Goal: Task Accomplishment & Management: Manage account settings

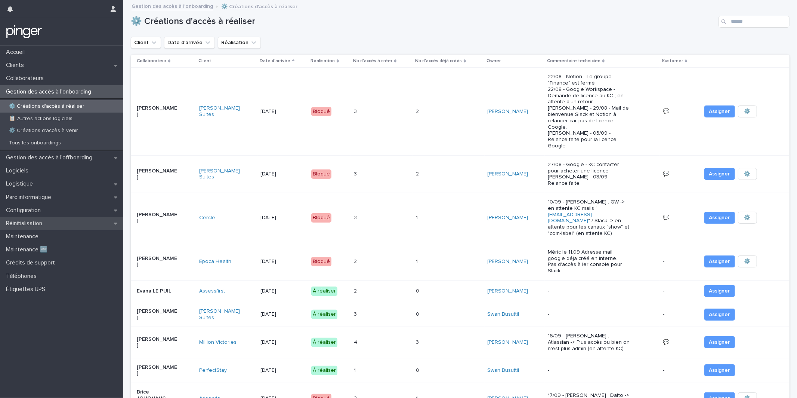
scroll to position [298, 0]
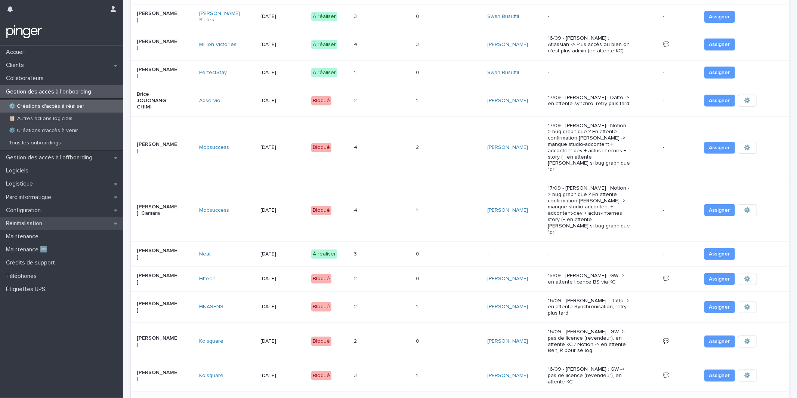
click at [80, 218] on div "Réinitialisation" at bounding box center [61, 223] width 123 height 13
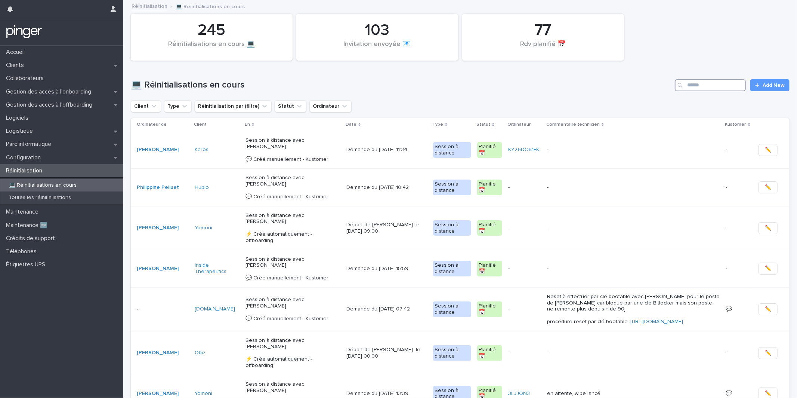
click at [699, 84] on input "Search" at bounding box center [710, 85] width 71 height 12
type input "*******"
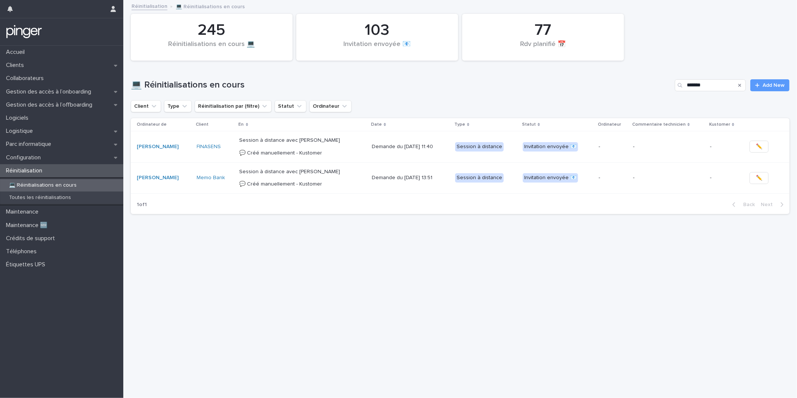
click at [353, 180] on p "Session à distance avec Charles-Luân Fauchet 💬​ Créé manuellement - Kustomer" at bounding box center [303, 178] width 126 height 19
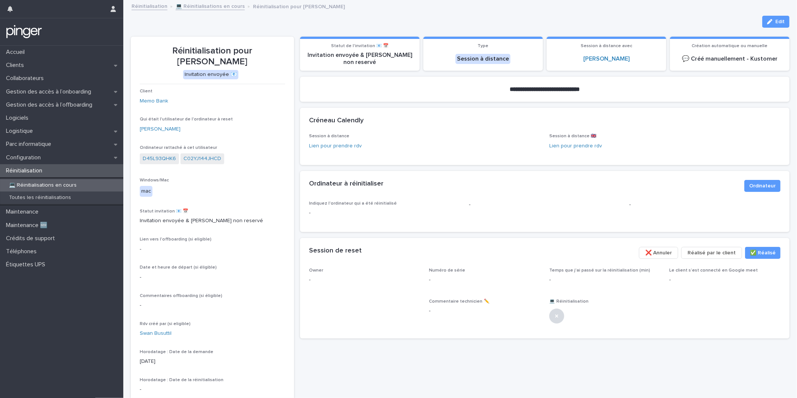
click at [425, 169] on div "Loading... Saving… Créneau Calendly Session à distance Lien pour prendre rdv Se…" at bounding box center [545, 139] width 490 height 63
click at [44, 107] on p "Gestion des accès à l’offboarding" at bounding box center [50, 104] width 95 height 7
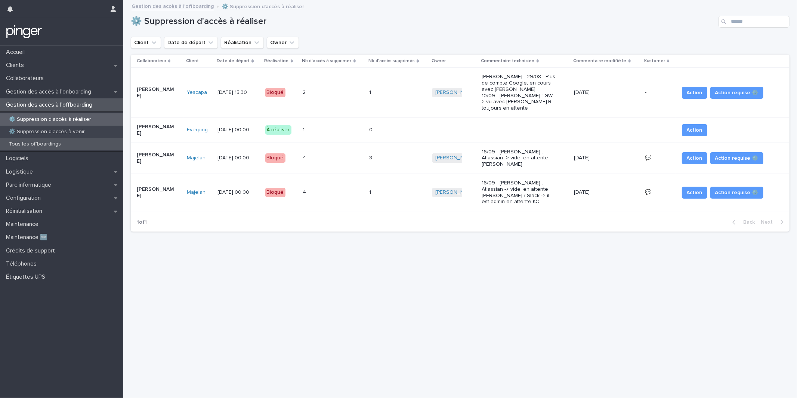
click at [63, 141] on p "Tous les offboardings" at bounding box center [35, 144] width 64 height 6
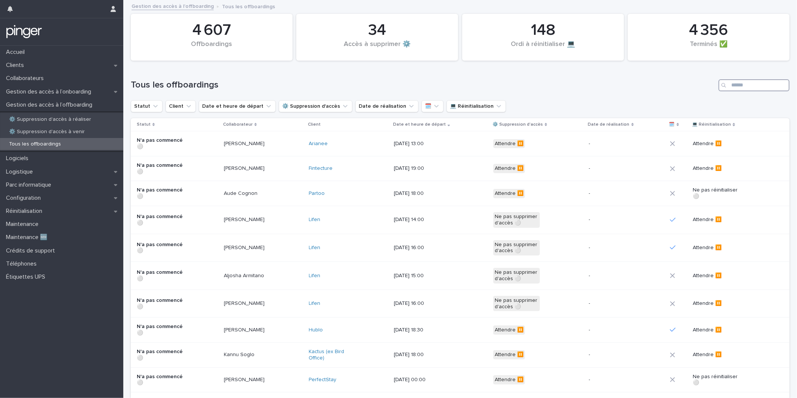
click at [742, 87] on input "Search" at bounding box center [754, 85] width 71 height 12
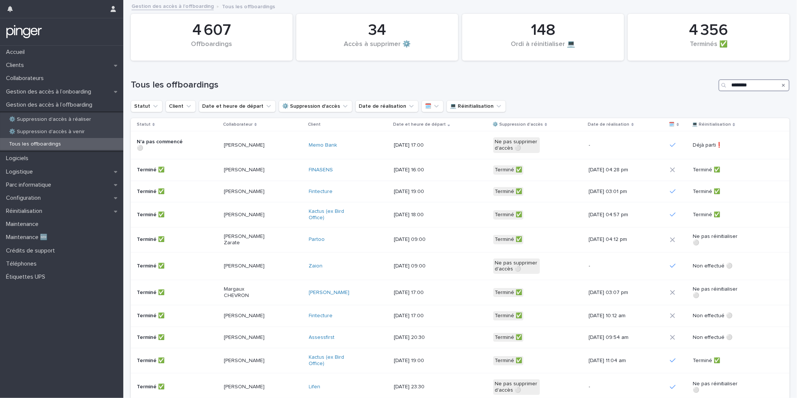
type input "********"
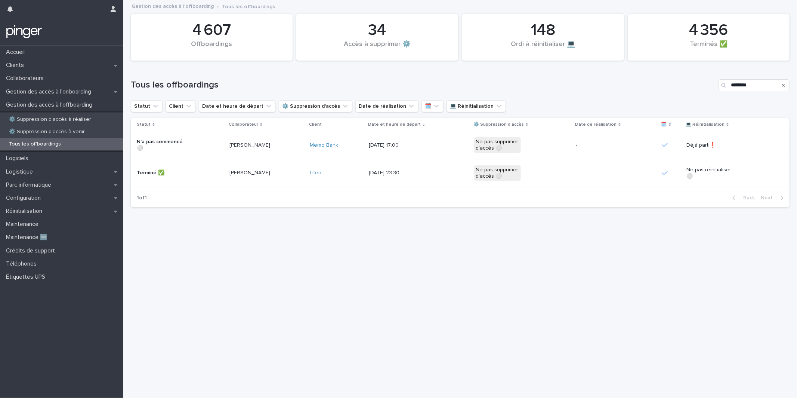
click at [444, 152] on td "5/9/2025 17:00" at bounding box center [418, 145] width 105 height 28
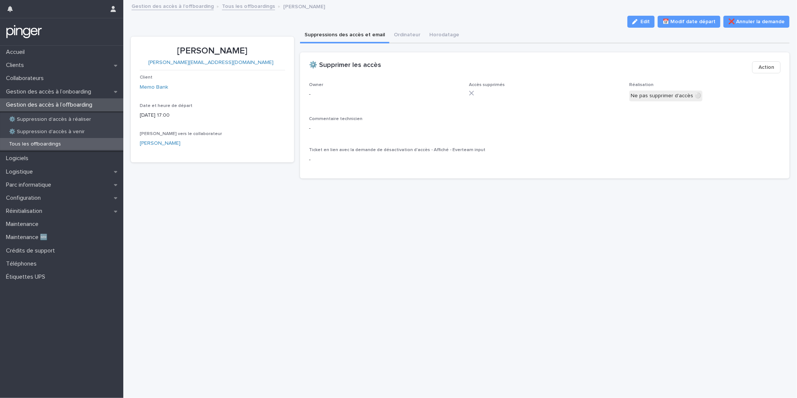
click at [408, 26] on div "Edit 📅 Modif date départ ❌ Annuler la demande" at bounding box center [460, 22] width 659 height 12
click at [408, 35] on button "Ordinateur" at bounding box center [407, 36] width 36 height 16
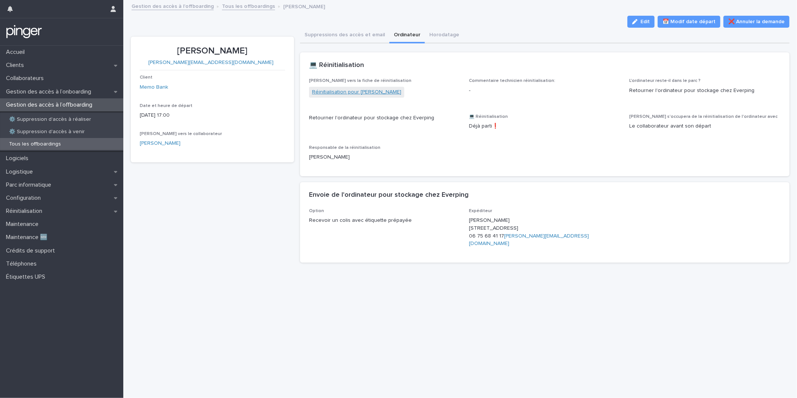
click at [358, 92] on link "Réinitialisation pour Lucas Chevrier" at bounding box center [356, 92] width 89 height 8
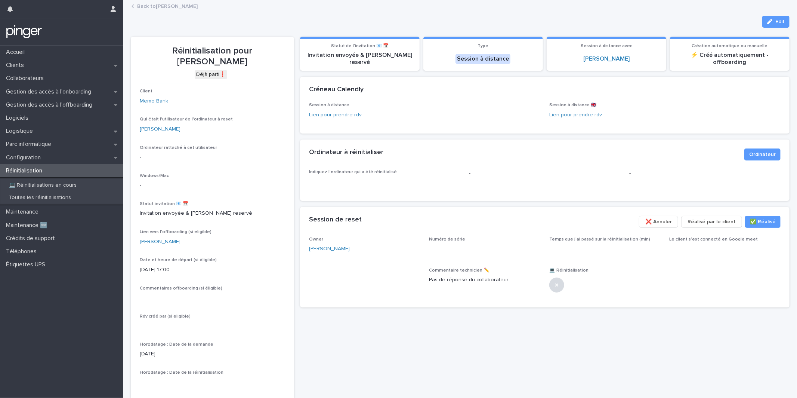
click at [84, 171] on div "Réinitialisation" at bounding box center [61, 170] width 123 height 13
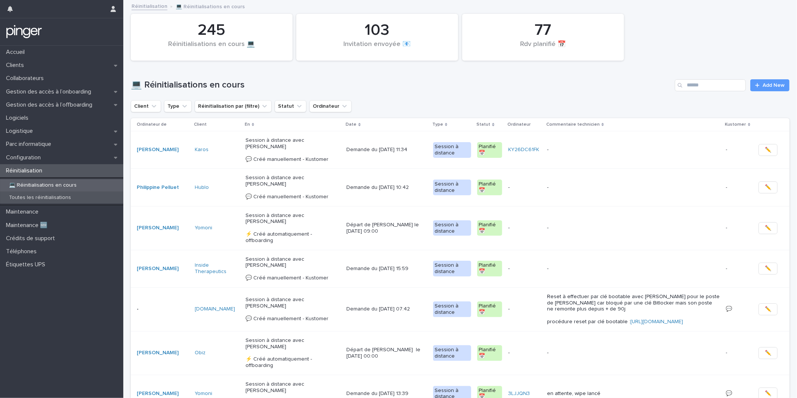
click at [59, 198] on p "Toutes les réinitialisations" at bounding box center [40, 197] width 74 height 6
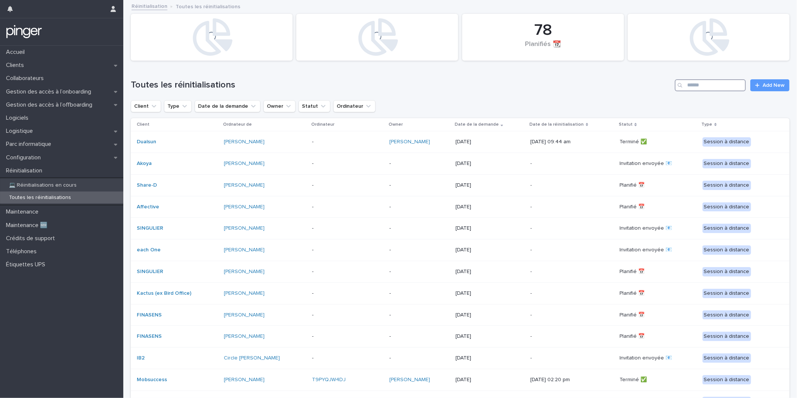
click at [732, 84] on input "Search" at bounding box center [710, 85] width 71 height 12
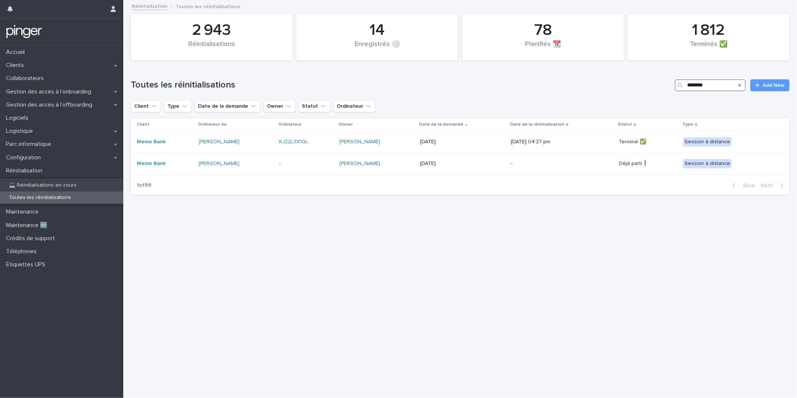
type input "********"
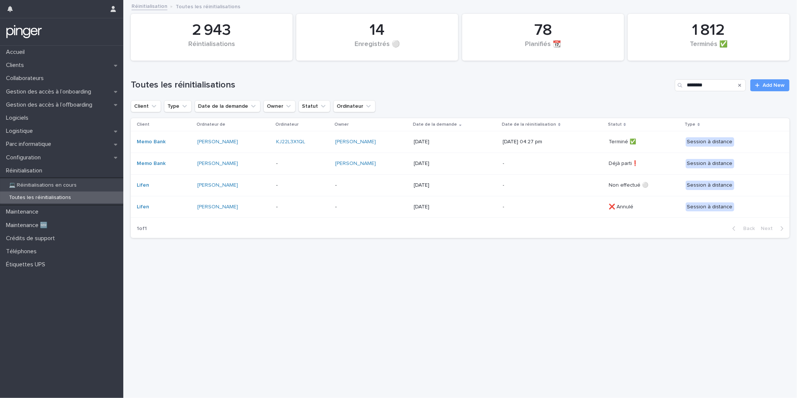
click at [480, 102] on div "Client Type Date de la demande Owner Statut Ordinateur" at bounding box center [460, 106] width 659 height 12
copy link "KJ22L3X1QL"
click at [524, 164] on p "-" at bounding box center [553, 163] width 100 height 6
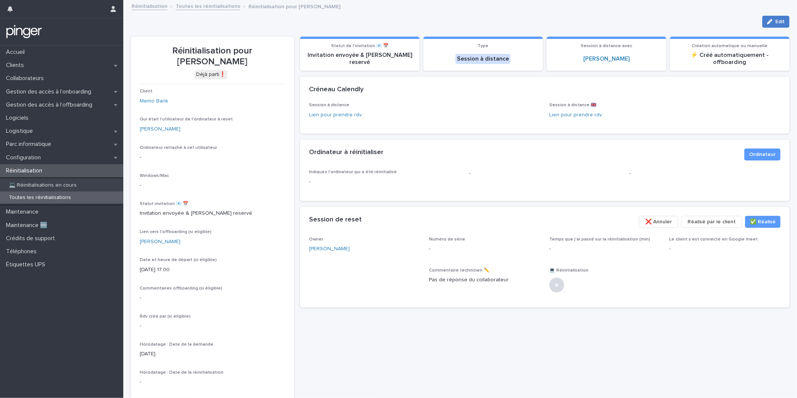
click at [778, 22] on span "Edit" at bounding box center [780, 21] width 9 height 5
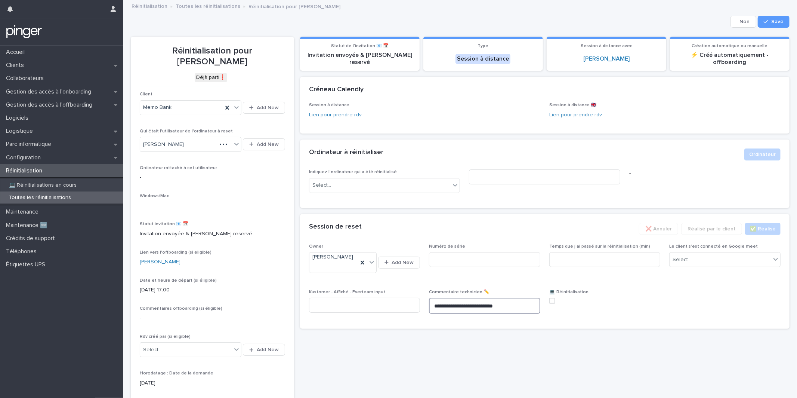
click at [499, 298] on textarea "**********" at bounding box center [484, 306] width 111 height 16
click at [491, 255] on input at bounding box center [484, 259] width 111 height 15
paste input "**********"
type input "**********"
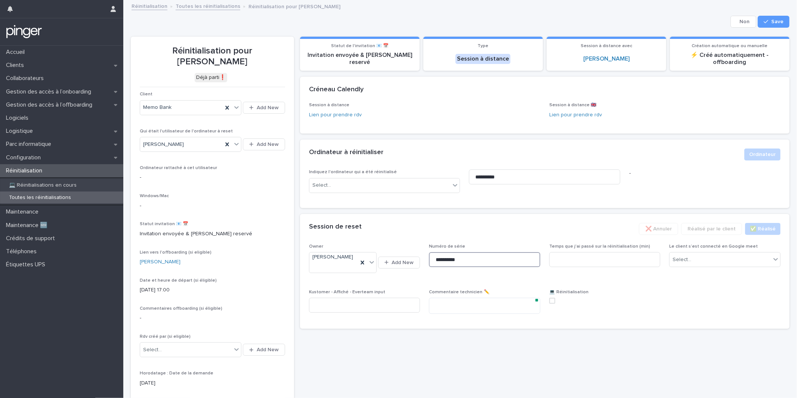
click at [554, 298] on span at bounding box center [552, 301] width 6 height 6
type input "**********"
click at [776, 24] on span "Save" at bounding box center [778, 21] width 12 height 5
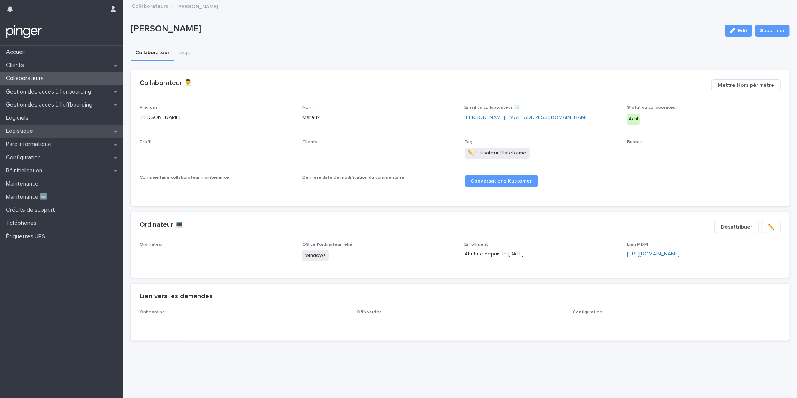
click at [552, 101] on div "Collaborateur 👨‍💼 ••• Mettre Hors périmètre" at bounding box center [460, 87] width 659 height 35
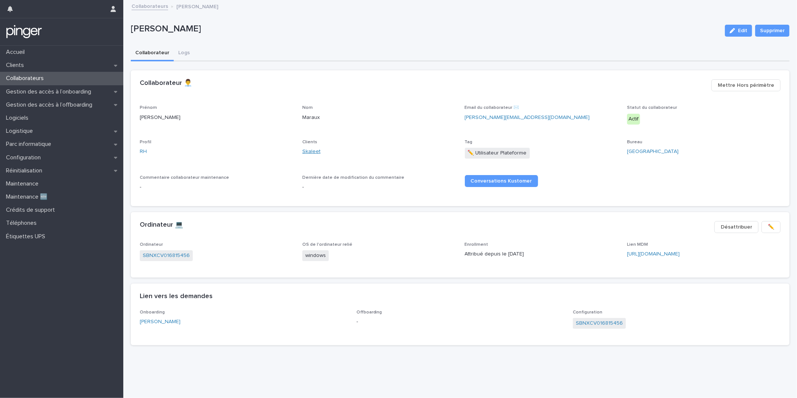
click at [306, 151] on link "Skaleet" at bounding box center [311, 152] width 18 height 8
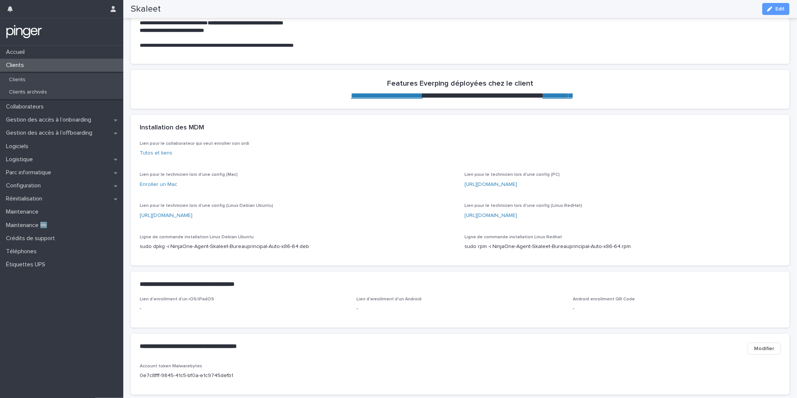
scroll to position [210, 0]
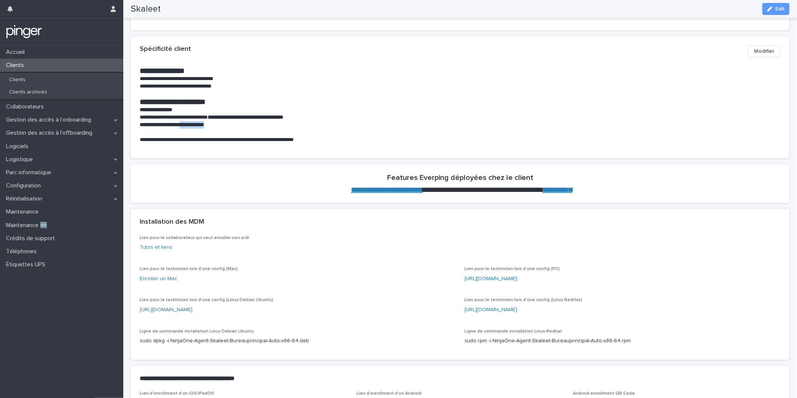
drag, startPoint x: 187, startPoint y: 123, endPoint x: 235, endPoint y: 124, distance: 48.2
click at [235, 124] on p "**********" at bounding box center [460, 124] width 641 height 7
copy strong "**********"
click at [43, 155] on div "Logistique" at bounding box center [61, 159] width 123 height 13
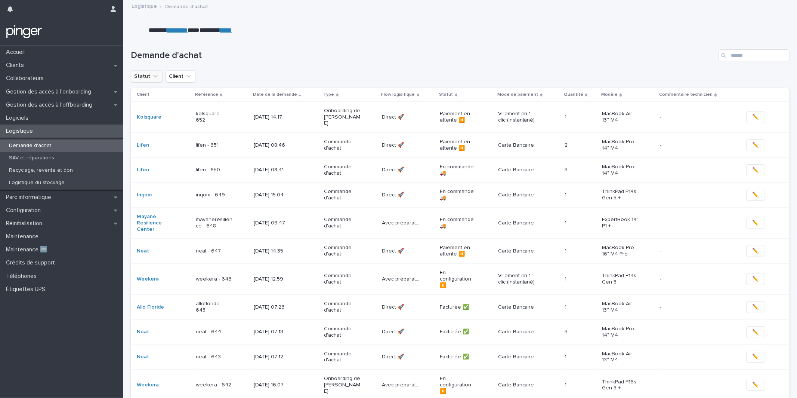
click at [152, 79] on icon "Statut" at bounding box center [155, 76] width 7 height 7
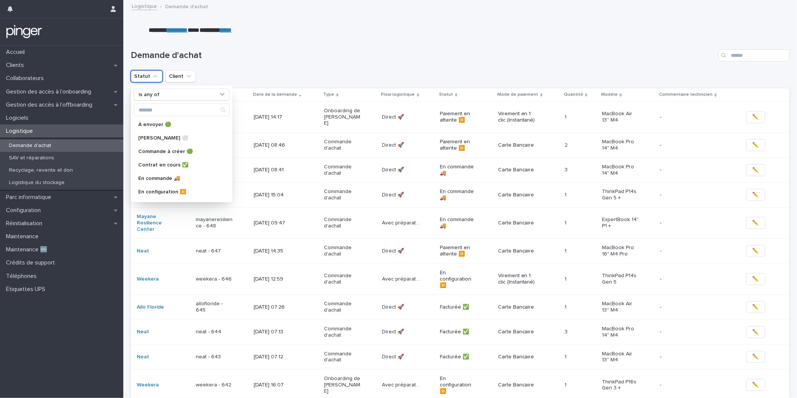
type input "*"
click at [172, 76] on button "Client" at bounding box center [181, 76] width 30 height 12
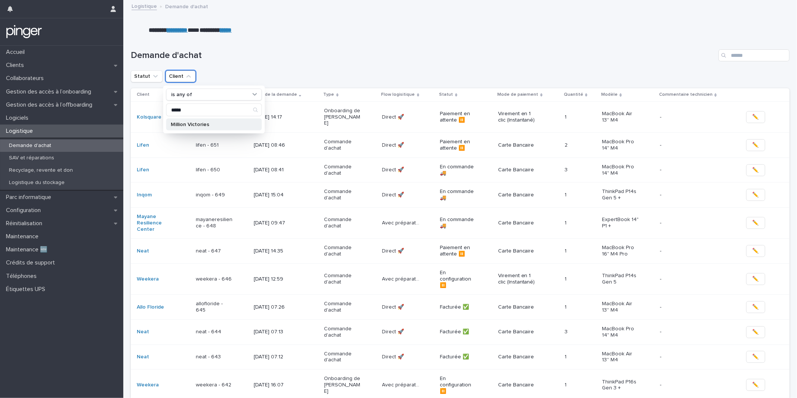
type input "*****"
click at [203, 122] on p "Million Victories" at bounding box center [210, 124] width 79 height 5
click at [426, 40] on div "Demande d'achat" at bounding box center [460, 52] width 659 height 36
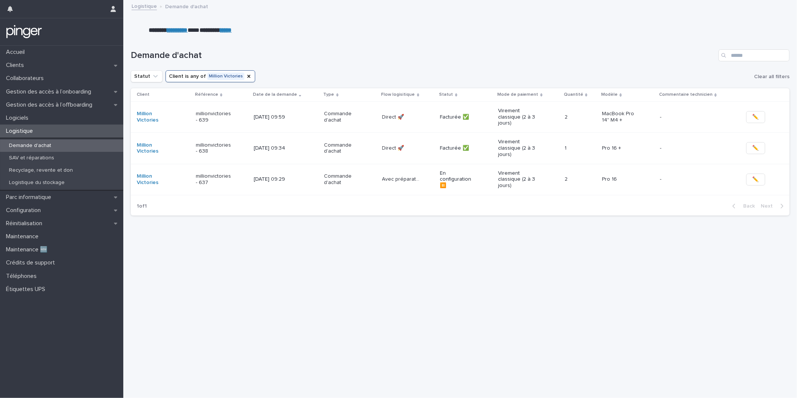
click at [357, 164] on td "Commande d'achat" at bounding box center [350, 179] width 58 height 31
click at [247, 180] on div "millionvictories - 637" at bounding box center [222, 179] width 52 height 19
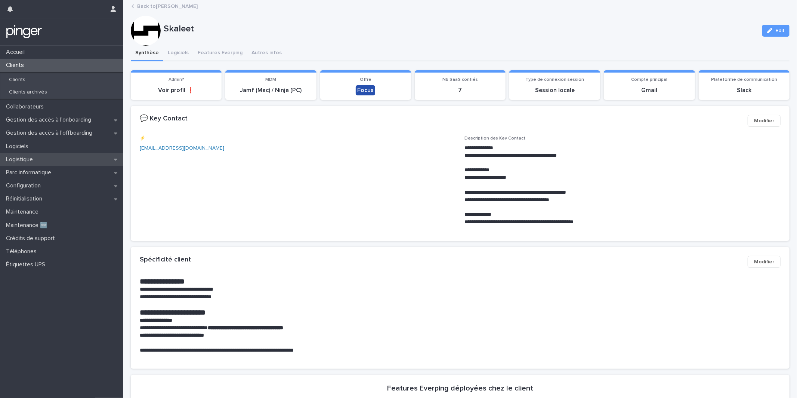
click at [62, 155] on div "Logistique" at bounding box center [61, 159] width 123 height 13
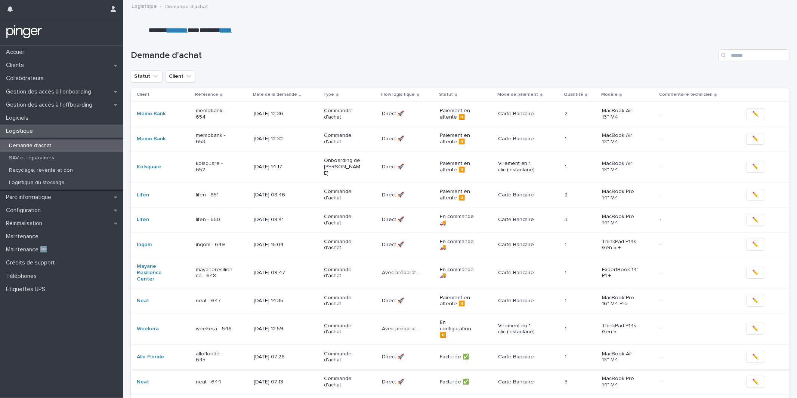
scroll to position [297, 0]
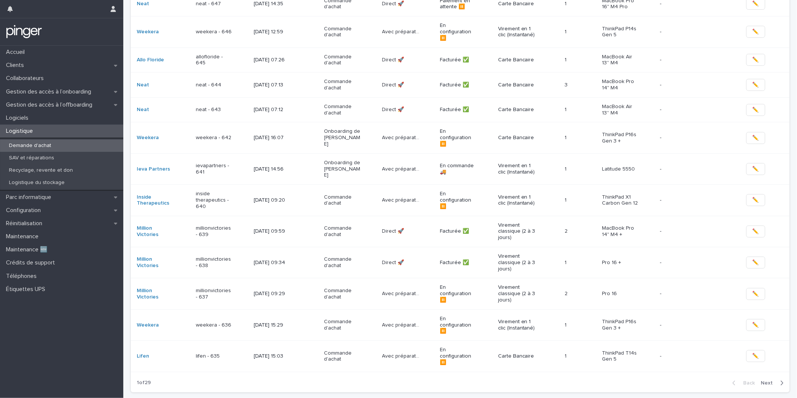
click at [357, 284] on div "Commande d'achat" at bounding box center [350, 293] width 52 height 19
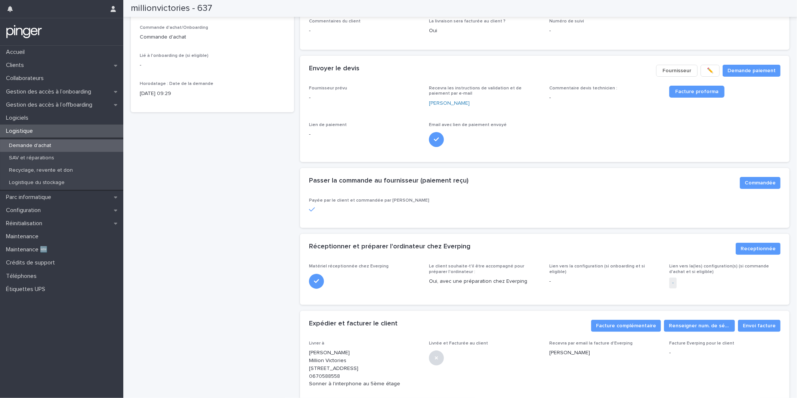
scroll to position [181, 0]
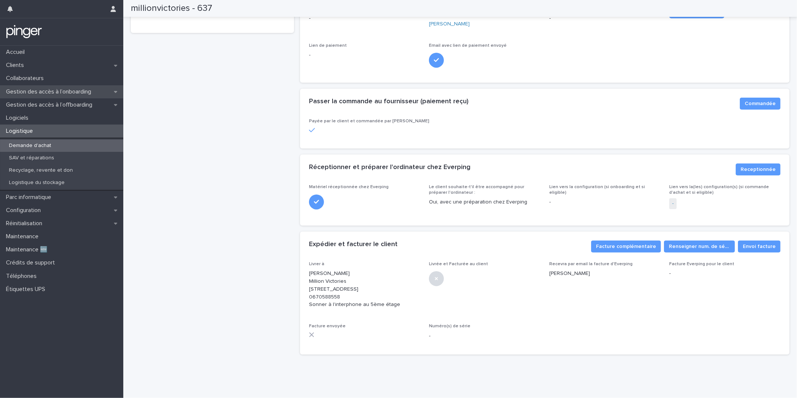
click at [50, 88] on p "Gestion des accès à l’onboarding" at bounding box center [50, 91] width 94 height 7
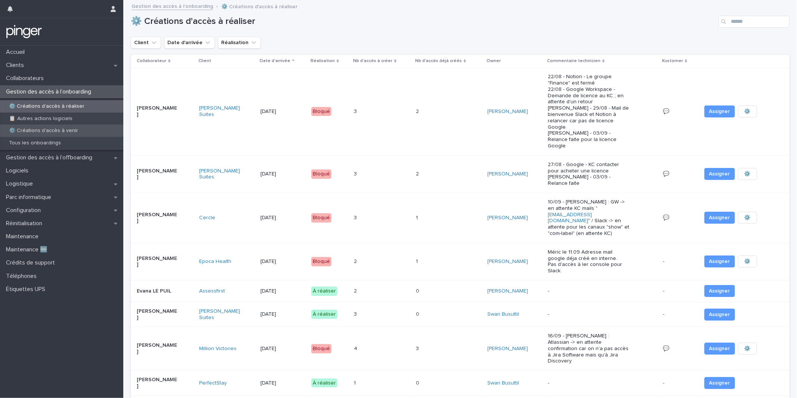
click at [99, 127] on div "⚙️ Créations d'accès à venir" at bounding box center [61, 130] width 123 height 12
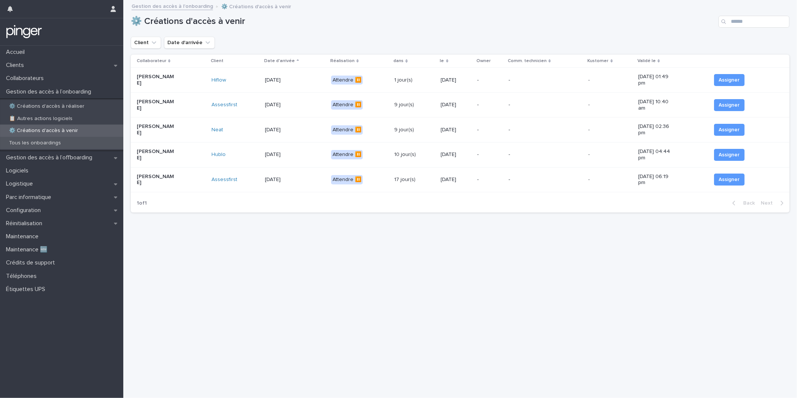
click at [83, 146] on div "Tous les onboardings" at bounding box center [61, 143] width 123 height 12
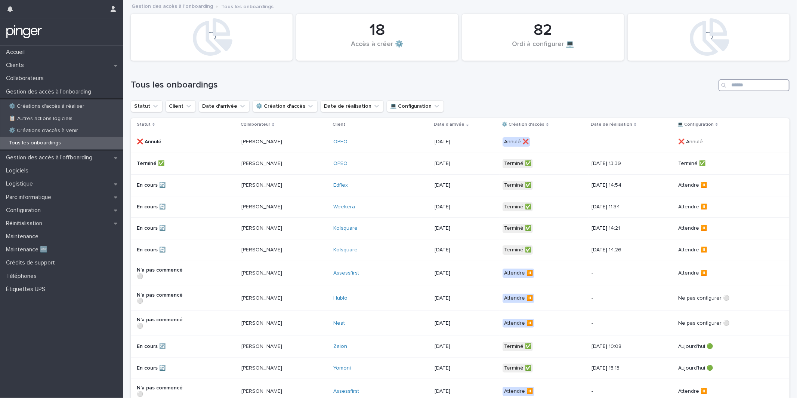
click at [738, 83] on input "Search" at bounding box center [754, 85] width 71 height 12
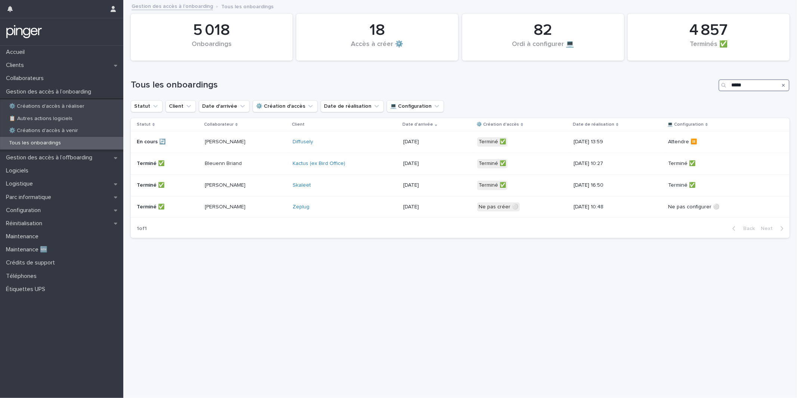
click at [754, 84] on input "*****" at bounding box center [754, 85] width 71 height 12
type input "*******"
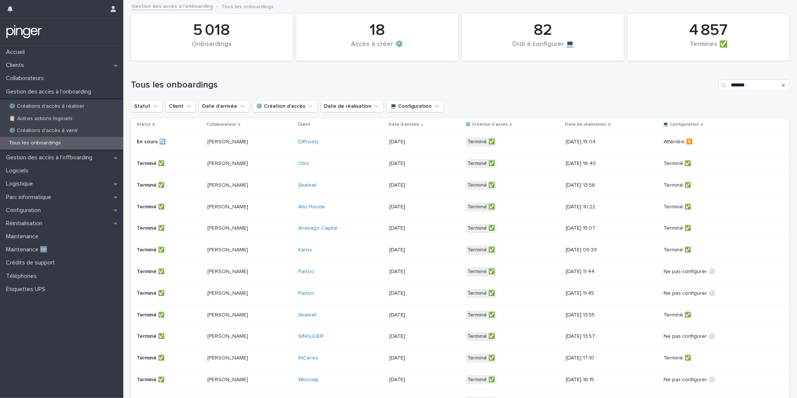
click at [383, 141] on div "Diffusely" at bounding box center [340, 142] width 85 height 12
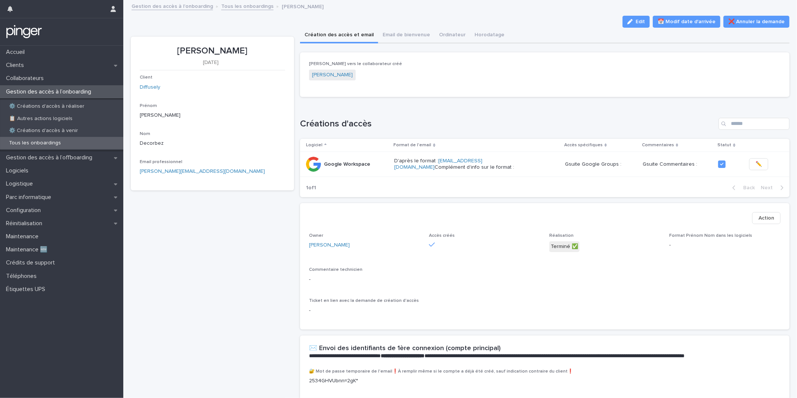
click at [238, 5] on link "Tous les onboardings" at bounding box center [247, 5] width 52 height 9
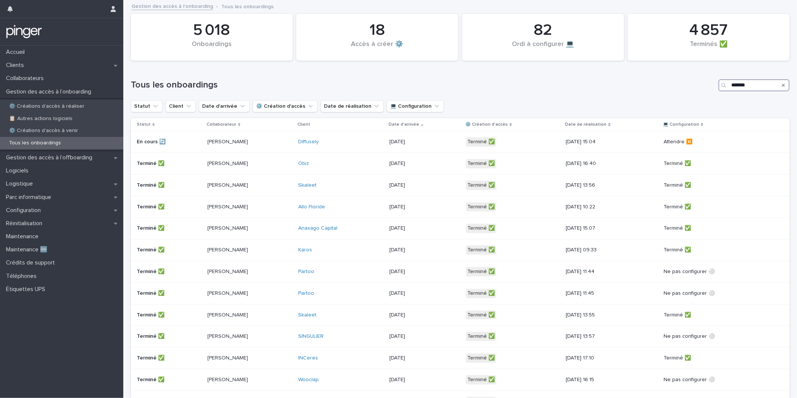
click at [761, 81] on input "*******" at bounding box center [754, 85] width 71 height 12
click at [370, 77] on div "Tous les onboardings" at bounding box center [460, 82] width 659 height 36
click at [192, 104] on button "Client" at bounding box center [181, 106] width 30 height 12
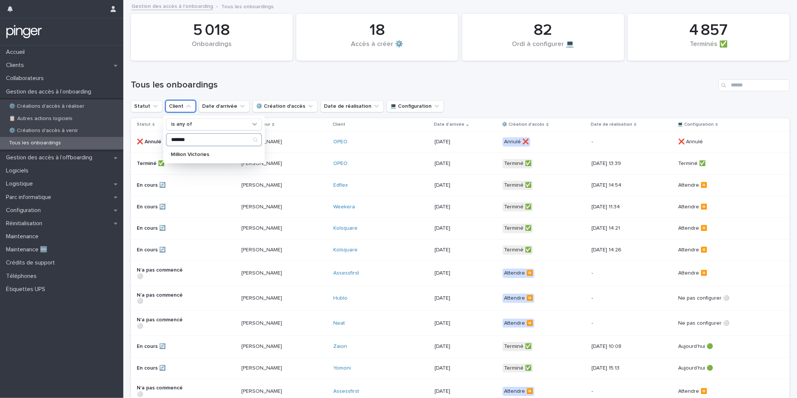
type input "*******"
click at [209, 153] on p "Million Victories" at bounding box center [210, 153] width 79 height 5
click at [625, 74] on div "Tous les onboardings" at bounding box center [460, 82] width 659 height 36
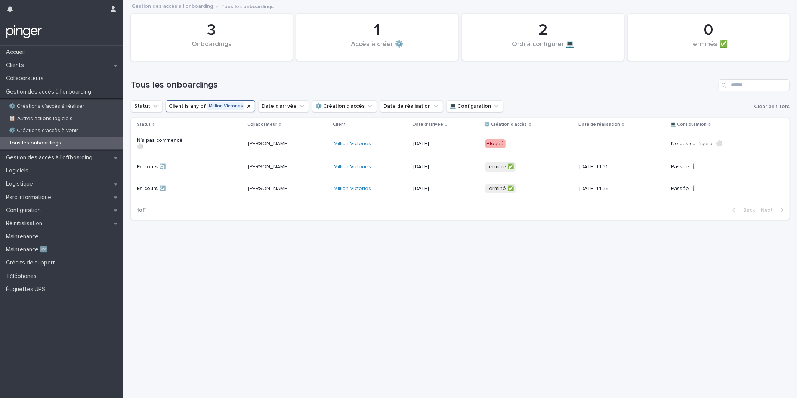
click at [569, 83] on h1 "Tous les onboardings" at bounding box center [423, 85] width 585 height 11
click at [30, 210] on p "Configuration" at bounding box center [25, 210] width 44 height 7
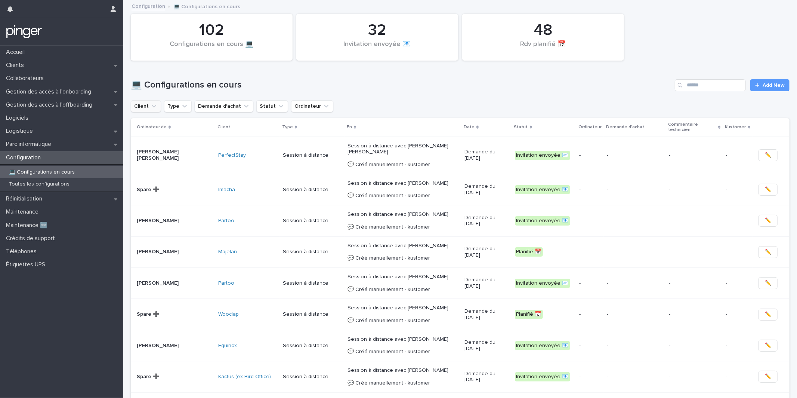
click at [141, 109] on button "Client" at bounding box center [146, 106] width 30 height 12
type input "*******"
click at [171, 154] on p "Million Victories" at bounding box center [177, 153] width 79 height 5
click at [450, 102] on div "Client is any of Million Victories is any of ******* Million Victories Type Dem…" at bounding box center [460, 106] width 659 height 12
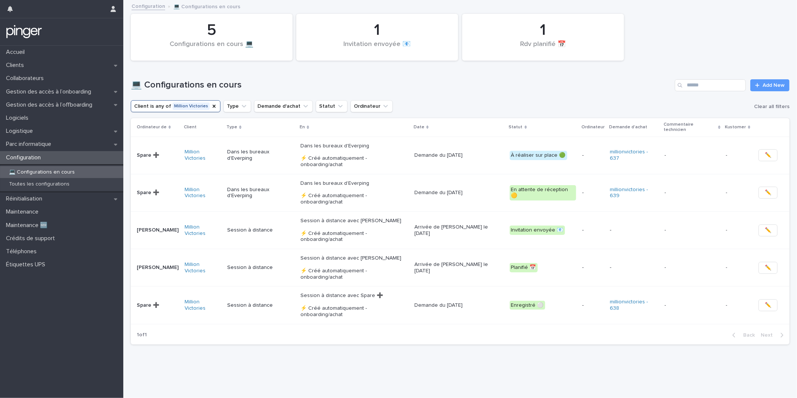
click at [317, 151] on p "Dans les bureaux d'Everping ⚡ Créé automatiquement - onboarding/achat" at bounding box center [355, 155] width 108 height 25
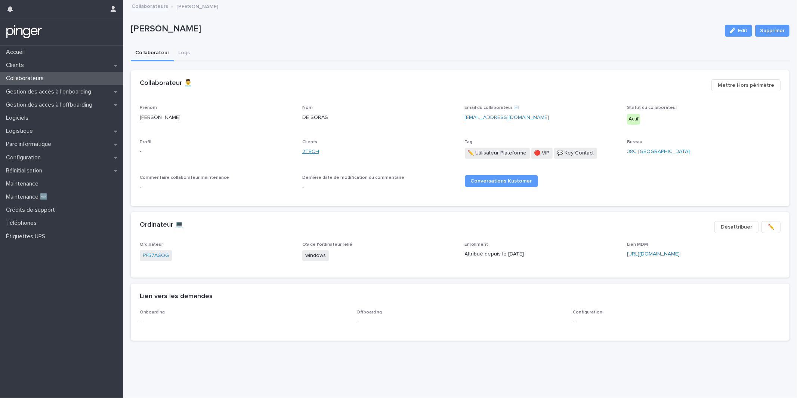
click at [315, 151] on link "2TECH" at bounding box center [310, 152] width 17 height 8
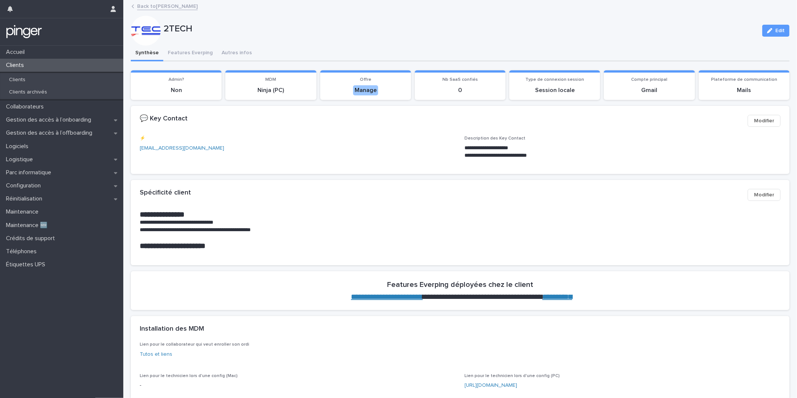
click at [416, 296] on link "**********" at bounding box center [387, 296] width 72 height 7
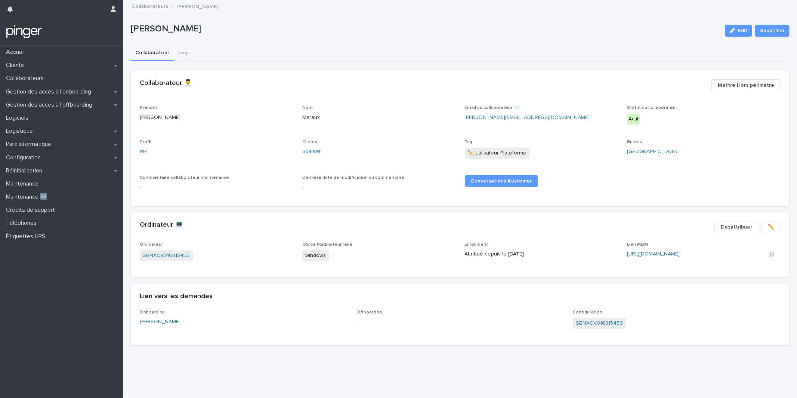
click at [673, 251] on link "[URL][DOMAIN_NAME]" at bounding box center [653, 253] width 53 height 5
click at [310, 150] on link "Skaleet" at bounding box center [311, 152] width 18 height 8
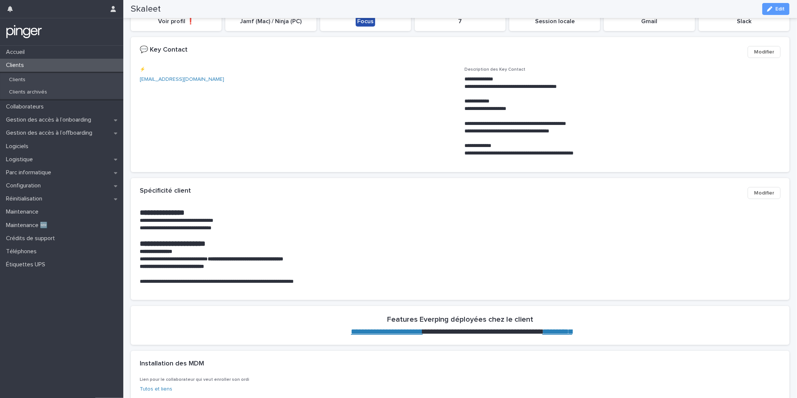
scroll to position [69, 0]
click at [361, 233] on p at bounding box center [460, 234] width 641 height 7
click at [81, 245] on div "Téléphones" at bounding box center [61, 251] width 123 height 13
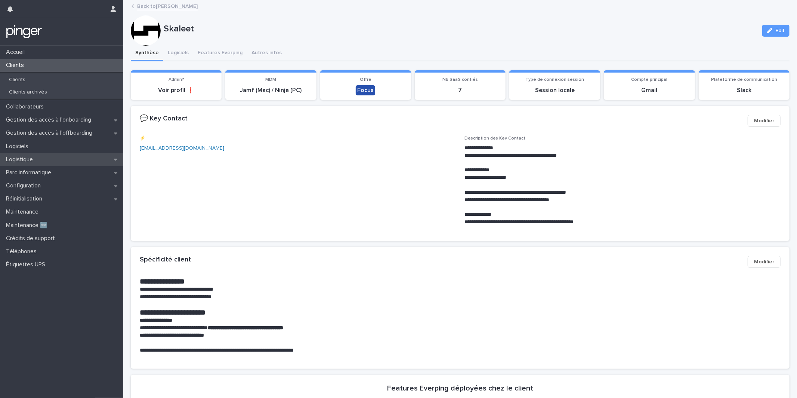
click at [65, 154] on div "Logistique" at bounding box center [61, 159] width 123 height 13
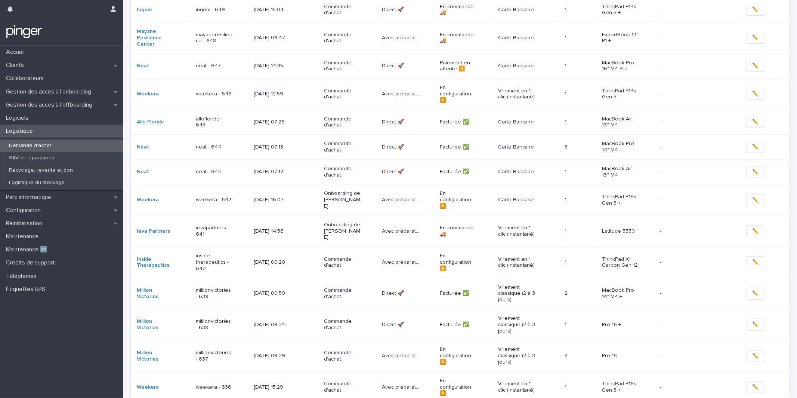
scroll to position [297, 0]
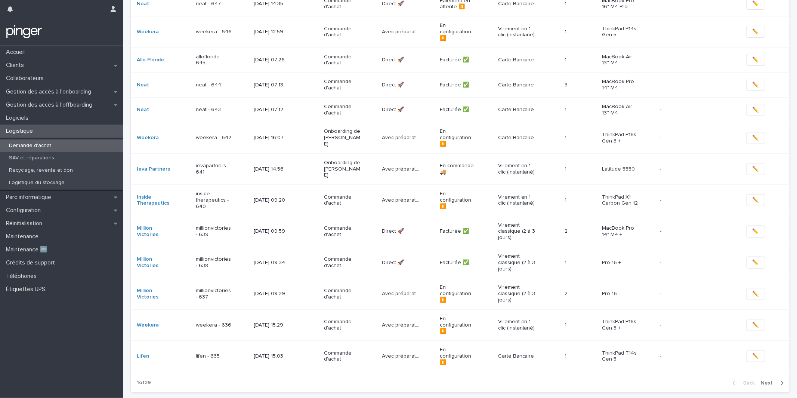
click at [248, 284] on div "millionvictories - 637" at bounding box center [222, 293] width 52 height 19
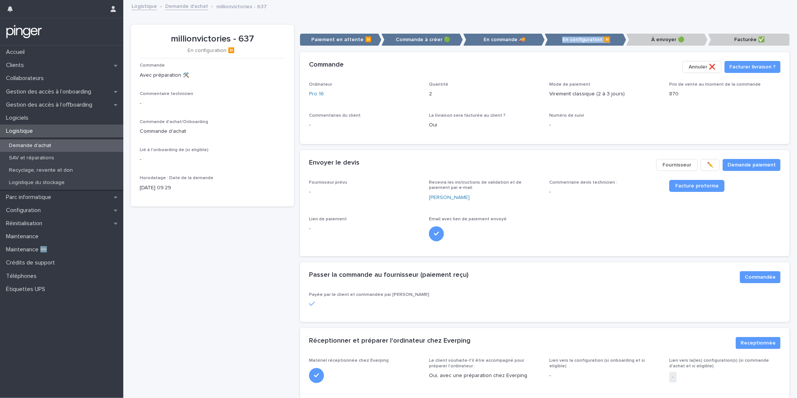
drag, startPoint x: 562, startPoint y: 43, endPoint x: 622, endPoint y: 44, distance: 59.8
click at [622, 42] on p "En configuration ⏸️" at bounding box center [585, 40] width 81 height 12
click at [570, 144] on div "Ordinateur Pro 16 Quantité 2 Mode de paiement Virement classique (2 à 3 jours) …" at bounding box center [545, 113] width 490 height 62
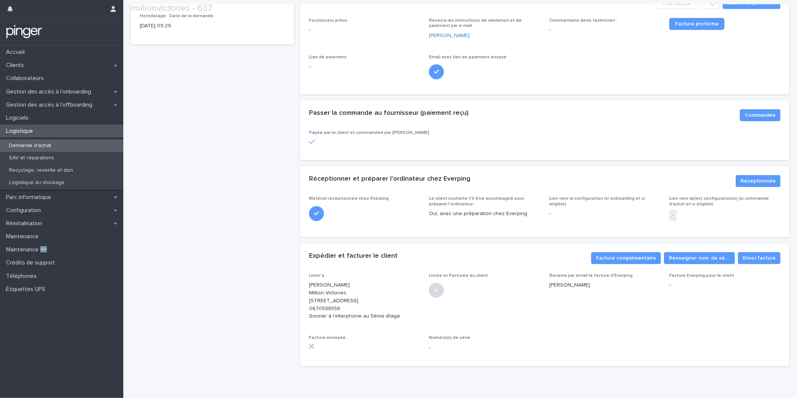
scroll to position [181, 0]
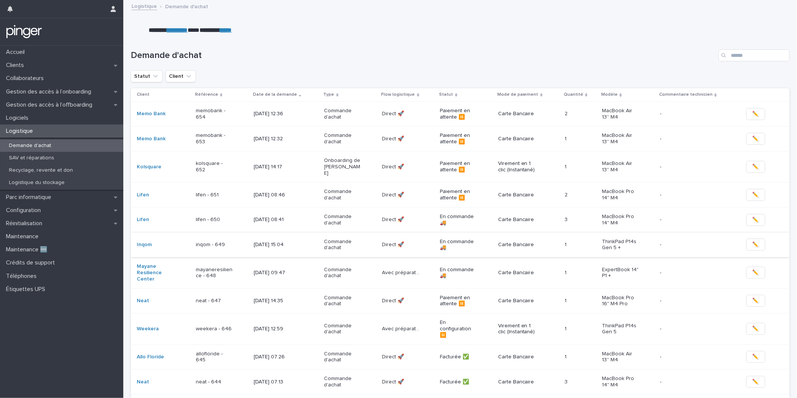
scroll to position [297, 0]
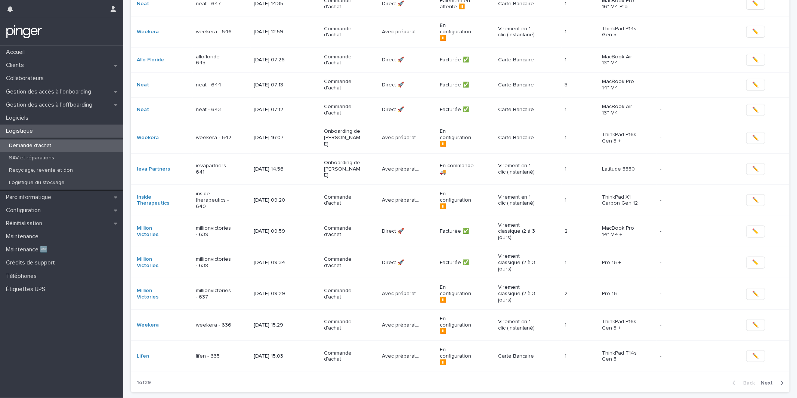
click at [270, 247] on td "3/9/2025 09:34" at bounding box center [286, 262] width 71 height 31
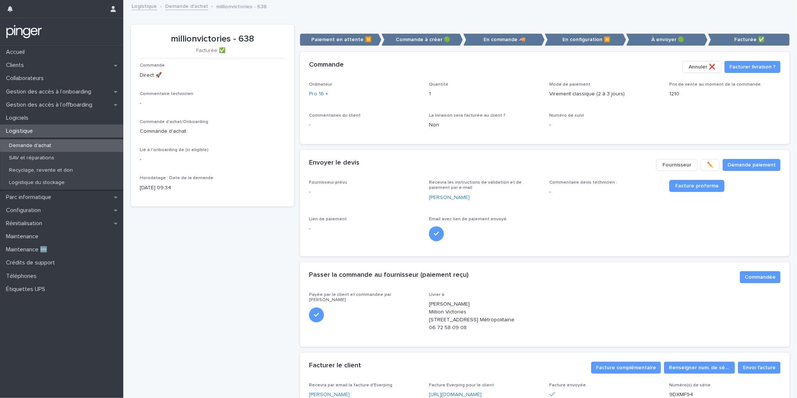
scroll to position [66, 0]
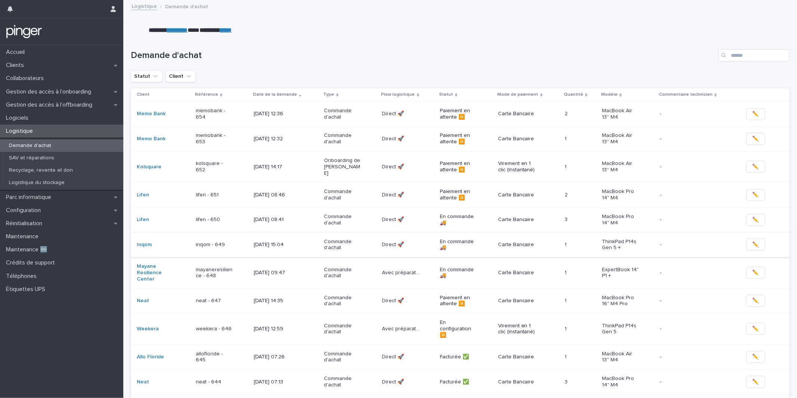
scroll to position [297, 0]
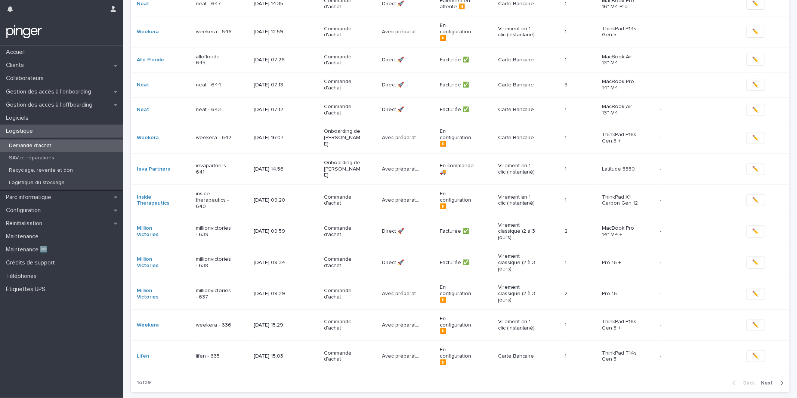
click at [260, 290] on p "3/9/2025 09:29" at bounding box center [272, 293] width 37 height 6
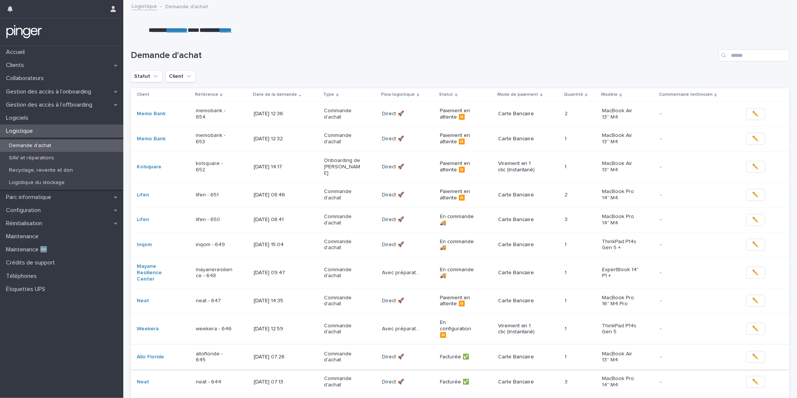
scroll to position [297, 0]
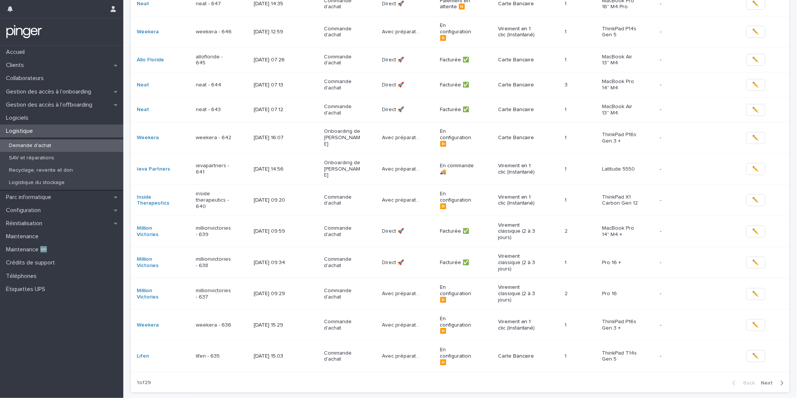
click at [375, 222] on div "Commande d'achat" at bounding box center [350, 231] width 52 height 19
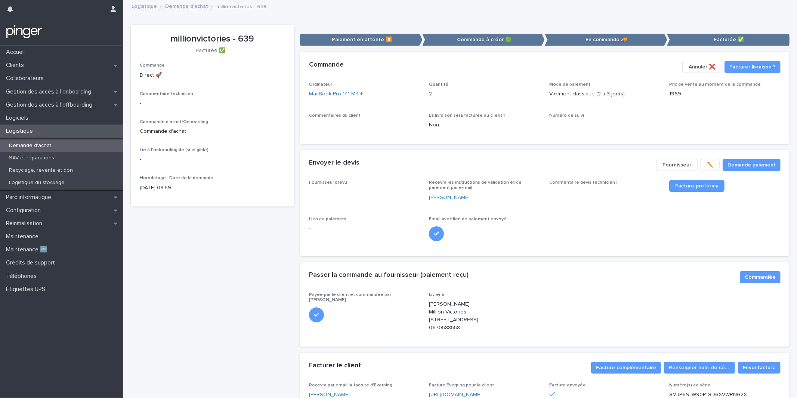
scroll to position [66, 0]
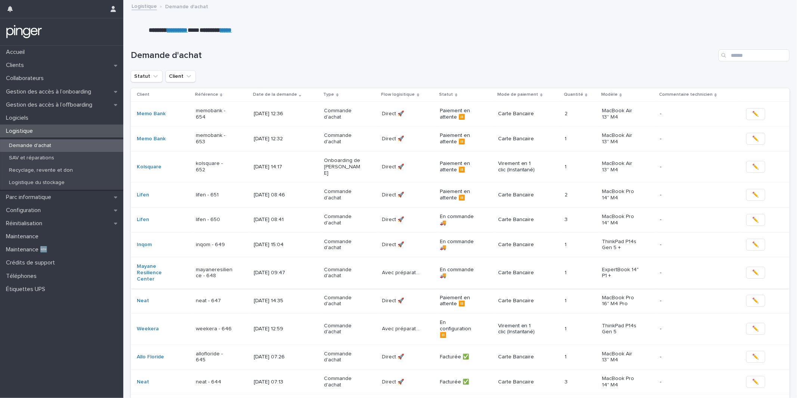
scroll to position [297, 0]
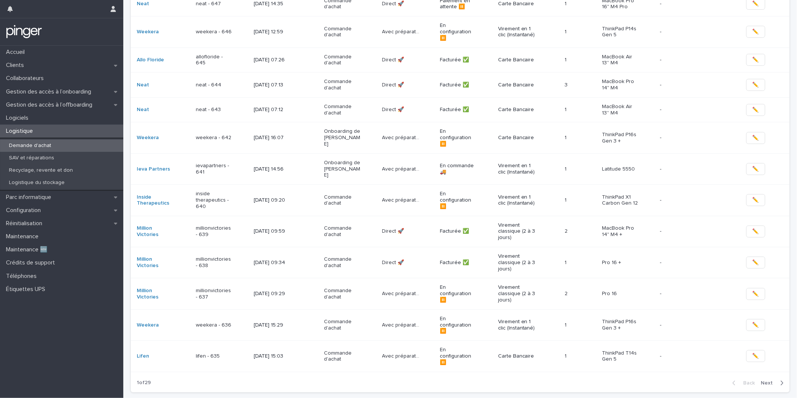
click at [477, 247] on td "Facturée ✅" at bounding box center [466, 262] width 58 height 31
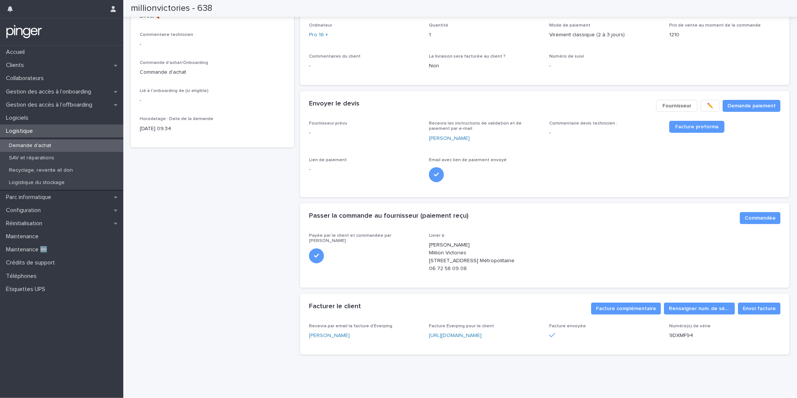
scroll to position [66, 0]
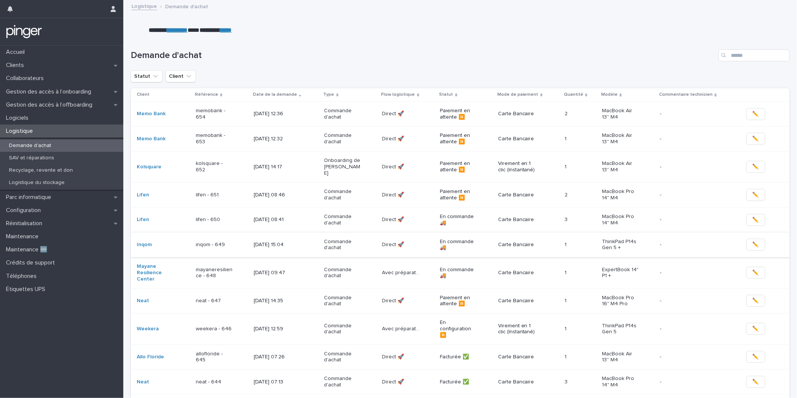
scroll to position [297, 0]
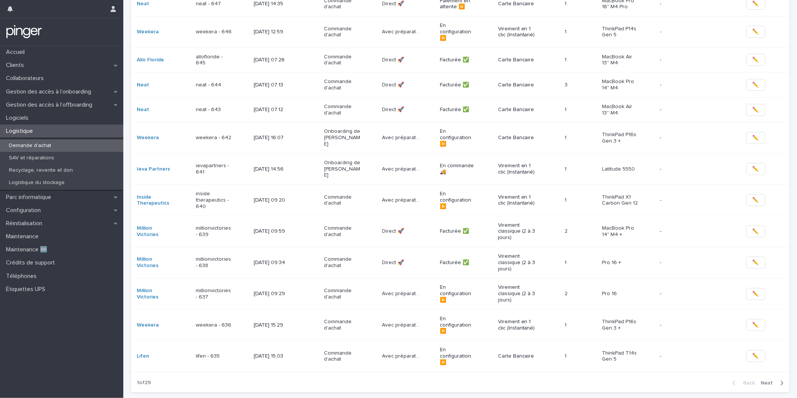
click at [455, 216] on td "Facturée ✅" at bounding box center [466, 231] width 58 height 31
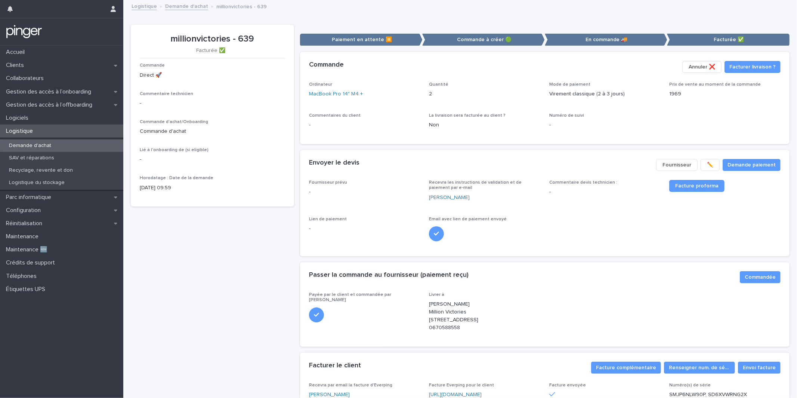
scroll to position [66, 0]
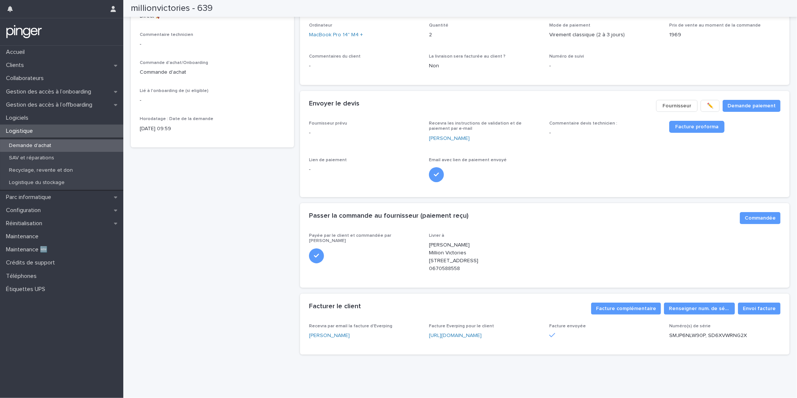
click at [451, 252] on p "Mélissa Arcelin Million Victories 34 rue Verlet Hanus 69003 Lyon France Métropo…" at bounding box center [484, 256] width 111 height 31
copy p "34 rue Verlet Hanus 69003 Lyon"
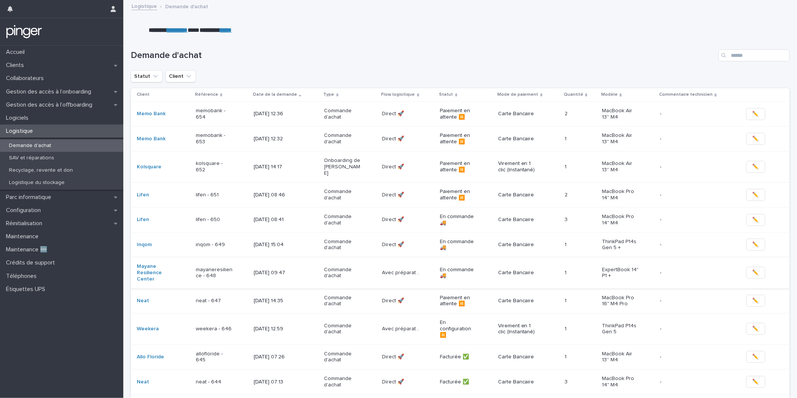
scroll to position [297, 0]
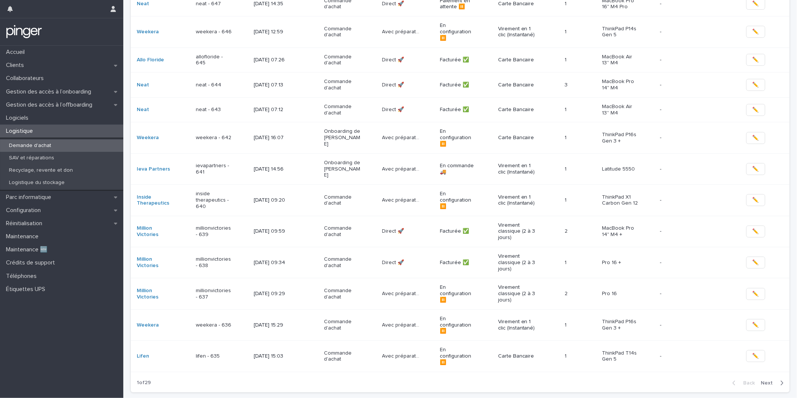
click at [315, 256] on div "3/9/2025 09:34" at bounding box center [286, 262] width 65 height 12
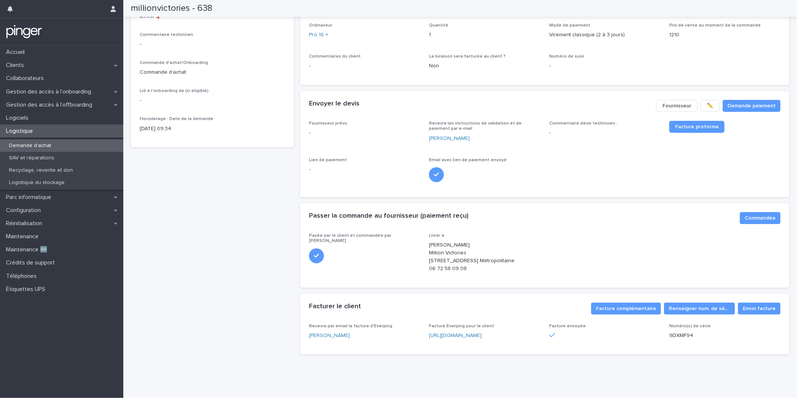
scroll to position [66, 0]
click at [448, 255] on p "Pauline Berger Million Victories 39ter rue de Fagnon 08000 Prix-les-Mezières Fr…" at bounding box center [484, 256] width 111 height 31
copy p "39ter rue de Fagnon 08000 Prix-les-Mezières"
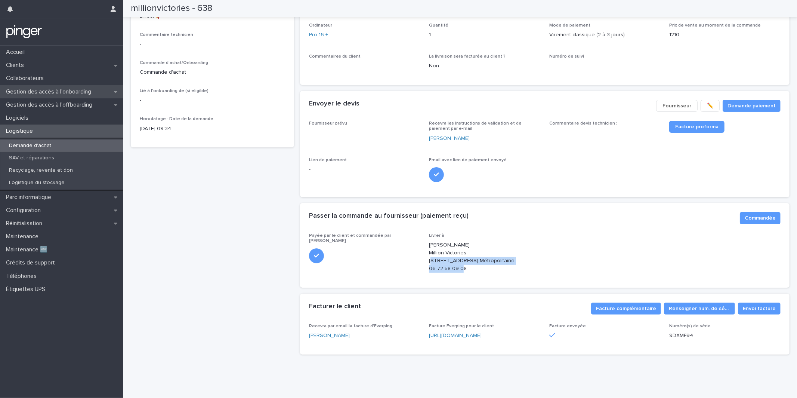
click at [61, 94] on p "Gestion des accès à l’onboarding" at bounding box center [50, 91] width 94 height 7
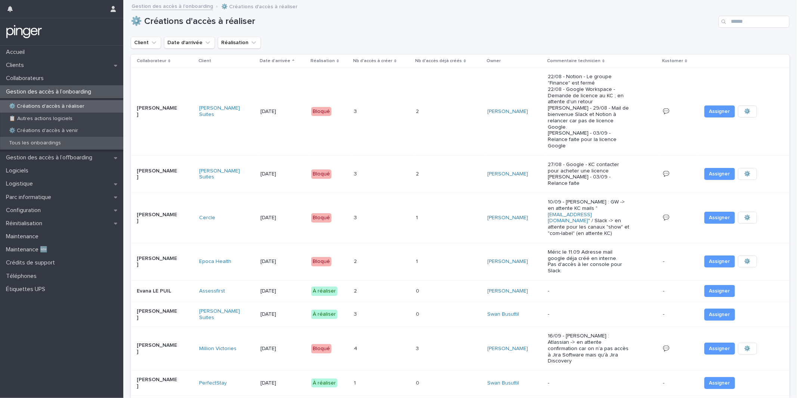
click at [64, 144] on p "Tous les onboardings" at bounding box center [35, 143] width 64 height 6
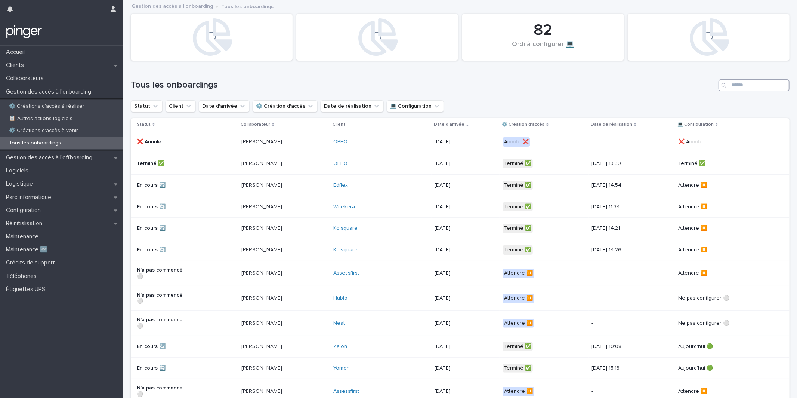
click at [753, 89] on input "Search" at bounding box center [754, 85] width 71 height 12
paste input "********"
type input "********"
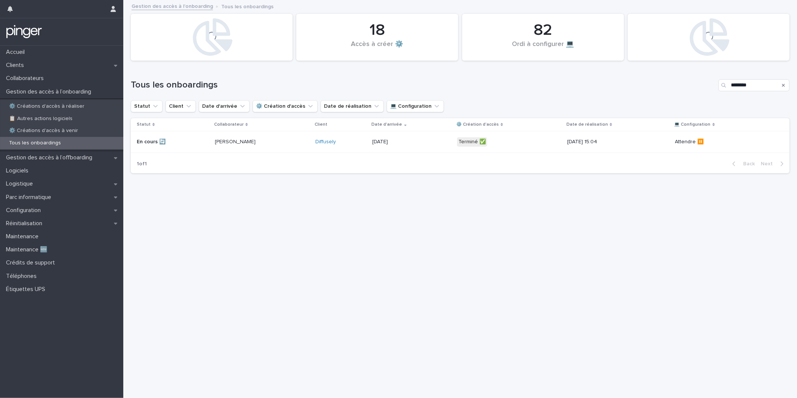
click at [425, 137] on div "[DATE]" at bounding box center [399, 141] width 53 height 8
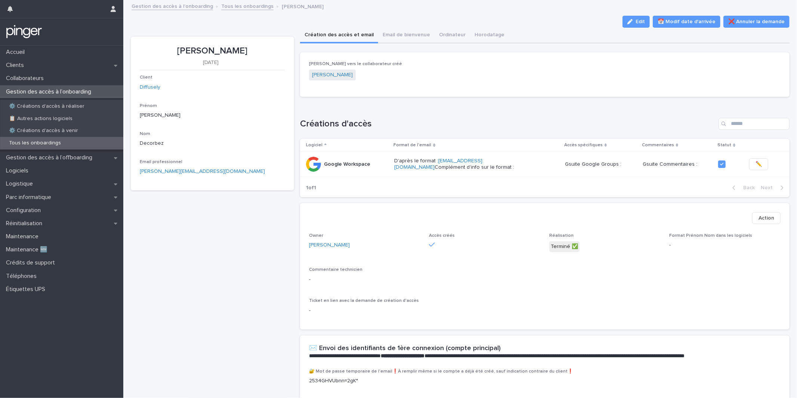
click at [478, 118] on h1 "Créations d'accès" at bounding box center [508, 123] width 416 height 11
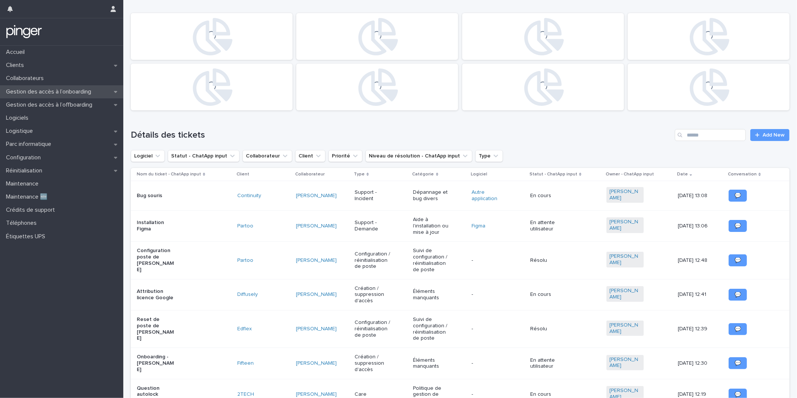
click at [93, 91] on p "Gestion des accès à l’onboarding" at bounding box center [50, 91] width 94 height 7
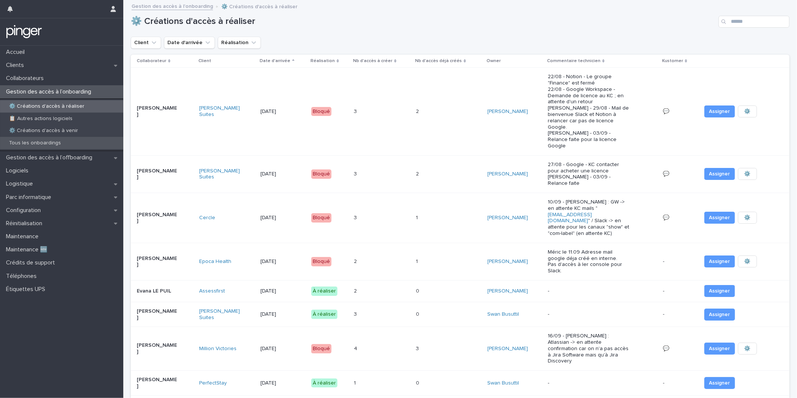
click at [102, 146] on div "Tous les onboardings" at bounding box center [61, 143] width 123 height 12
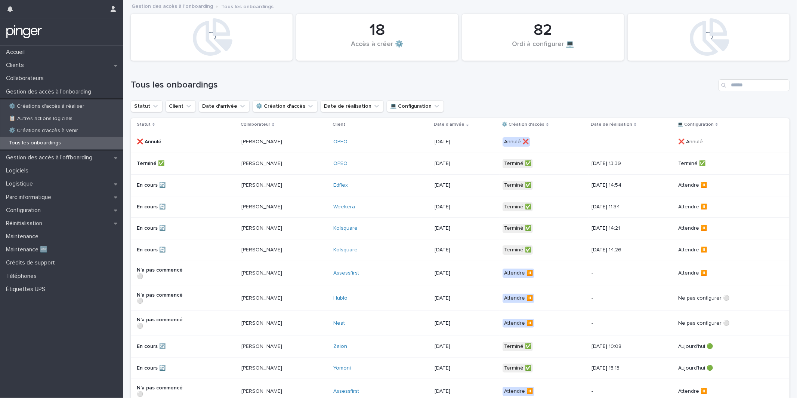
click at [745, 79] on div "Tous les onboardings" at bounding box center [460, 85] width 659 height 12
click at [743, 85] on input "Search" at bounding box center [754, 85] width 71 height 12
paste input "*******"
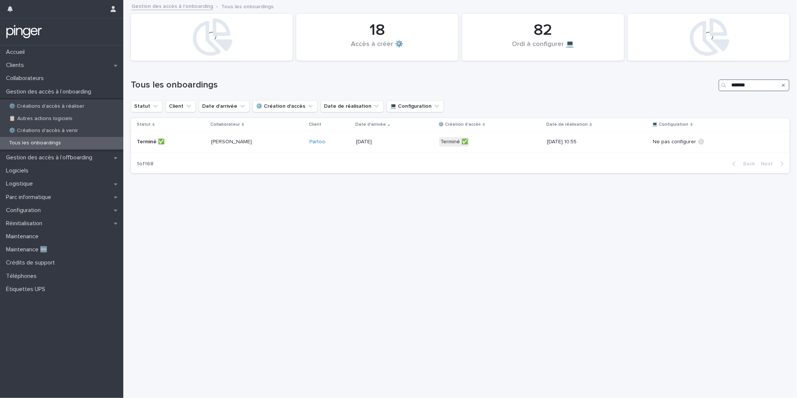
type input "*******"
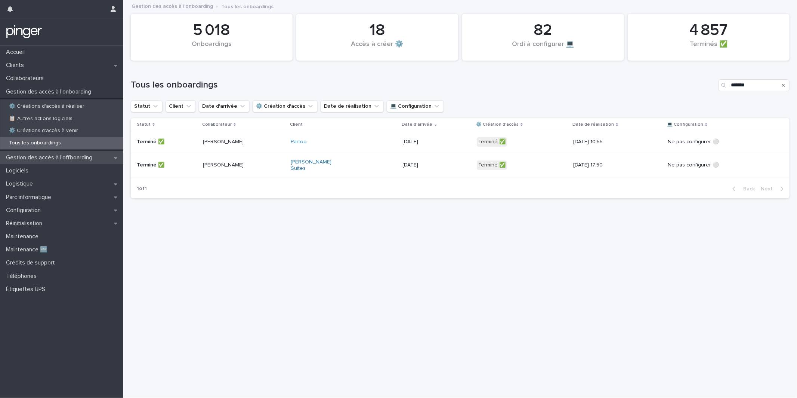
click at [68, 158] on p "Gestion des accès à l’offboarding" at bounding box center [50, 157] width 95 height 7
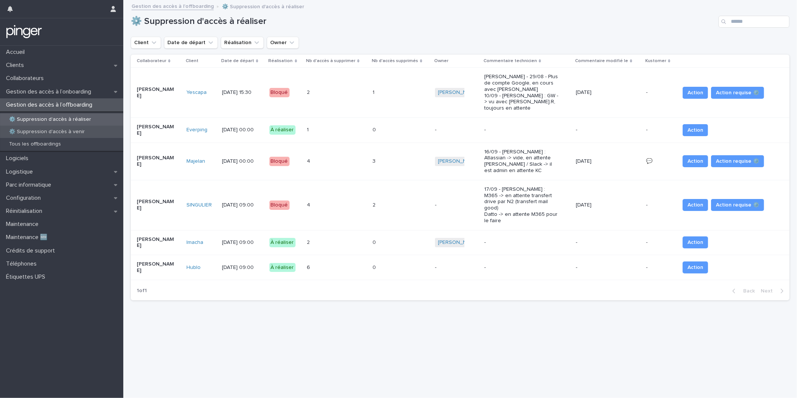
click at [93, 133] on div "⚙️ Suppression d'accès à venir" at bounding box center [61, 132] width 123 height 12
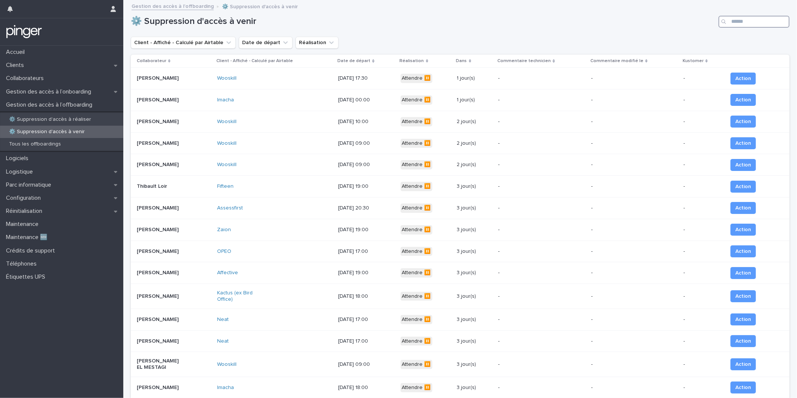
click at [749, 22] on input "Search" at bounding box center [754, 22] width 71 height 12
type input "******"
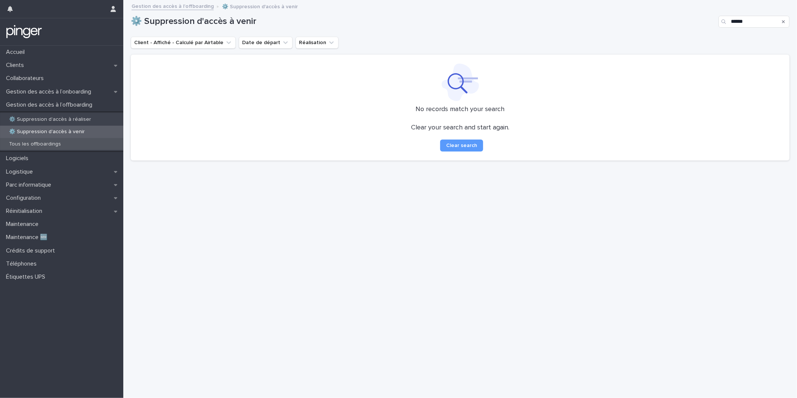
click at [83, 146] on div "Tous les offboardings" at bounding box center [61, 144] width 123 height 12
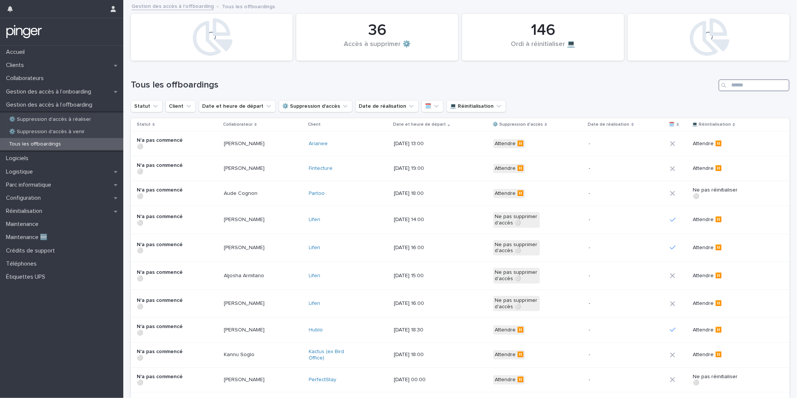
click at [751, 87] on input "Search" at bounding box center [754, 85] width 71 height 12
type input "******"
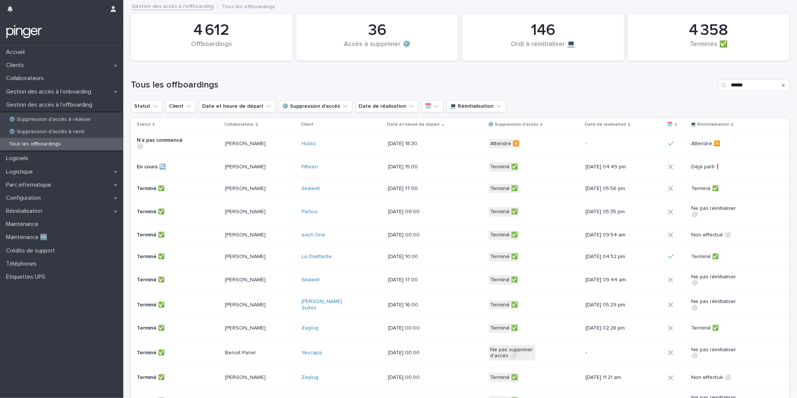
click at [289, 150] on div "Lucille Benoit" at bounding box center [260, 144] width 71 height 12
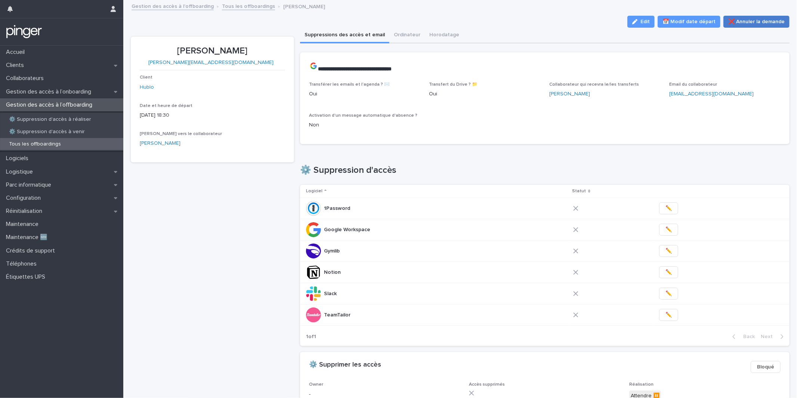
click at [747, 24] on span "❌ Annuler la demande" at bounding box center [757, 21] width 56 height 7
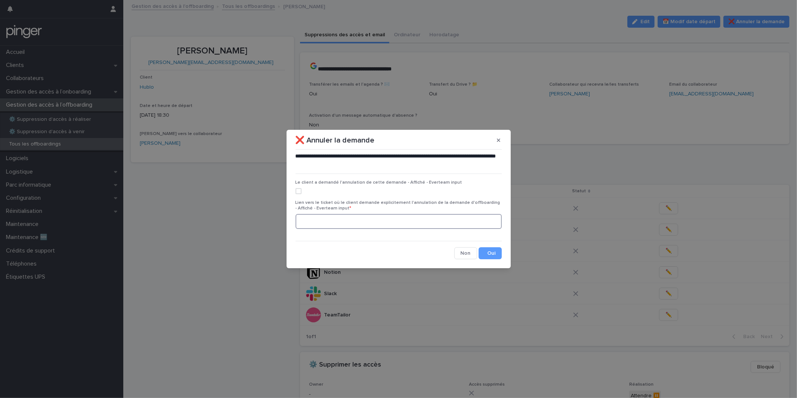
click at [350, 222] on input at bounding box center [399, 221] width 206 height 15
paste input "**********"
type input "**********"
click at [325, 188] on label at bounding box center [399, 191] width 206 height 6
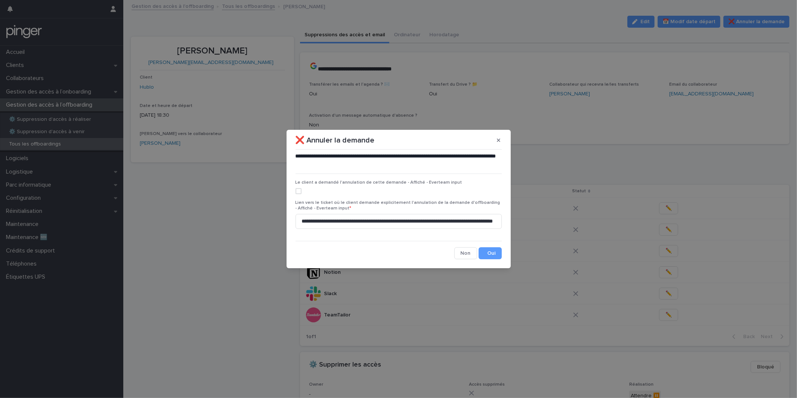
scroll to position [0, 0]
click at [487, 254] on button "Save" at bounding box center [490, 253] width 23 height 12
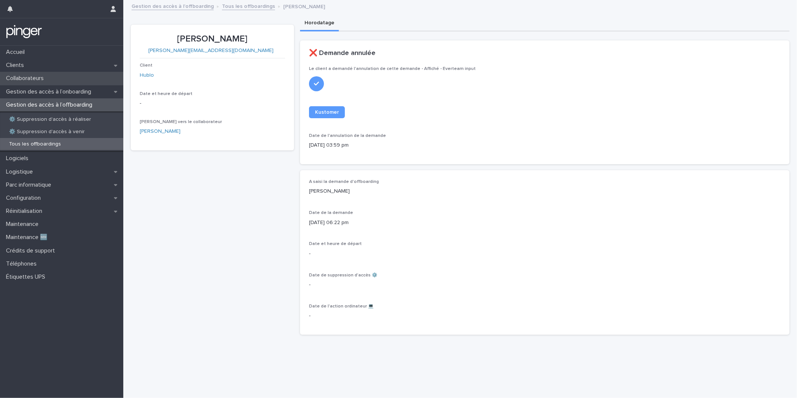
click at [67, 76] on div "Collaborateurs" at bounding box center [61, 78] width 123 height 13
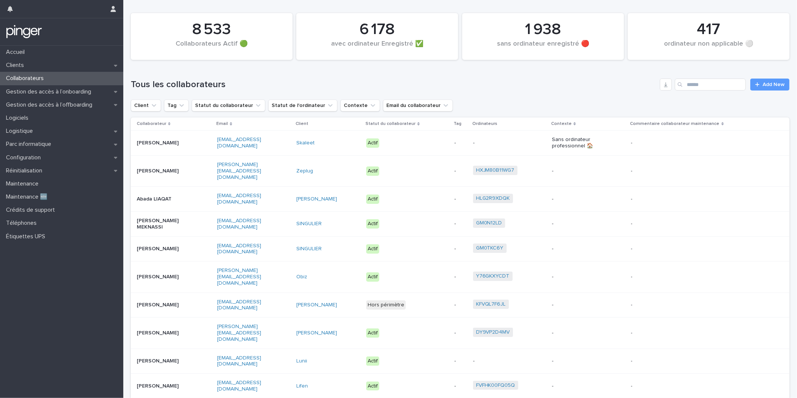
click at [488, 82] on h1 "Tous les collaborateurs" at bounding box center [394, 84] width 526 height 11
click at [706, 91] on div "Tous les collaborateurs Add New" at bounding box center [460, 82] width 659 height 36
click at [706, 88] on input "Search" at bounding box center [710, 84] width 71 height 12
type input "*******"
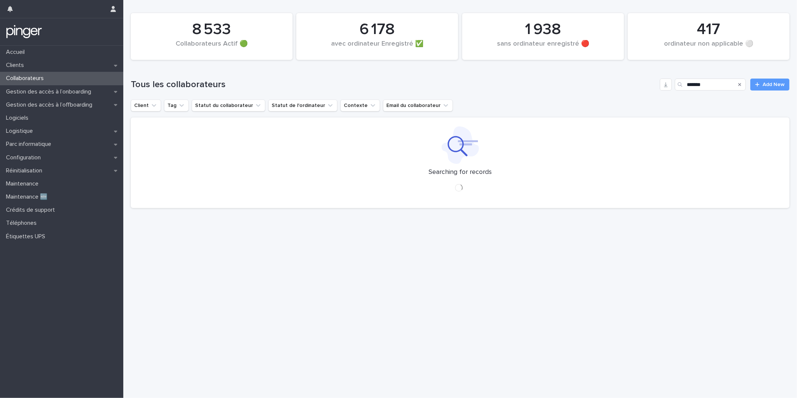
click at [536, 92] on div "Tous les collaborateurs ******* Add New" at bounding box center [460, 82] width 659 height 36
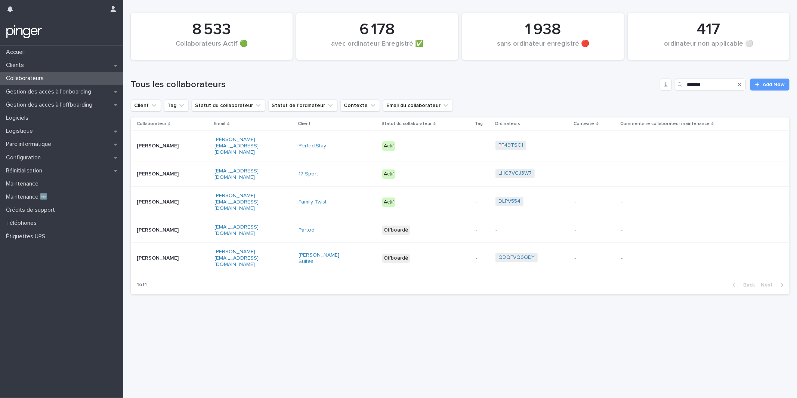
click at [193, 170] on div "Juliana MARROQUIN" at bounding box center [173, 174] width 72 height 12
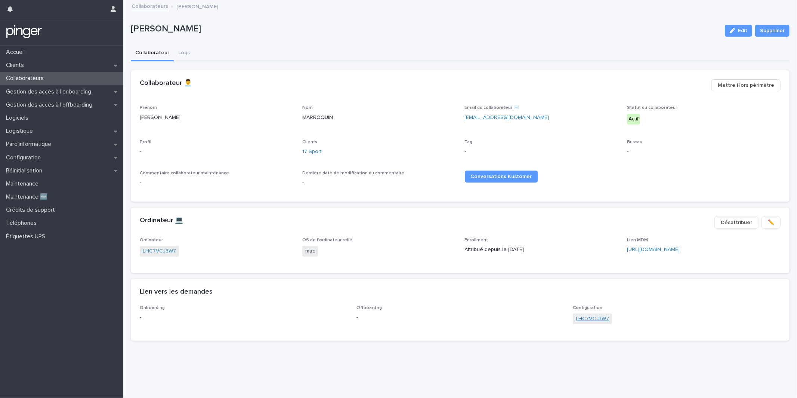
click at [605, 320] on link "LHC7VCJ3W7" at bounding box center [592, 319] width 33 height 8
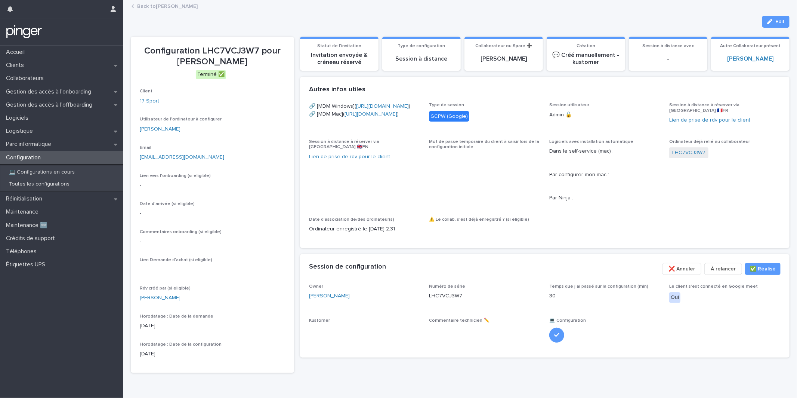
scroll to position [51, 0]
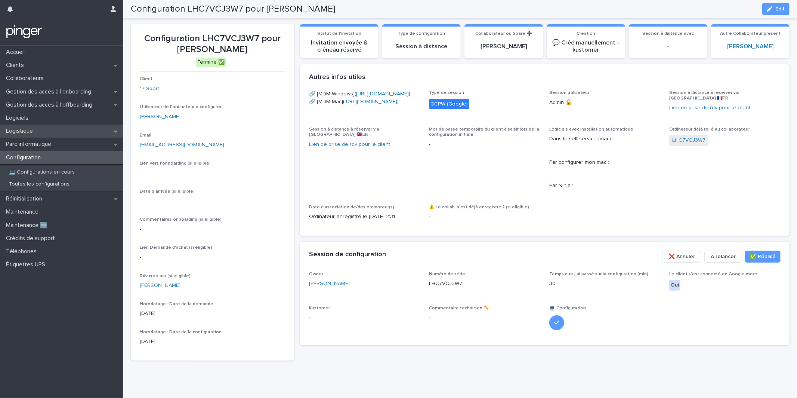
click at [46, 132] on div "Logistique" at bounding box center [61, 130] width 123 height 13
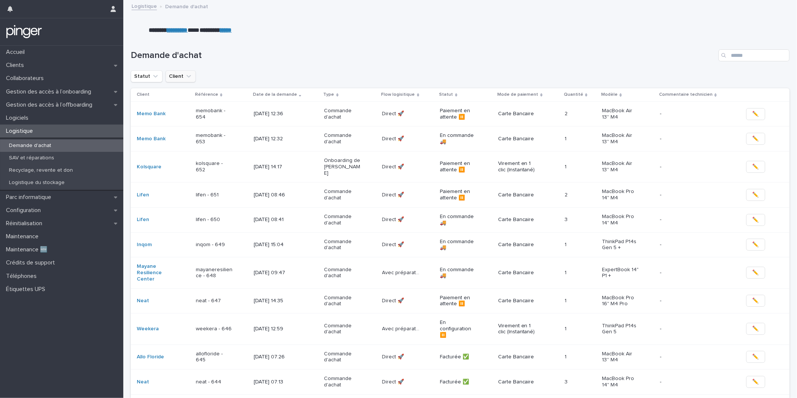
click at [187, 79] on icon "Client" at bounding box center [188, 76] width 7 height 7
type input "****"
click at [203, 125] on p "PerfectStay" at bounding box center [210, 124] width 79 height 5
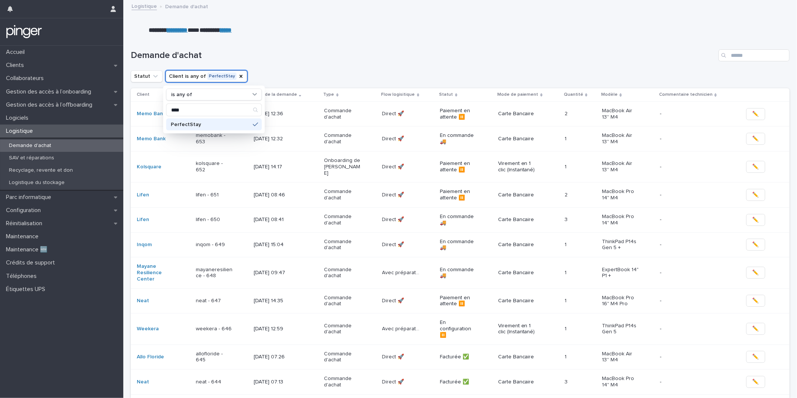
click at [351, 41] on div "Demande d'achat" at bounding box center [460, 52] width 659 height 36
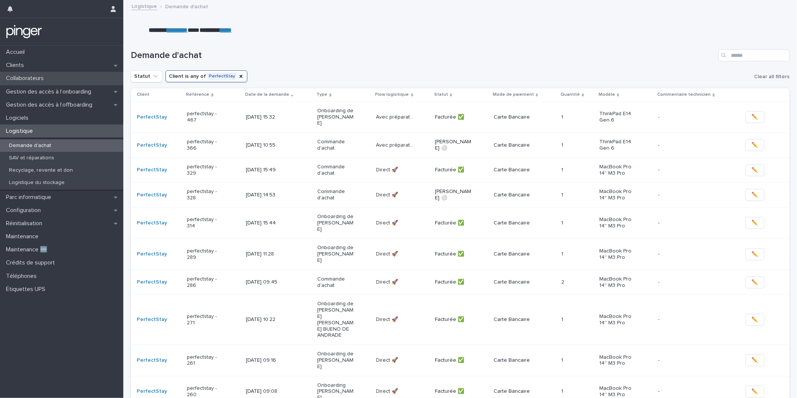
click at [67, 77] on div "Collaborateurs" at bounding box center [61, 78] width 123 height 13
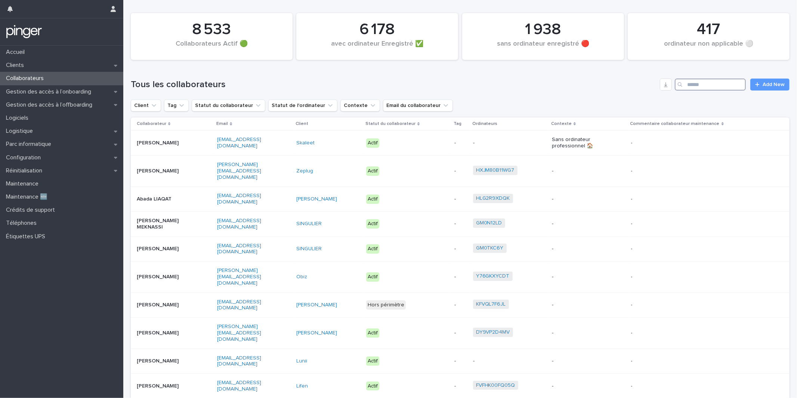
click at [717, 85] on input "Search" at bounding box center [710, 84] width 71 height 12
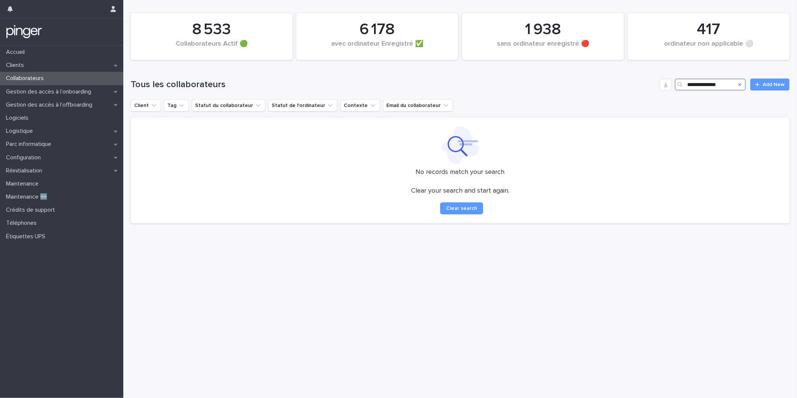
type input "**********"
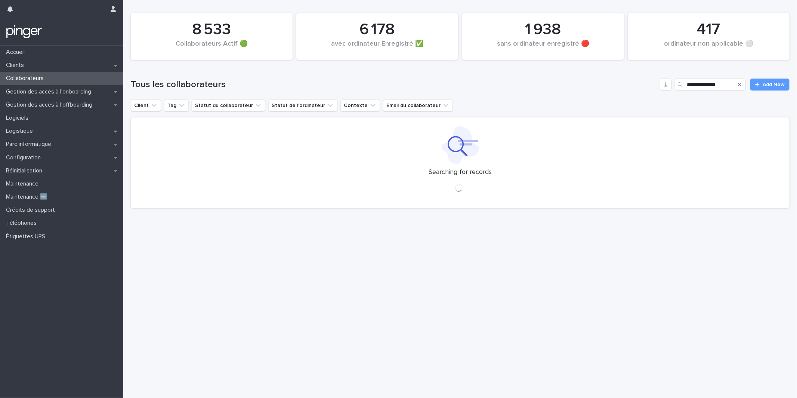
click at [502, 89] on h1 "Tous les collaborateurs" at bounding box center [394, 84] width 526 height 11
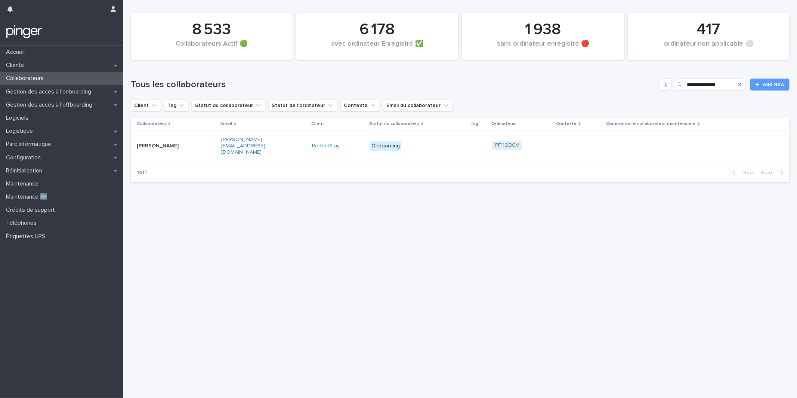
click at [478, 143] on p "-" at bounding box center [478, 146] width 15 height 6
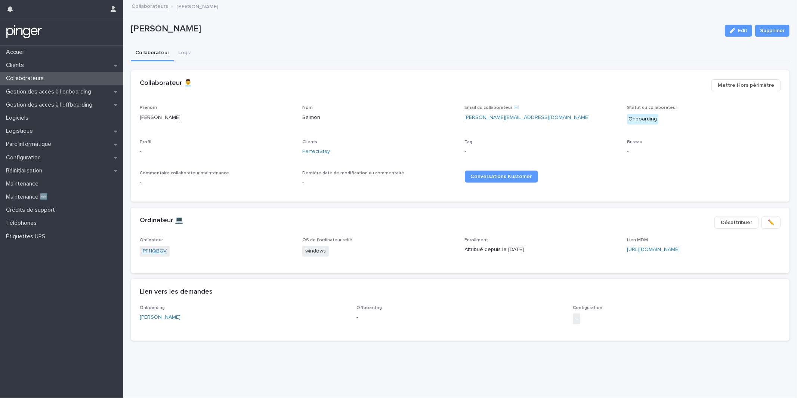
click at [148, 252] on link "PF11QBGV" at bounding box center [155, 251] width 24 height 8
click at [577, 318] on link "-" at bounding box center [576, 319] width 1 height 8
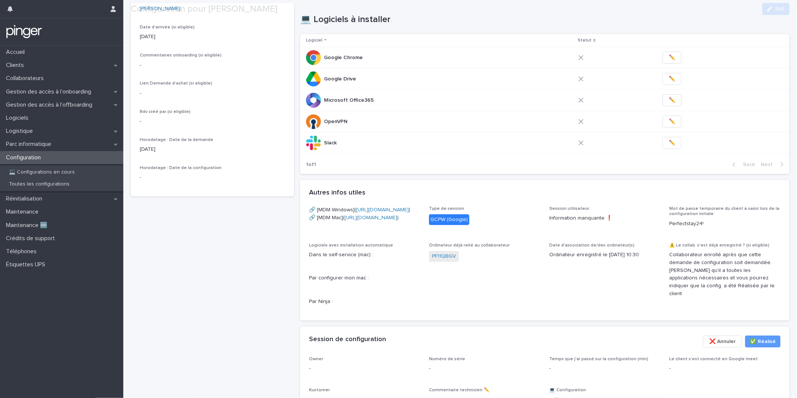
scroll to position [297, 0]
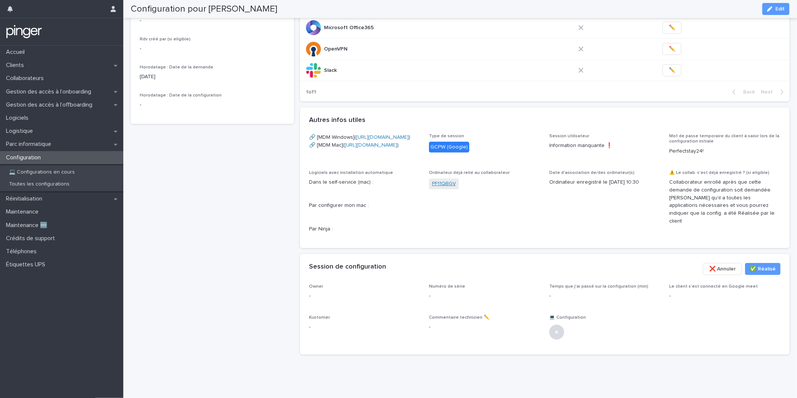
click at [446, 184] on link "PF11QBGV" at bounding box center [444, 184] width 24 height 8
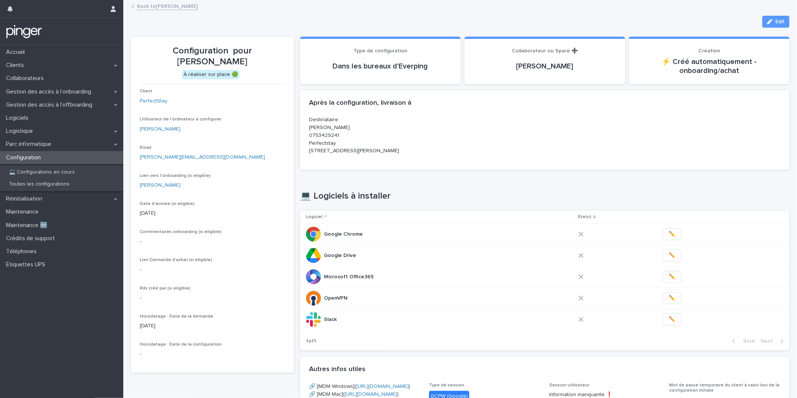
click at [406, 154] on p "Destinataire : Sara Mekbel 0753429241 Perfectstay 4 rue Jules Lefebvre 75009 Pa…" at bounding box center [384, 135] width 151 height 39
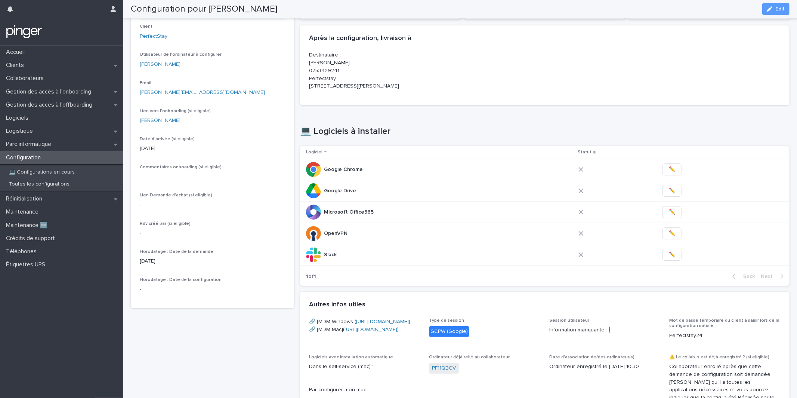
click at [402, 93] on div "Destinataire : Sara Mekbel 0753429241 Perfectstay 4 rue Jules Lefebvre 75009 Pa…" at bounding box center [384, 73] width 151 height 45
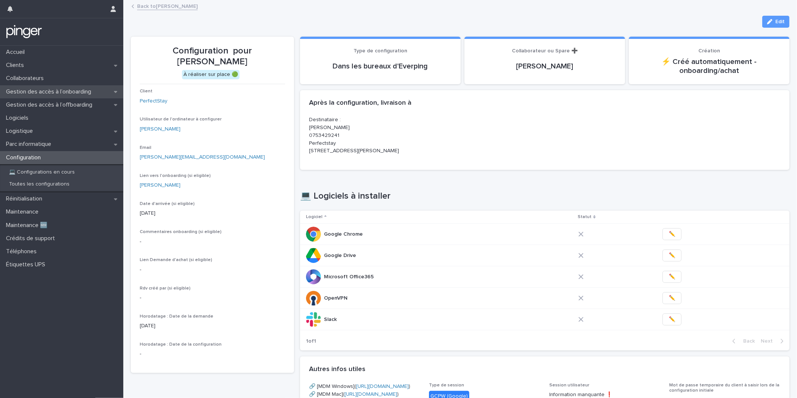
click at [53, 90] on p "Gestion des accès à l’onboarding" at bounding box center [50, 91] width 94 height 7
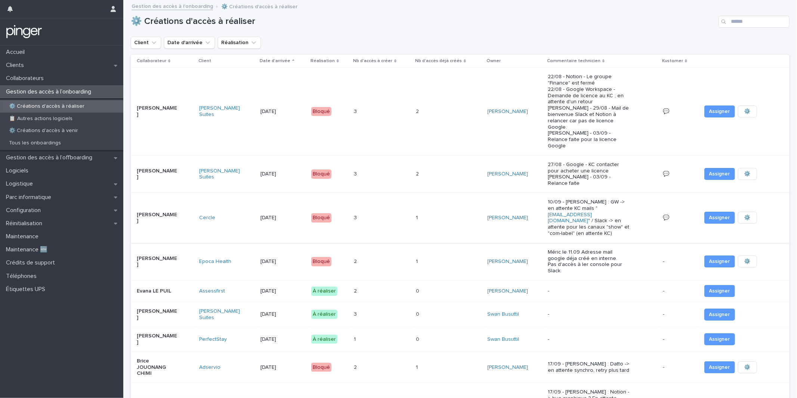
scroll to position [195, 0]
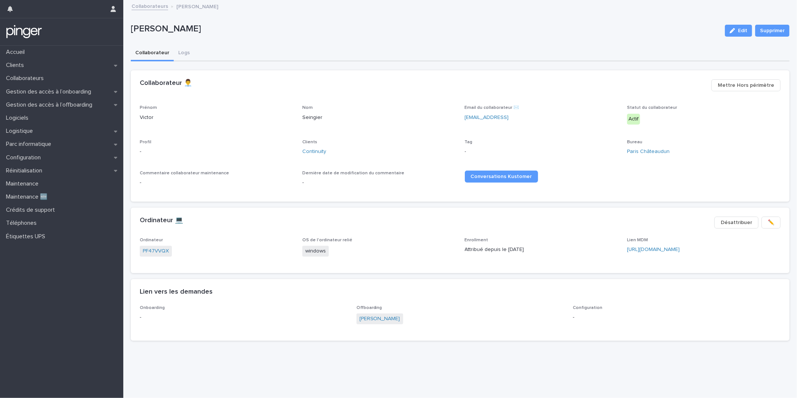
click at [557, 285] on div "Lien vers les demandes •••" at bounding box center [460, 292] width 659 height 26
click at [93, 108] on div "Gestion des accès à l’offboarding" at bounding box center [61, 104] width 123 height 13
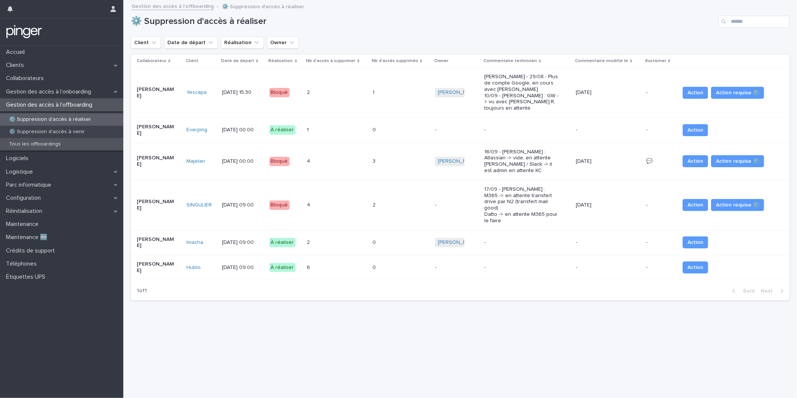
click at [98, 140] on div "Tous les offboardings" at bounding box center [61, 144] width 123 height 12
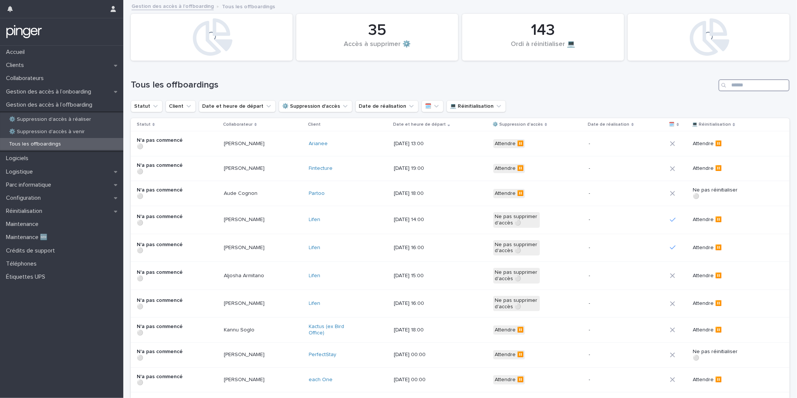
click at [753, 87] on input "Search" at bounding box center [754, 85] width 71 height 12
paste input "********"
type input "********"
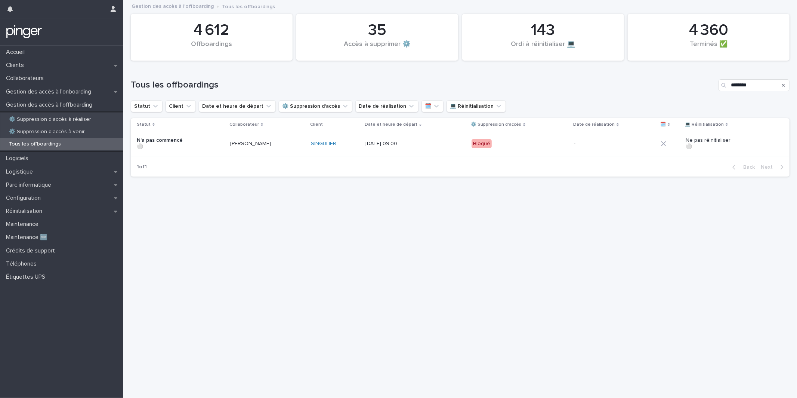
click at [533, 145] on div "Bloqué" at bounding box center [520, 143] width 96 height 15
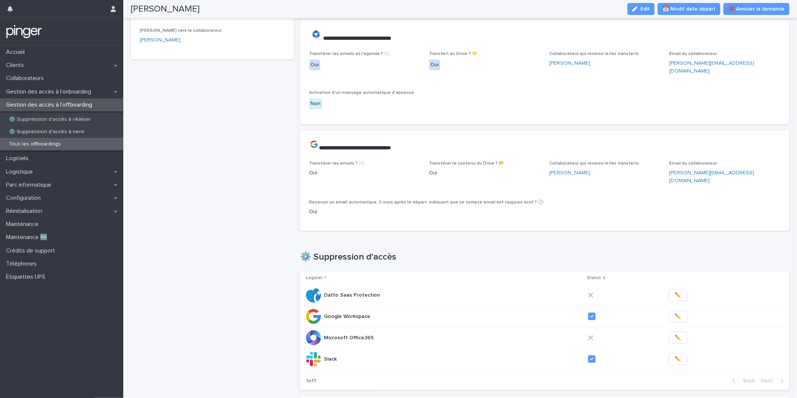
scroll to position [150, 0]
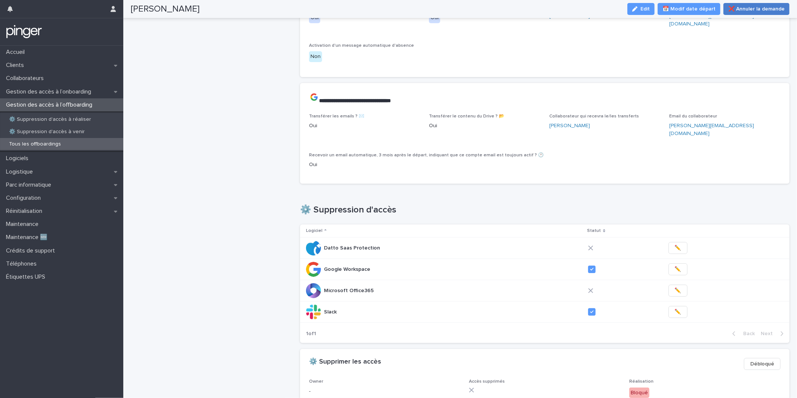
click at [750, 11] on span "❌ Annuler la demande" at bounding box center [757, 8] width 56 height 7
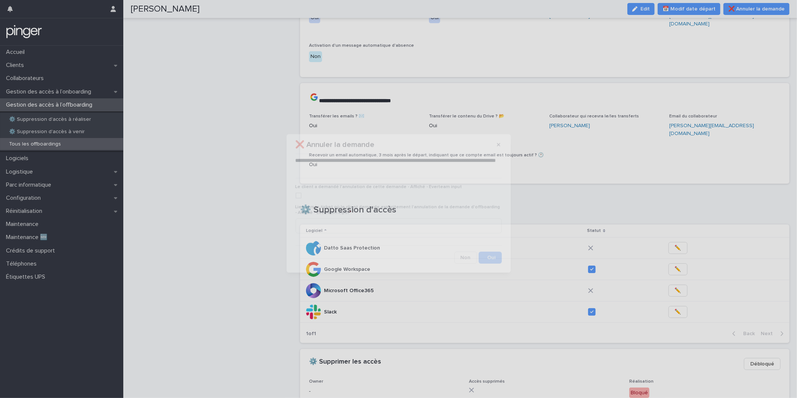
click at [607, 191] on div "**********" at bounding box center [398, 199] width 797 height 398
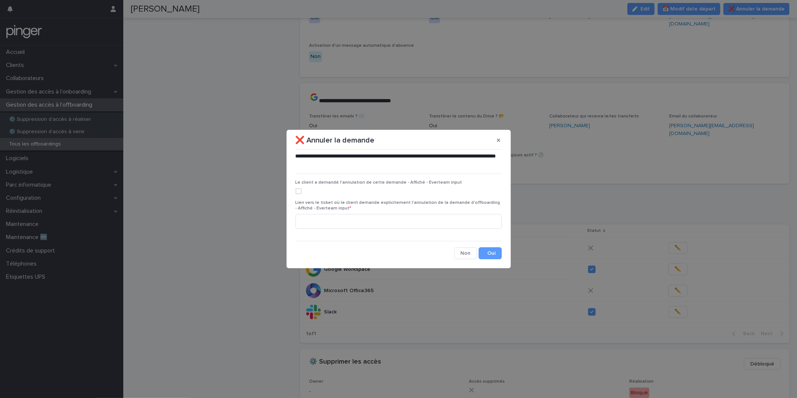
click at [405, 193] on label at bounding box center [399, 191] width 206 height 6
click at [384, 223] on input at bounding box center [399, 221] width 206 height 15
paste input "**********"
type input "**********"
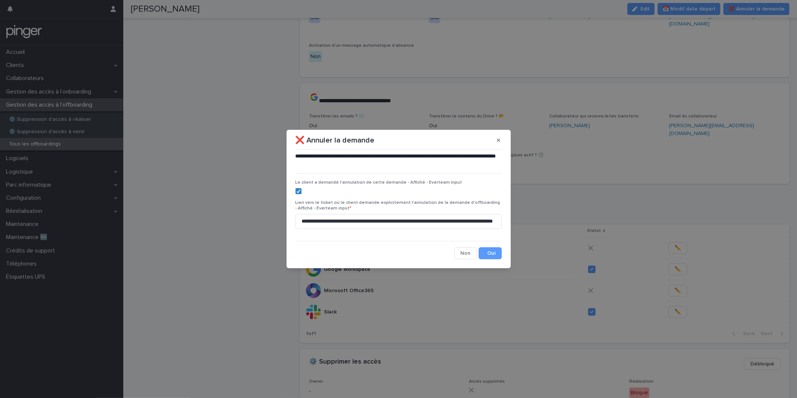
scroll to position [0, 0]
click at [492, 254] on button "Save" at bounding box center [490, 253] width 23 height 12
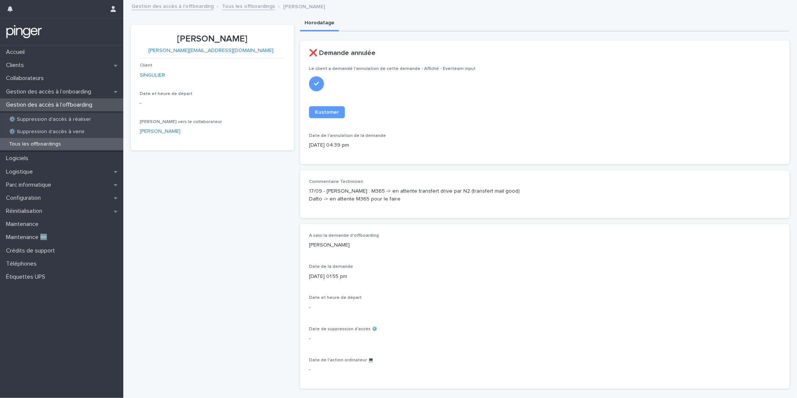
click at [70, 104] on p "Gestion des accès à l’offboarding" at bounding box center [50, 104] width 95 height 7
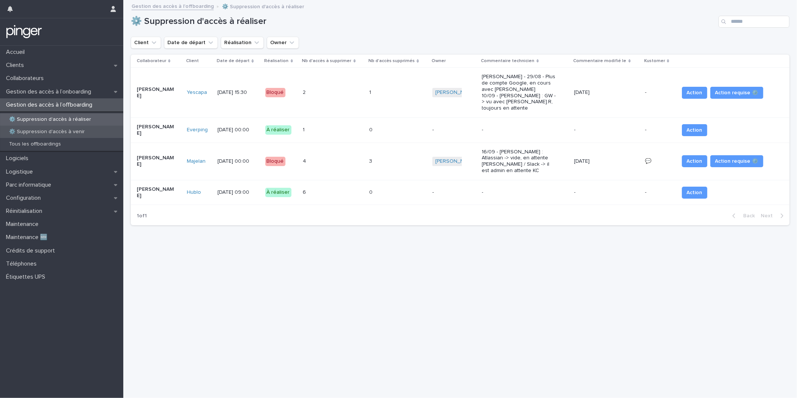
click at [86, 132] on p "⚙️ Suppression d'accès à venir" at bounding box center [47, 132] width 88 height 6
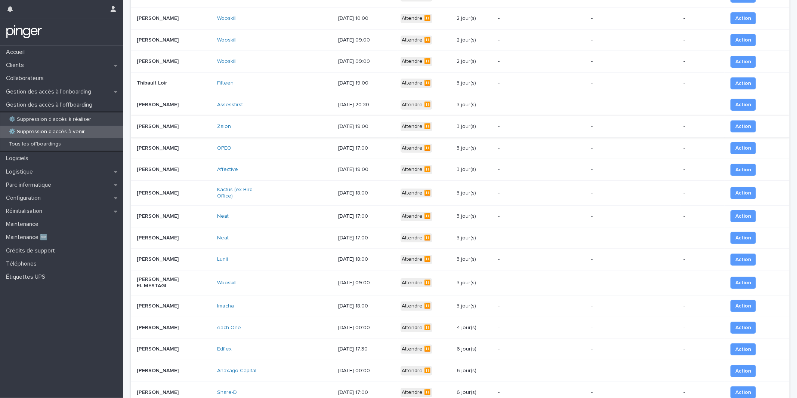
scroll to position [106, 0]
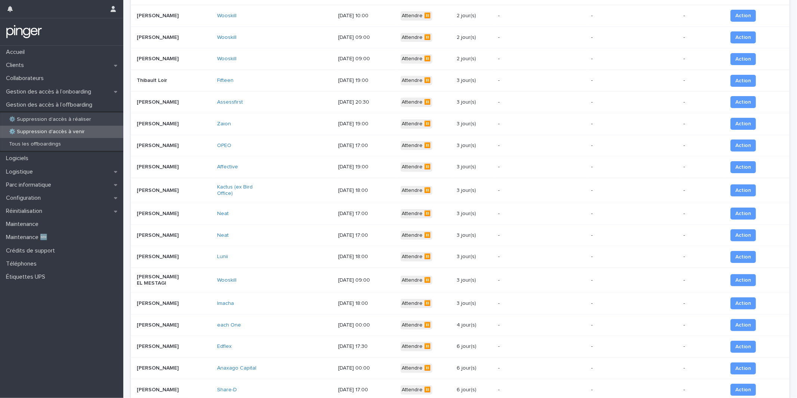
click at [299, 263] on div "Lunii" at bounding box center [274, 256] width 115 height 12
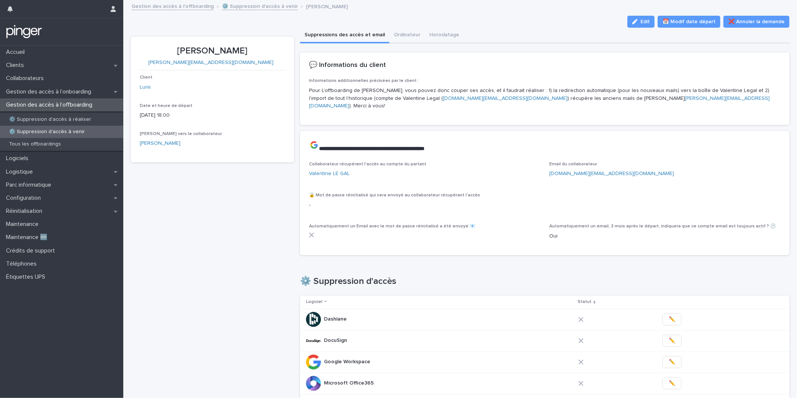
click at [446, 131] on div "**********" at bounding box center [545, 146] width 490 height 31
click at [83, 90] on p "Gestion des accès à l’onboarding" at bounding box center [50, 91] width 94 height 7
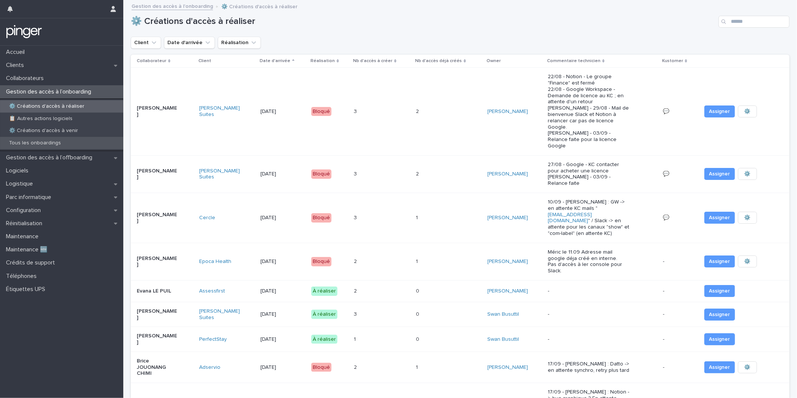
click at [74, 140] on div "Tous les onboardings" at bounding box center [61, 143] width 123 height 12
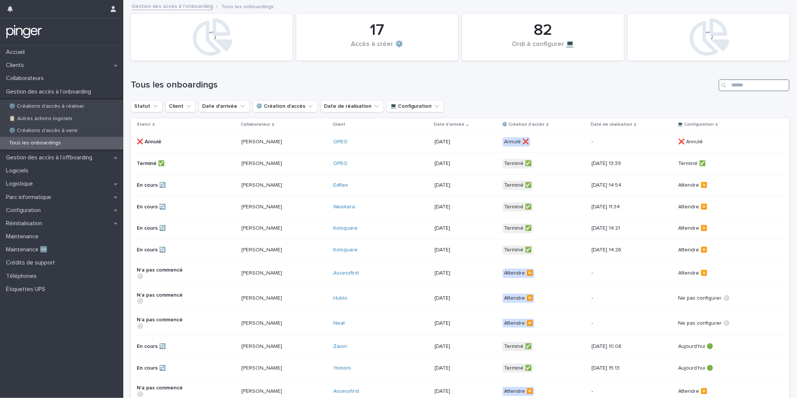
click at [762, 83] on input "Search" at bounding box center [754, 85] width 71 height 12
paste input "******"
type input "******"
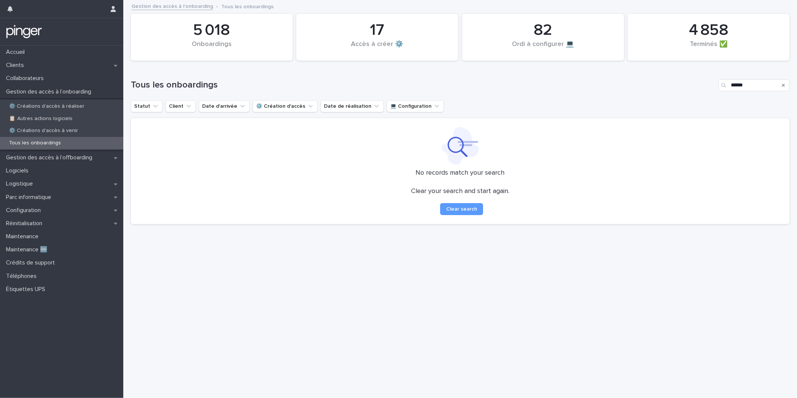
click at [565, 85] on h1 "Tous les onboardings" at bounding box center [423, 85] width 585 height 11
click at [81, 209] on div "Configuration" at bounding box center [61, 210] width 123 height 13
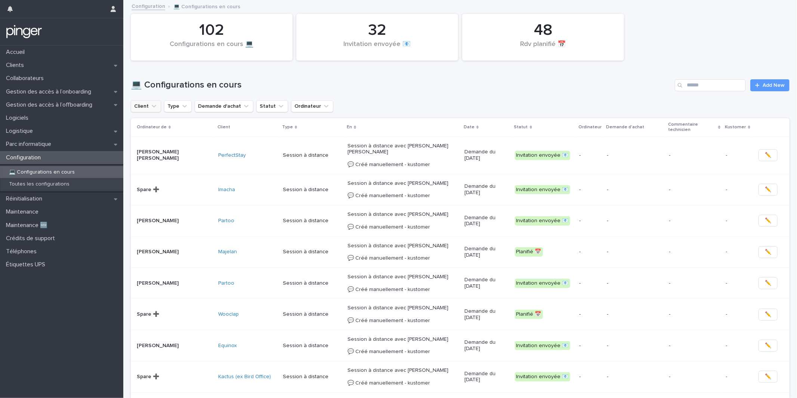
click at [147, 101] on button "Client" at bounding box center [146, 106] width 30 height 12
type input "*****"
click at [157, 155] on p "Million Victories" at bounding box center [177, 153] width 79 height 5
click at [485, 102] on div "Client is any of Million Victories is any of ***** Million Victories Type Deman…" at bounding box center [460, 106] width 659 height 12
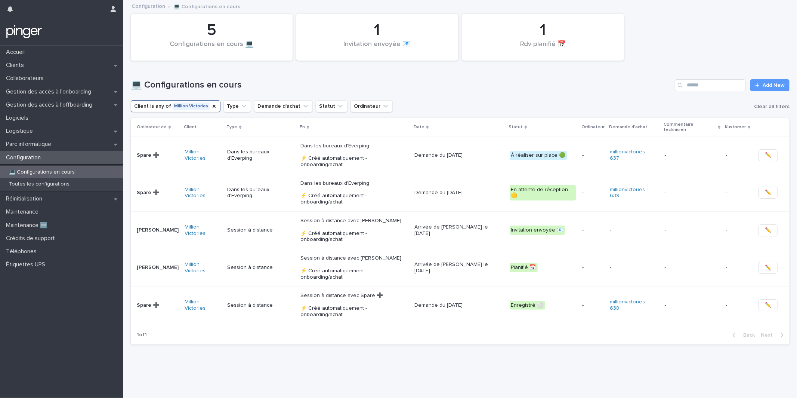
click at [318, 153] on p "Dans les bureaux d'Everping ⚡ Créé automatiquement - onboarding/achat" at bounding box center [355, 155] width 108 height 25
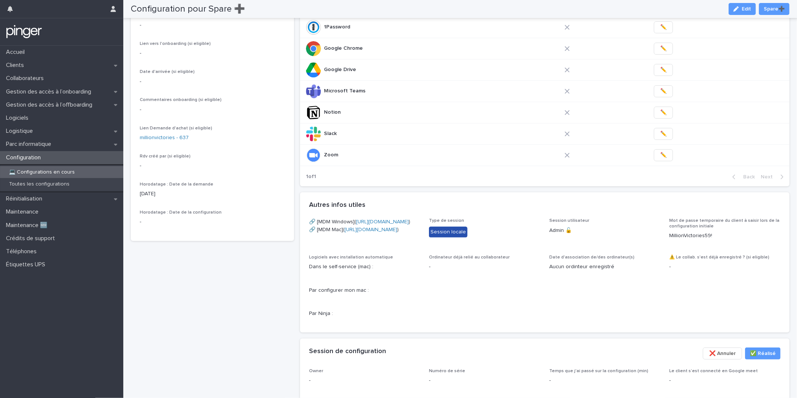
scroll to position [70, 0]
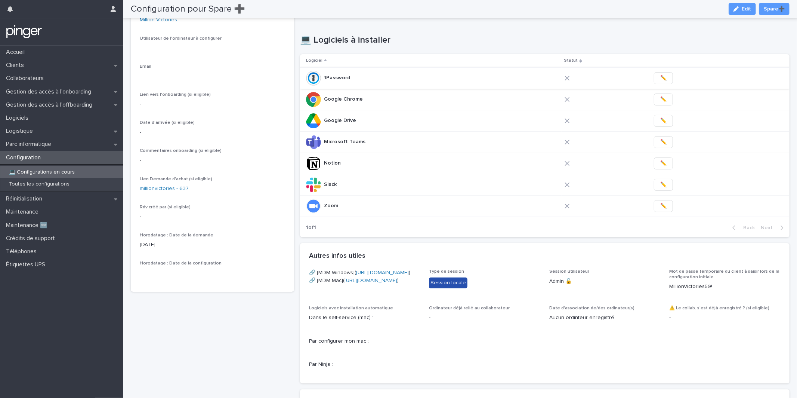
click at [660, 80] on span "✏️" at bounding box center [663, 77] width 6 height 7
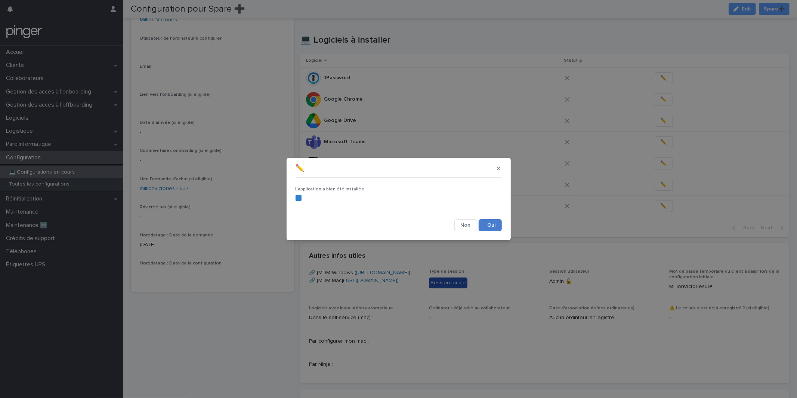
click at [484, 224] on button "Save" at bounding box center [490, 225] width 23 height 12
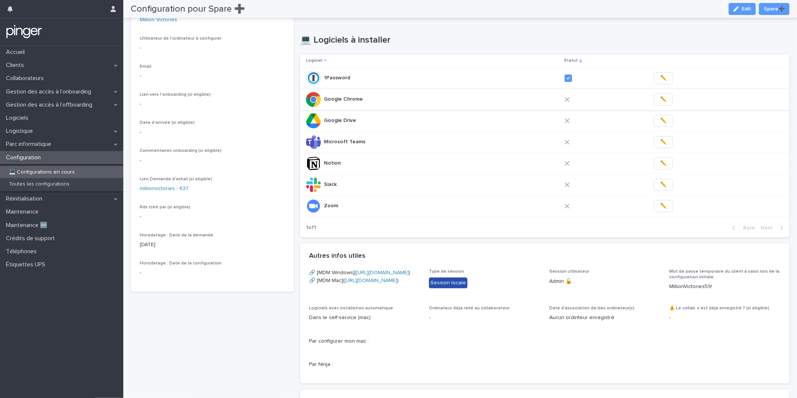
click at [660, 99] on span "✏️" at bounding box center [663, 99] width 6 height 7
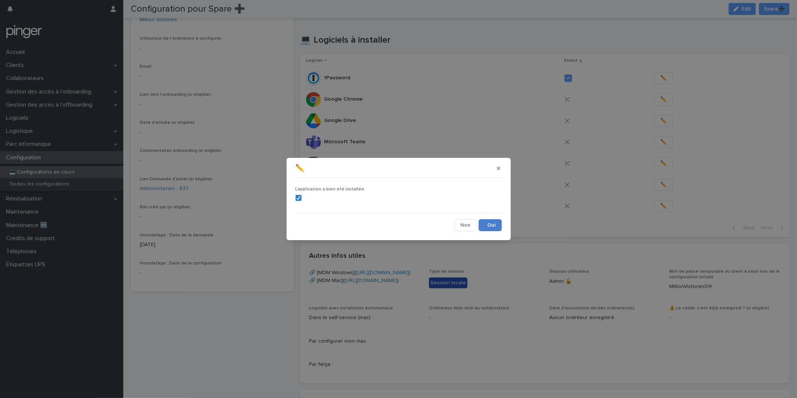
click at [491, 224] on button "Save" at bounding box center [490, 225] width 23 height 12
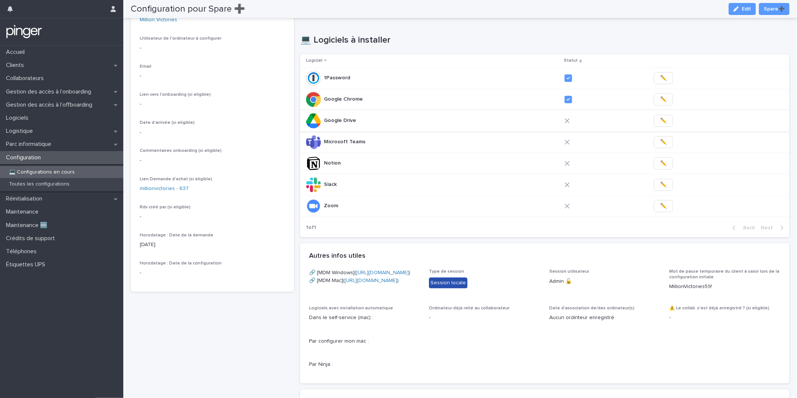
click at [660, 118] on span "✏️" at bounding box center [663, 120] width 6 height 7
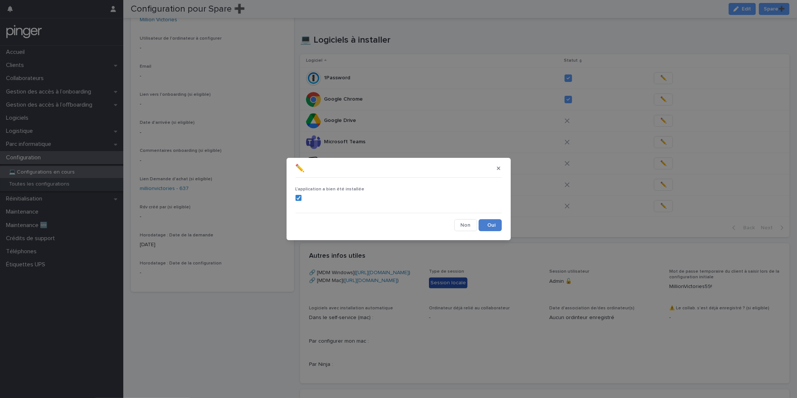
click at [494, 223] on button "Save" at bounding box center [490, 225] width 23 height 12
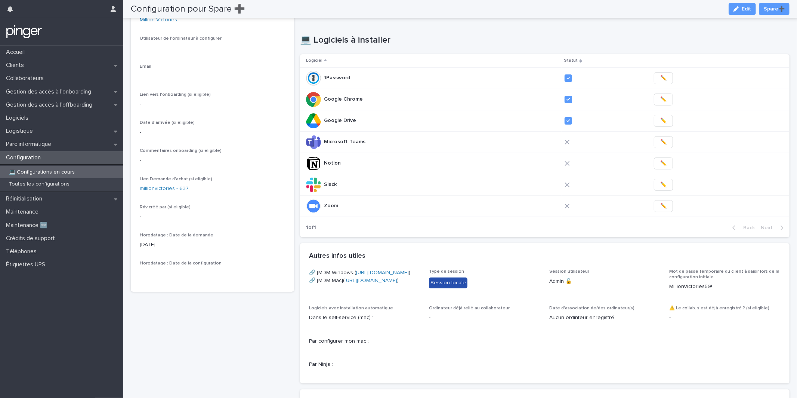
click at [660, 142] on span "✏️" at bounding box center [663, 141] width 6 height 7
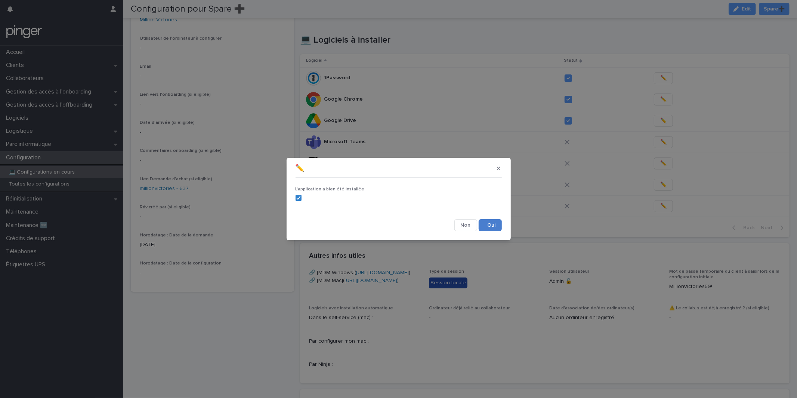
click at [486, 224] on button "Save" at bounding box center [490, 225] width 23 height 12
click at [656, 162] on div "✏️ L'application a bien été installée Cancel Loading... Save" at bounding box center [398, 199] width 797 height 398
click at [660, 159] on div "✏️ L'application a bien été installée Cancel Loading... Save" at bounding box center [398, 199] width 797 height 398
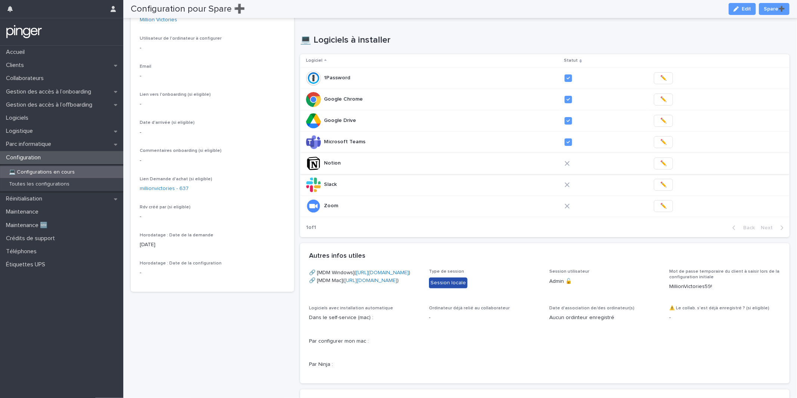
click at [661, 164] on button "✏️" at bounding box center [663, 163] width 19 height 12
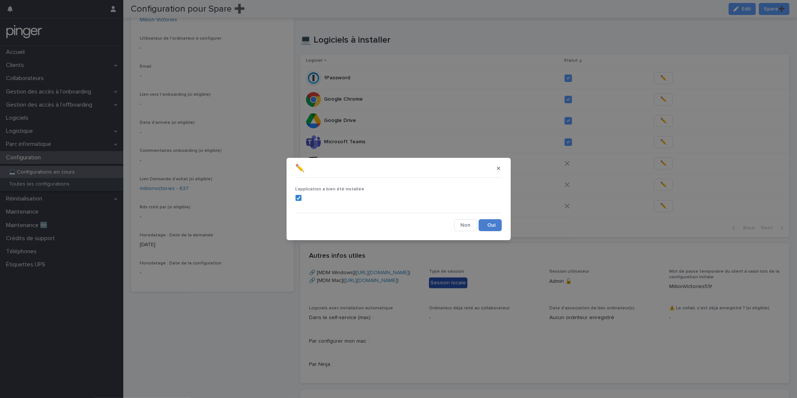
click at [492, 227] on button "Save" at bounding box center [490, 225] width 23 height 12
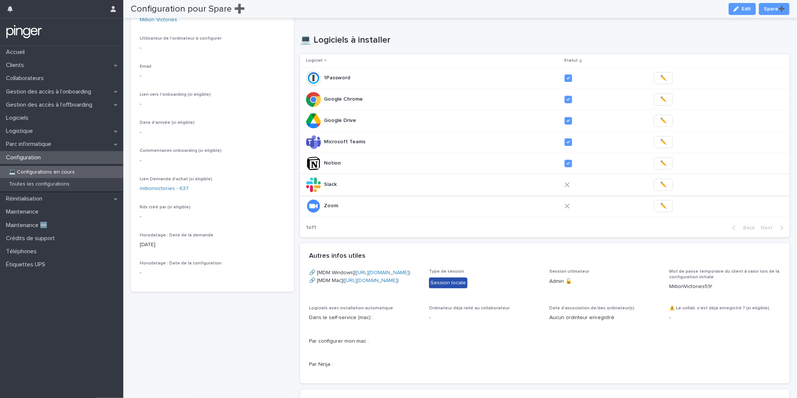
click at [660, 187] on span "✏️" at bounding box center [663, 184] width 6 height 7
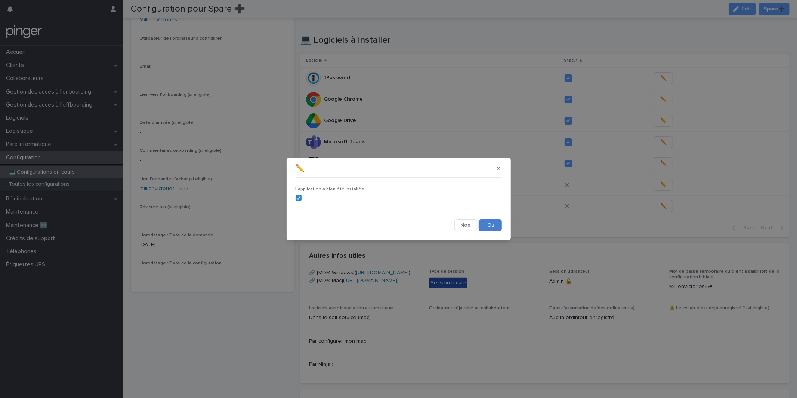
click at [496, 225] on button "Save" at bounding box center [490, 225] width 23 height 12
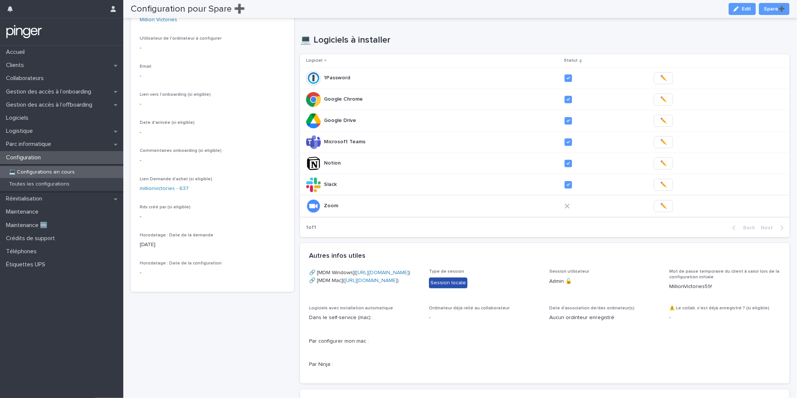
click at [660, 207] on span "✏️" at bounding box center [663, 205] width 6 height 7
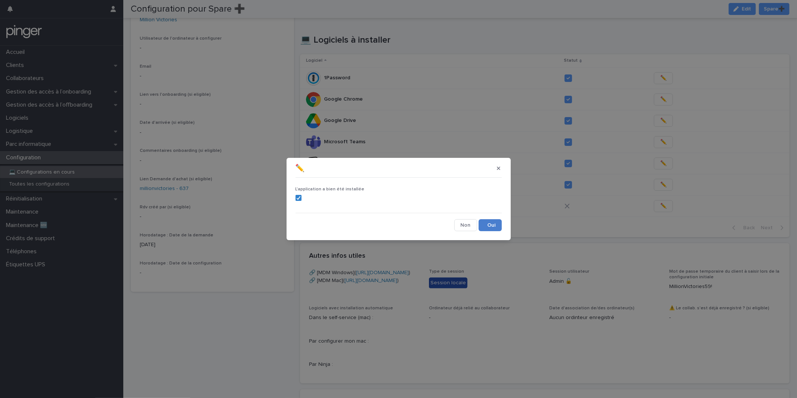
click at [490, 225] on button "Save" at bounding box center [490, 225] width 23 height 12
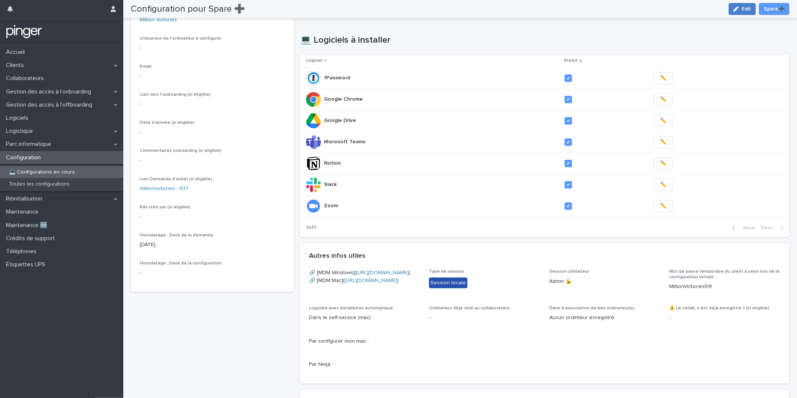
click at [732, 10] on button "Edit" at bounding box center [742, 9] width 27 height 12
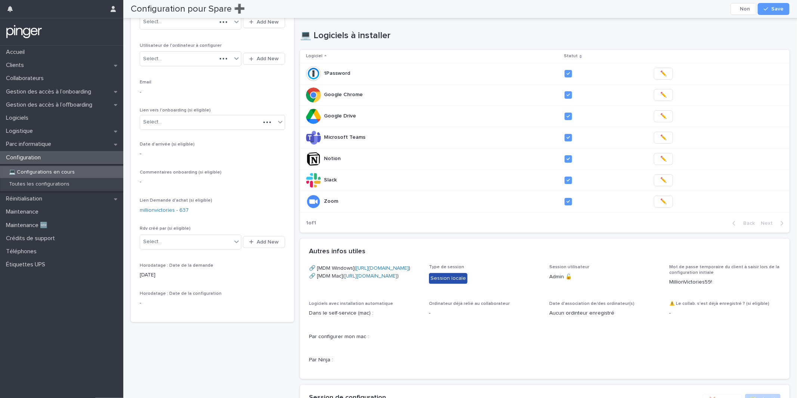
scroll to position [262, 0]
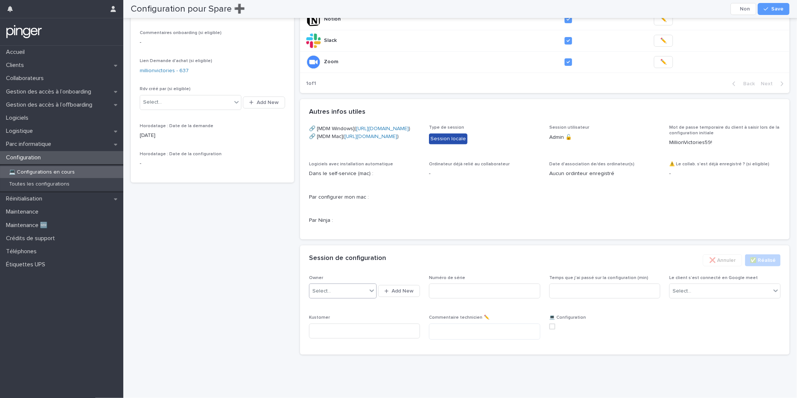
click at [360, 295] on div "Select..." at bounding box center [339, 291] width 58 height 12
type input "*****"
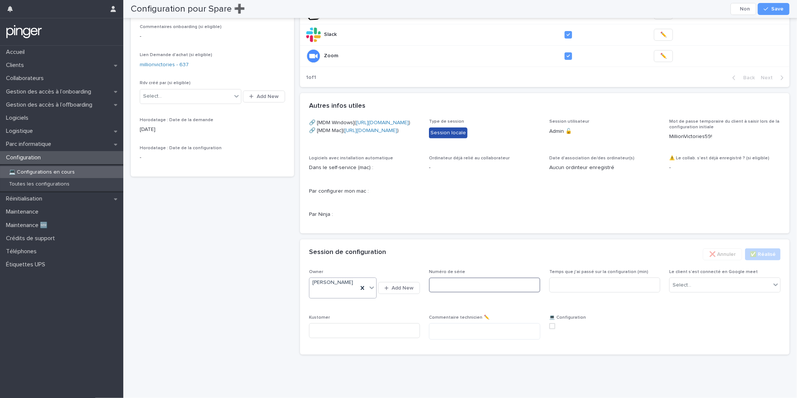
paste input "*******"
type input "*******"
type input "**"
click at [682, 274] on span "Le client s’est connecté en Google meet" at bounding box center [713, 272] width 89 height 4
click at [684, 289] on div "Select..." at bounding box center [682, 285] width 19 height 8
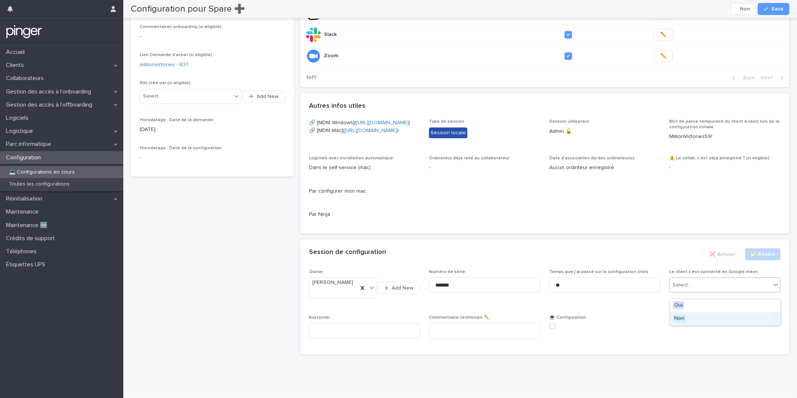
click at [684, 321] on span "Non" at bounding box center [679, 318] width 13 height 8
click at [767, 9] on icon "button" at bounding box center [766, 8] width 4 height 5
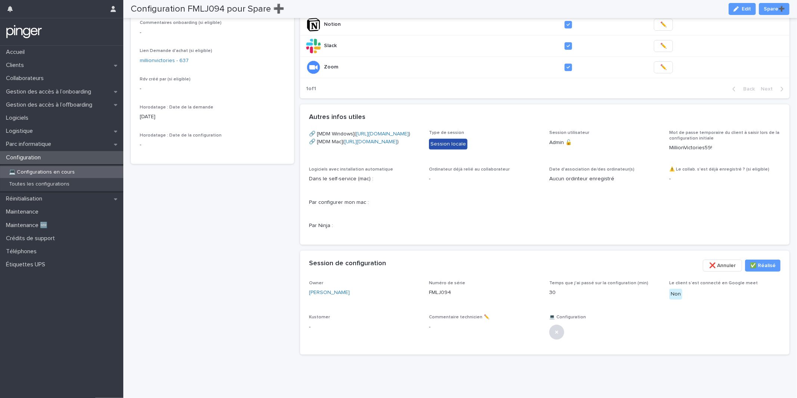
scroll to position [0, 0]
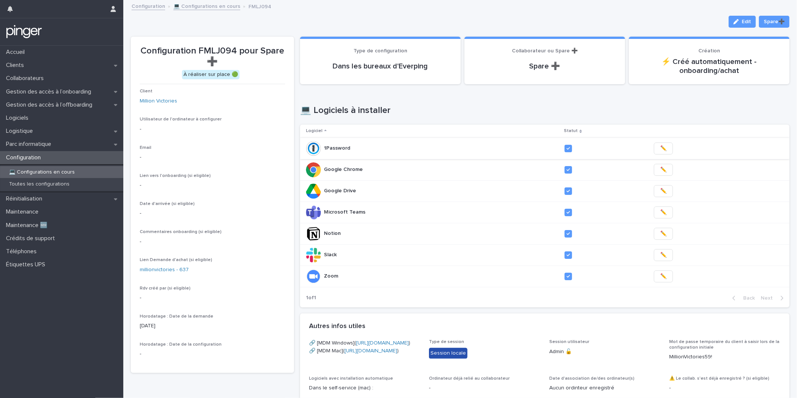
click at [655, 144] on button "✏️" at bounding box center [663, 148] width 19 height 12
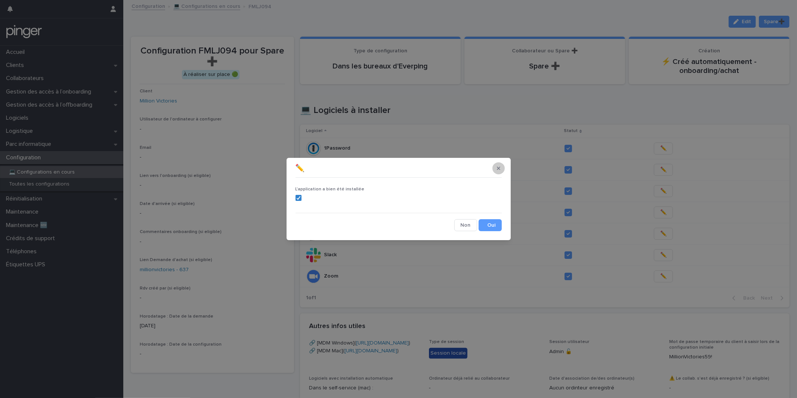
click at [499, 168] on icon "button" at bounding box center [498, 168] width 3 height 5
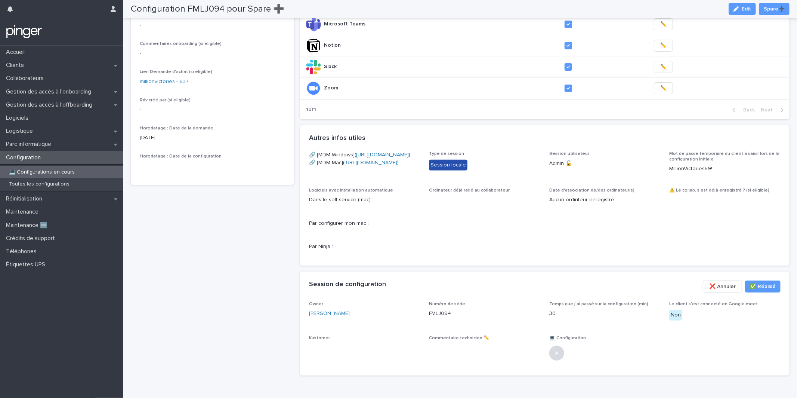
scroll to position [257, 0]
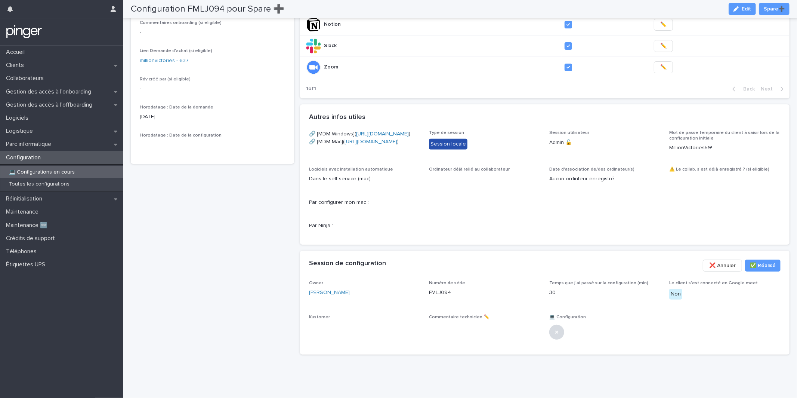
click at [216, 274] on div "Configuration FMLJ094 pour Spare ➕ À réaliser sur place 🟢 Client Million Victor…" at bounding box center [212, 94] width 163 height 533
click at [81, 157] on div "Configuration" at bounding box center [61, 157] width 123 height 13
click at [646, 195] on span "Date d'association de/des ordinateur(s) Aucun ordinteur enregistré" at bounding box center [604, 201] width 111 height 69
click at [741, 8] on div "button" at bounding box center [738, 8] width 8 height 5
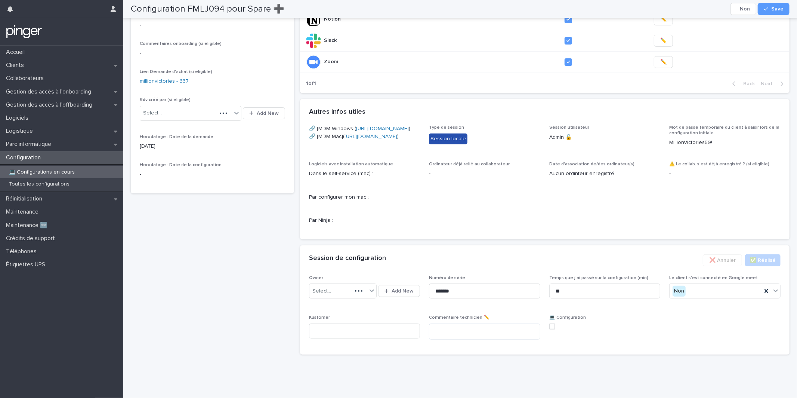
scroll to position [234, 0]
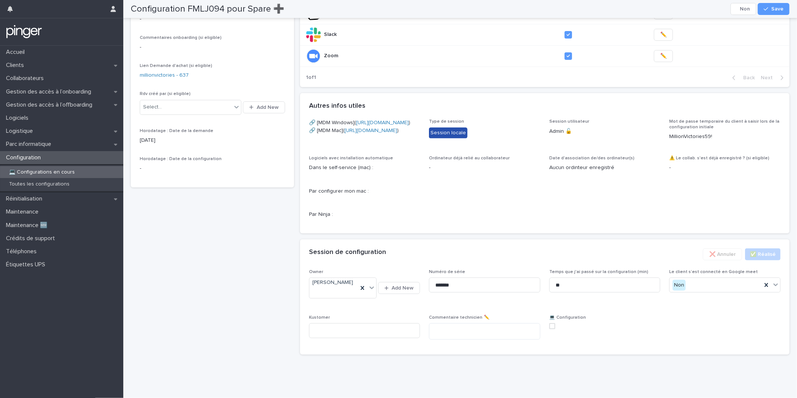
click at [555, 329] on span at bounding box center [552, 326] width 6 height 6
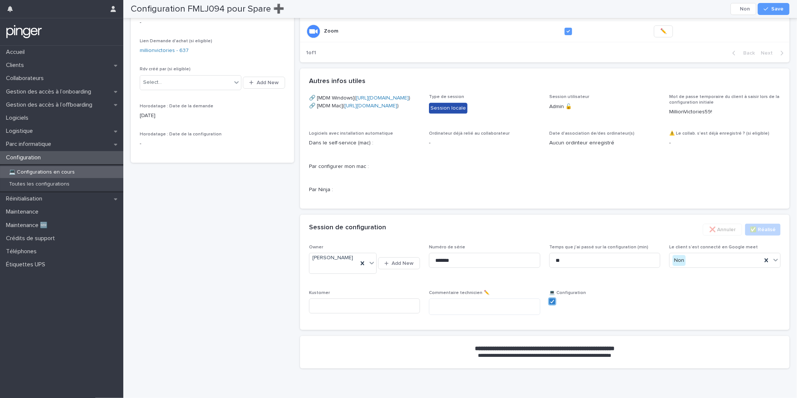
scroll to position [253, 0]
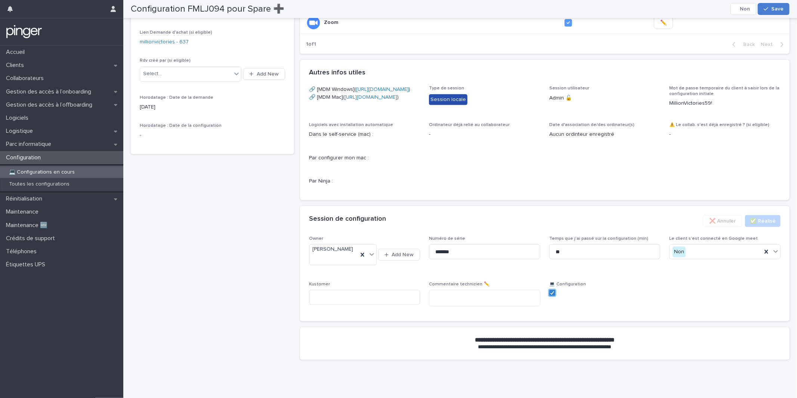
click at [776, 7] on span "Save" at bounding box center [778, 8] width 12 height 5
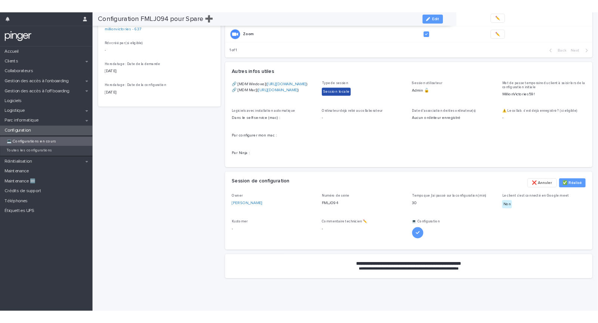
scroll to position [251, 0]
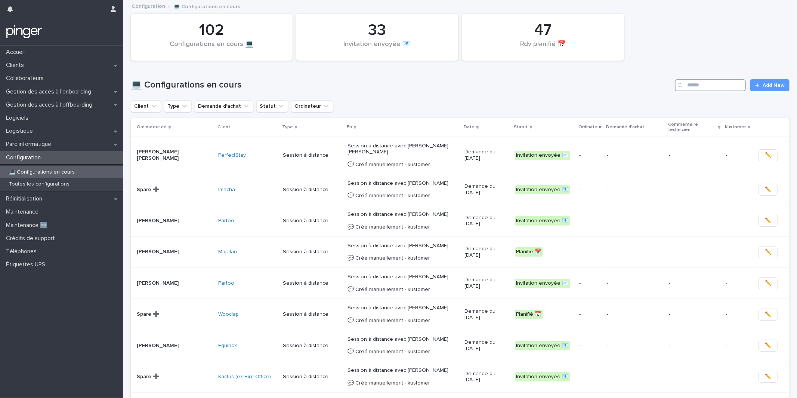
click at [721, 85] on input "Search" at bounding box center [710, 85] width 71 height 12
type input "*"
type input "*****"
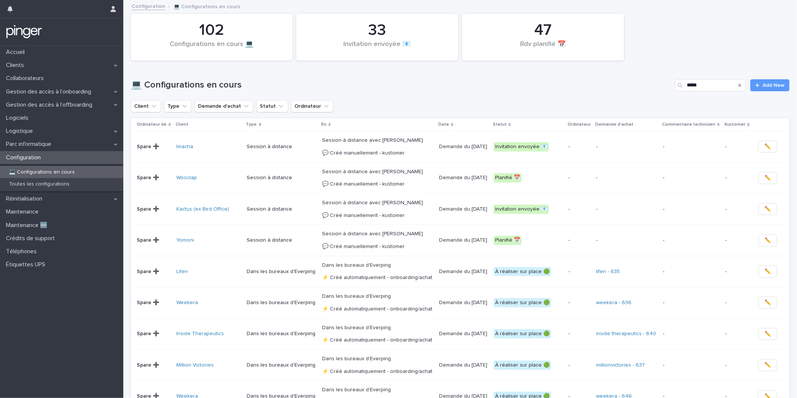
click at [443, 87] on h1 "💻 Configurations en cours" at bounding box center [401, 85] width 541 height 11
click at [153, 103] on icon "Client" at bounding box center [153, 105] width 7 height 7
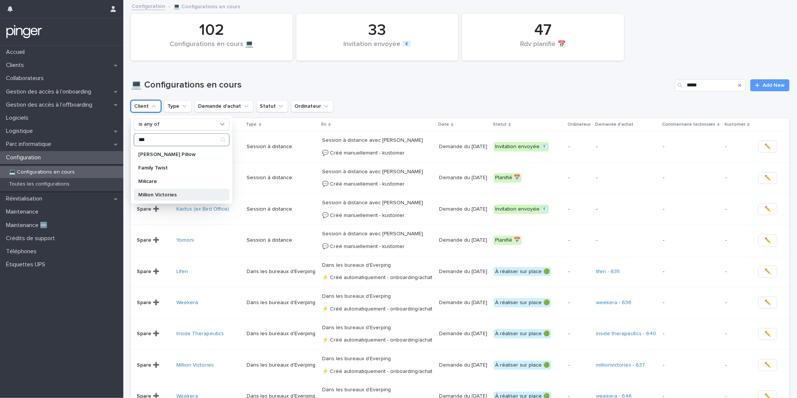
type input "***"
click at [173, 194] on p "Million Victories" at bounding box center [177, 194] width 79 height 5
click at [484, 50] on div "Rdv planifié 📅" at bounding box center [543, 48] width 136 height 16
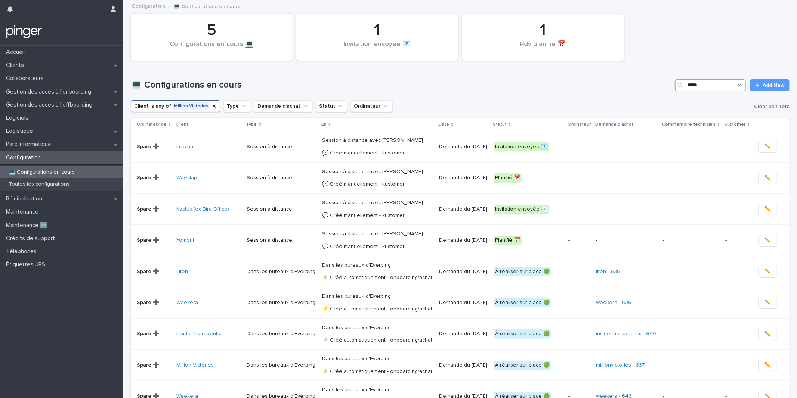
click at [721, 84] on input "*****" at bounding box center [710, 85] width 71 height 12
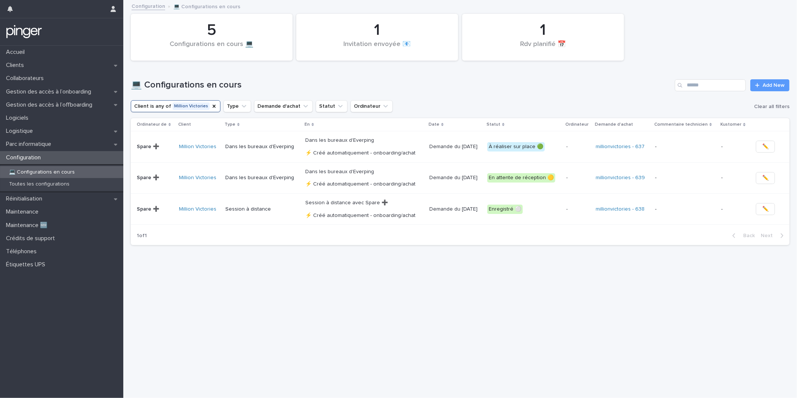
click at [494, 76] on div "💻 Configurations en cours Add New" at bounding box center [460, 82] width 659 height 36
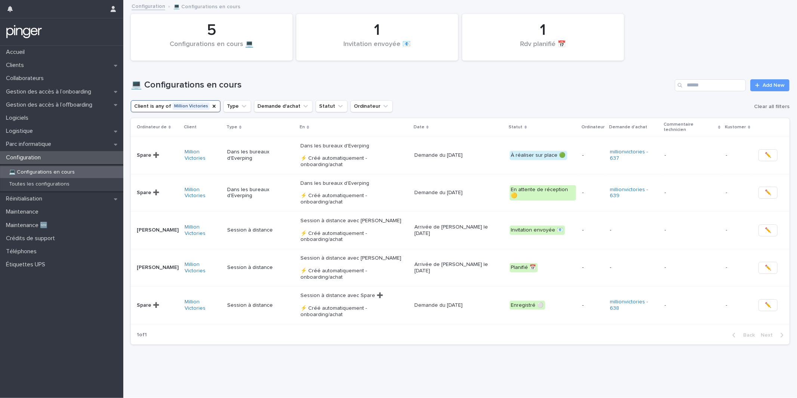
click at [453, 152] on p "Demande du 8/9/2025" at bounding box center [459, 155] width 89 height 6
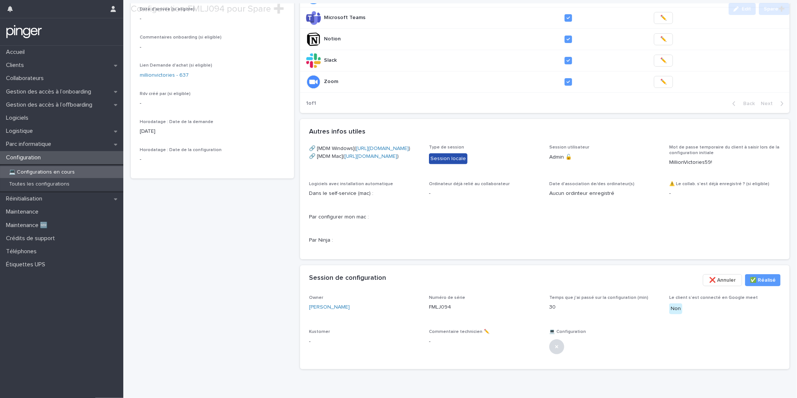
scroll to position [257, 0]
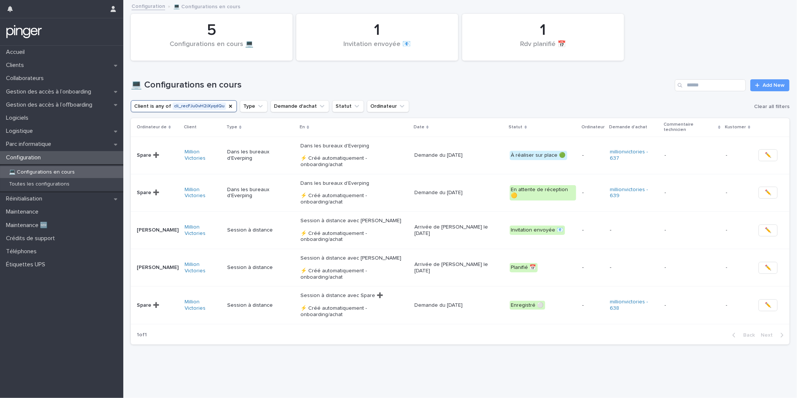
click at [422, 190] on p "Demande du 10/9/2025" at bounding box center [459, 193] width 89 height 6
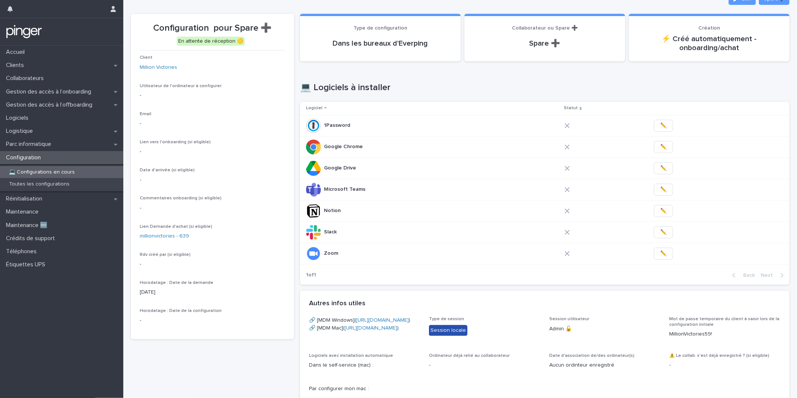
scroll to position [23, 0]
click at [406, 75] on div "Loading... Saving… 💻 Logiciels à installer Logiciel Statut 1Password 1Password …" at bounding box center [545, 178] width 490 height 223
click at [63, 92] on p "Gestion des accès à l’onboarding" at bounding box center [50, 91] width 94 height 7
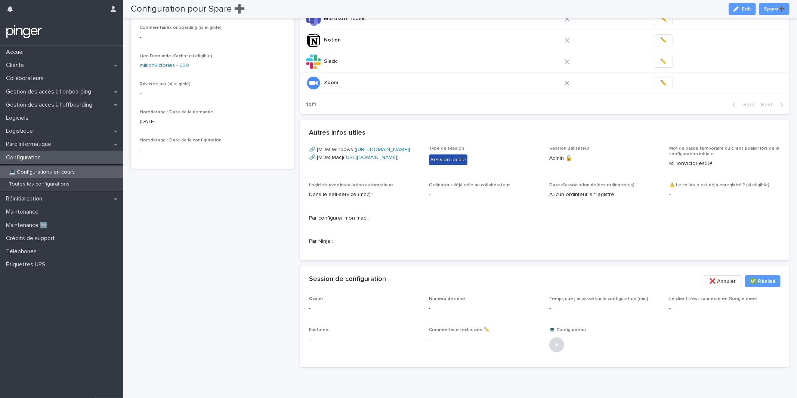
click at [507, 198] on p "-" at bounding box center [484, 195] width 111 height 8
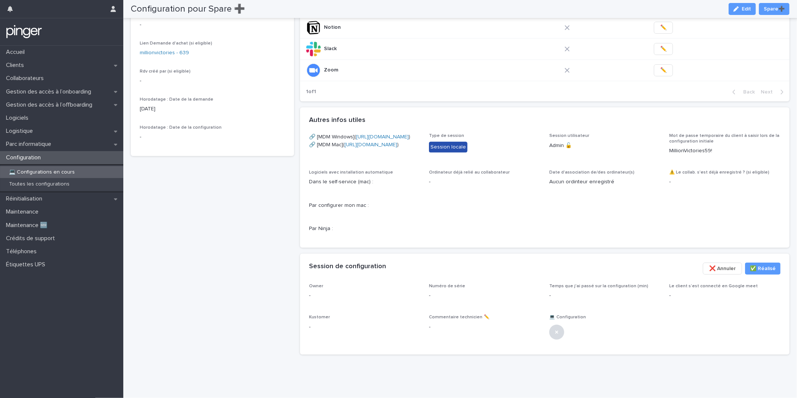
scroll to position [0, 0]
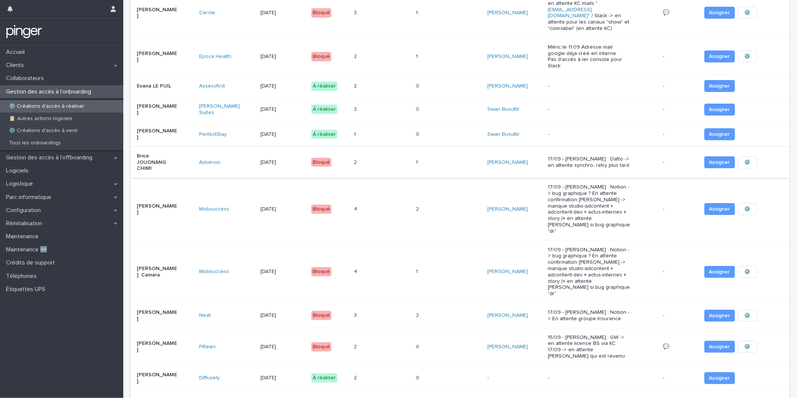
scroll to position [217, 0]
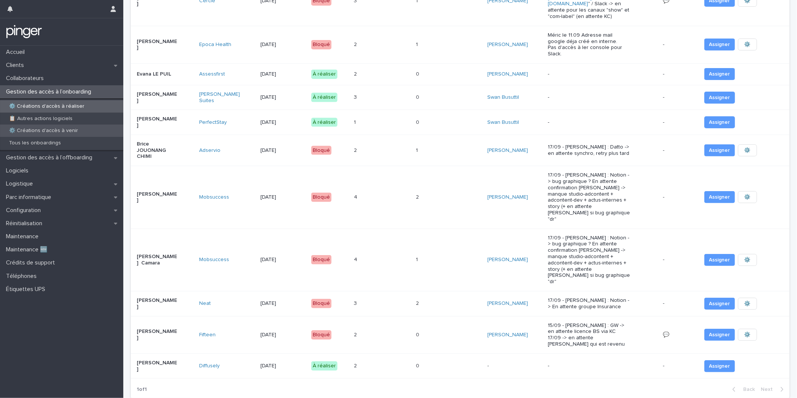
click at [68, 132] on p "⚙️ Créations d'accès à venir" at bounding box center [43, 130] width 81 height 6
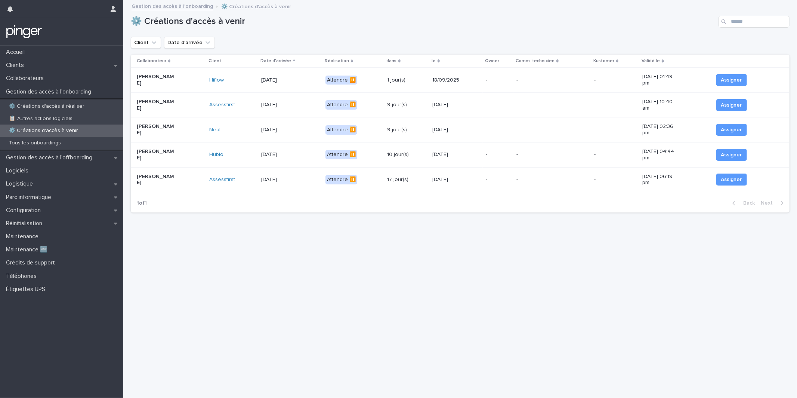
click at [175, 81] on div "[PERSON_NAME]" at bounding box center [170, 80] width 67 height 19
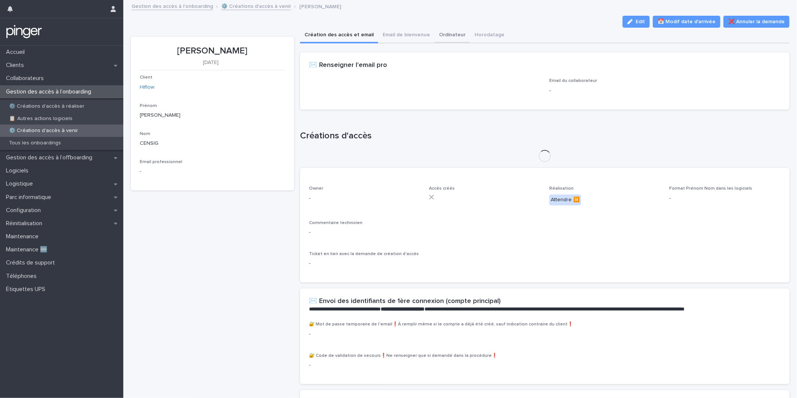
click at [454, 39] on button "Ordinateur" at bounding box center [453, 36] width 36 height 16
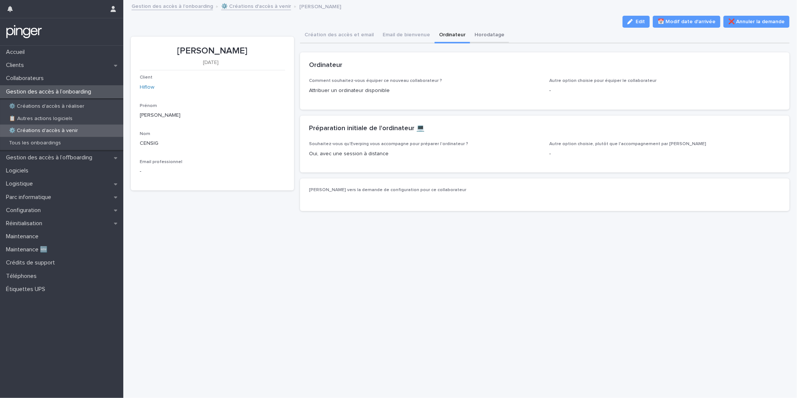
click at [483, 37] on button "Horodatage" at bounding box center [489, 36] width 39 height 16
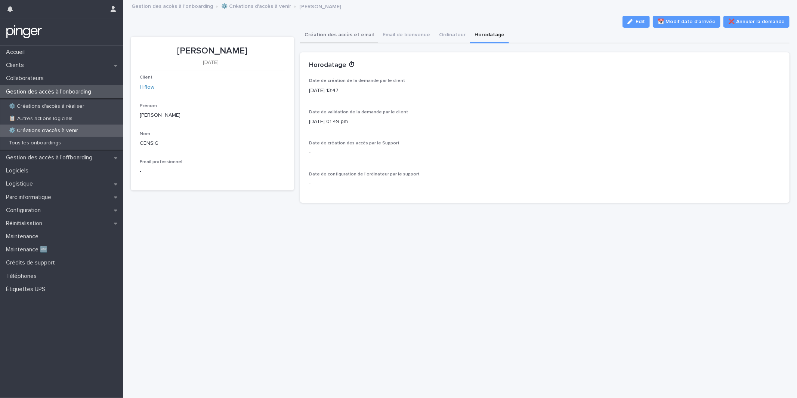
click at [336, 39] on button "Création des accès et email" at bounding box center [339, 36] width 78 height 16
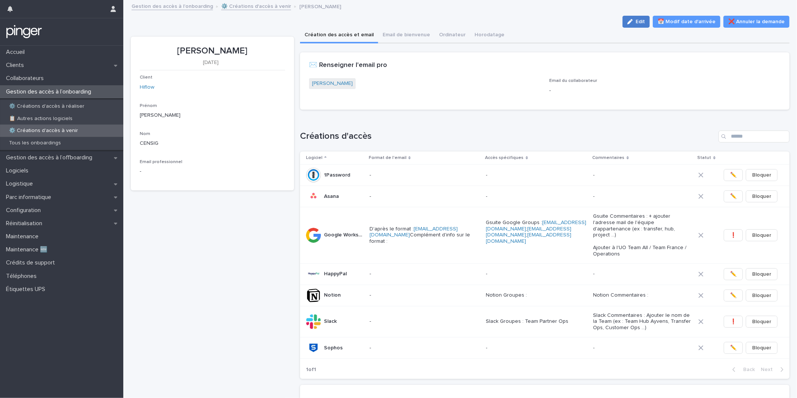
click at [650, 27] on button "Edit" at bounding box center [636, 22] width 27 height 12
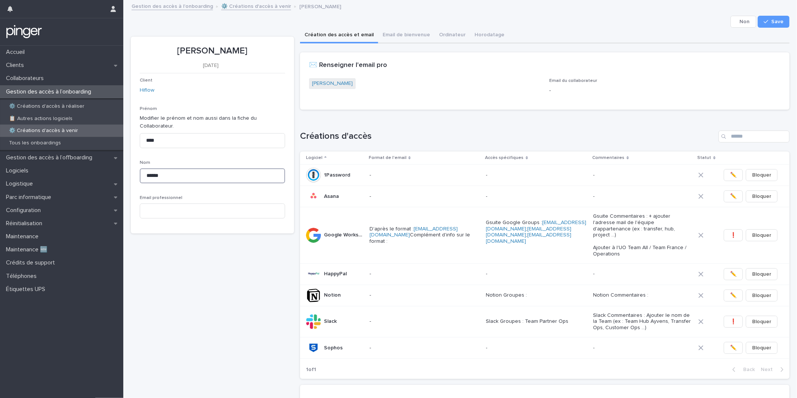
click at [159, 168] on input "******" at bounding box center [212, 175] width 145 height 15
type input "******"
click at [782, 26] on button "Save" at bounding box center [774, 22] width 32 height 12
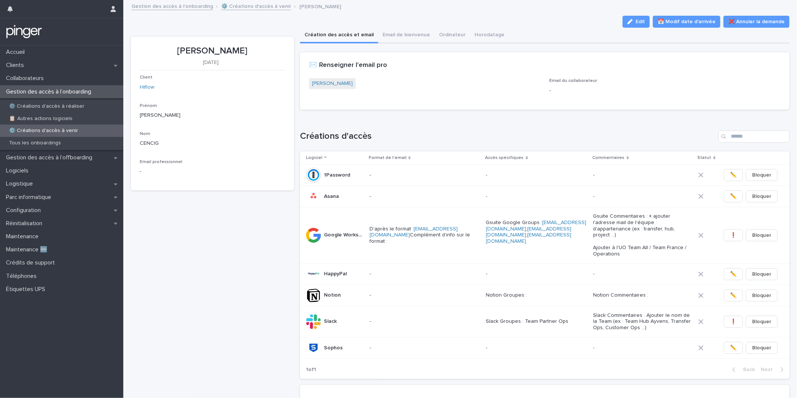
click at [328, 83] on link "Alex CENSIG" at bounding box center [332, 84] width 41 height 8
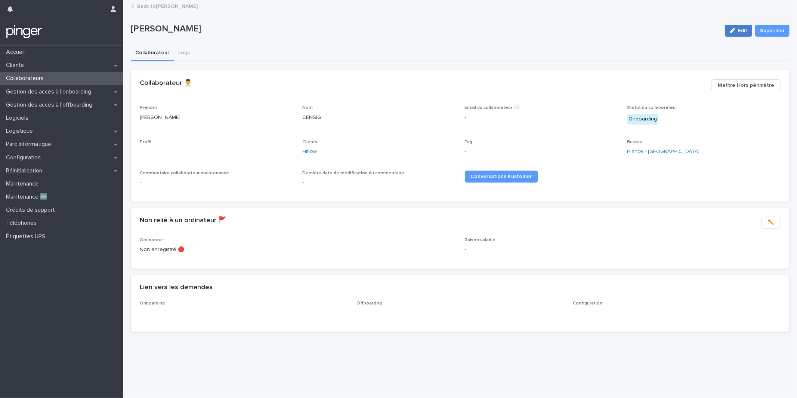
click at [732, 30] on icon "button" at bounding box center [732, 30] width 5 height 5
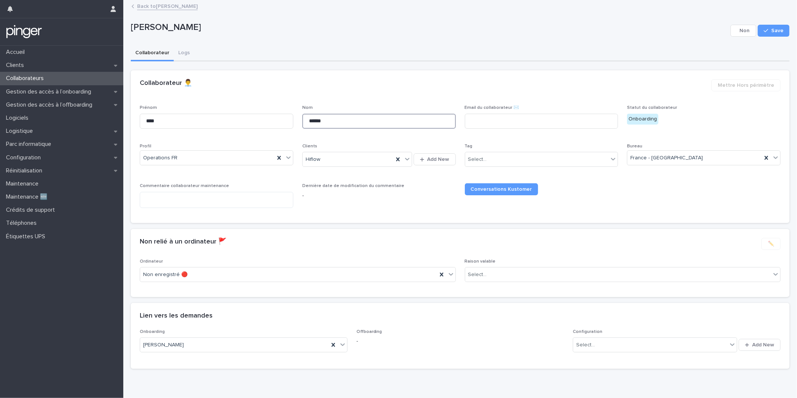
click at [321, 120] on input "******" at bounding box center [379, 121] width 154 height 15
type input "******"
click at [768, 31] on icon "button" at bounding box center [766, 30] width 4 height 5
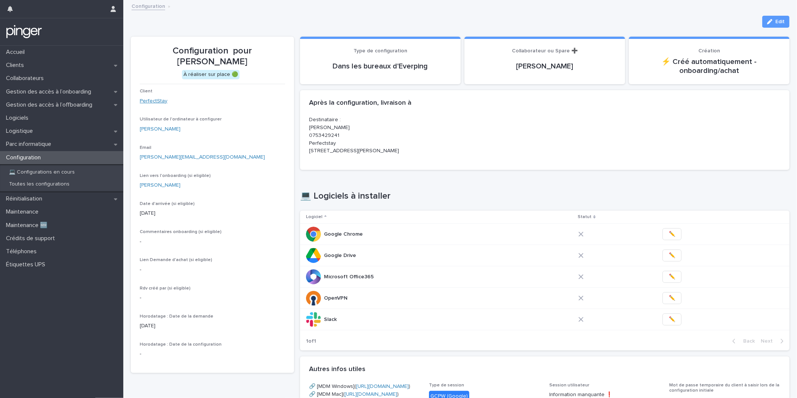
click at [150, 101] on link "PerfectStay" at bounding box center [154, 101] width 28 height 8
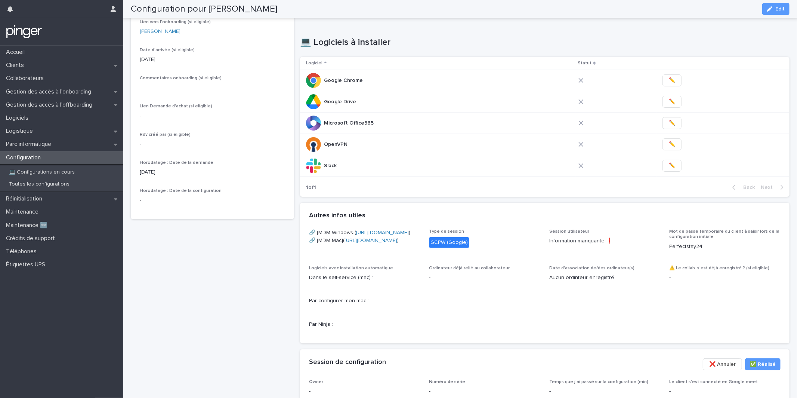
scroll to position [150, 0]
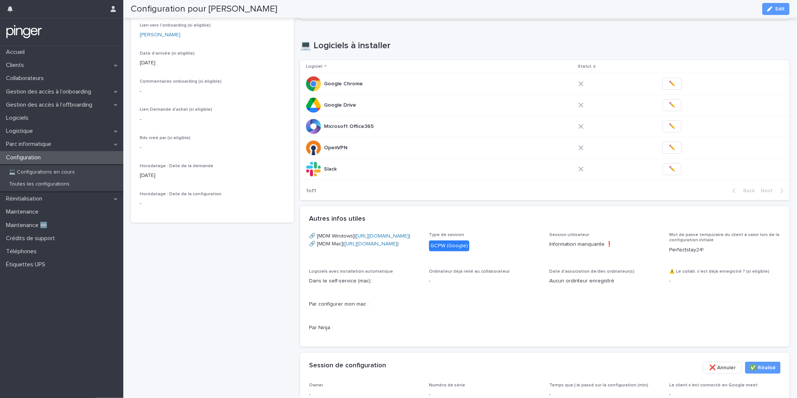
click at [783, 4] on button "Edit" at bounding box center [776, 9] width 27 height 12
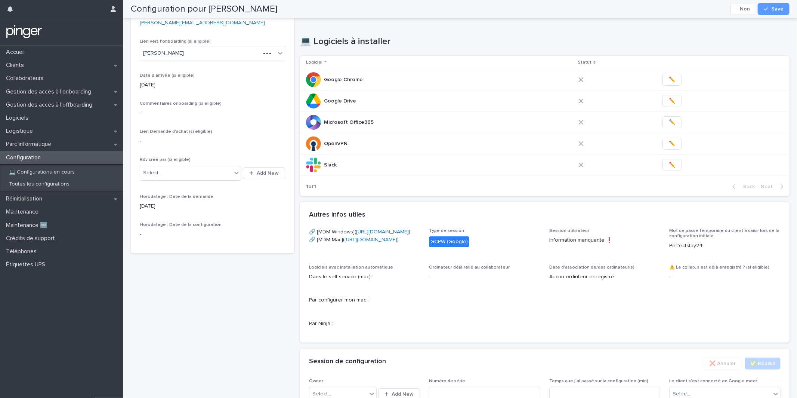
scroll to position [305, 0]
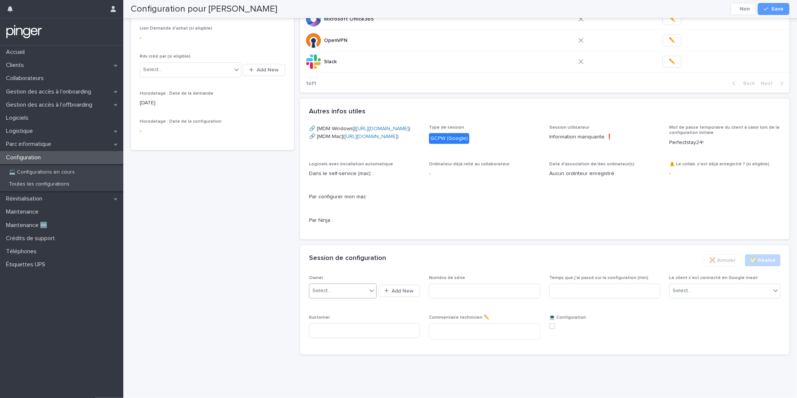
click at [351, 291] on div "Select..." at bounding box center [339, 290] width 58 height 12
type input "*****"
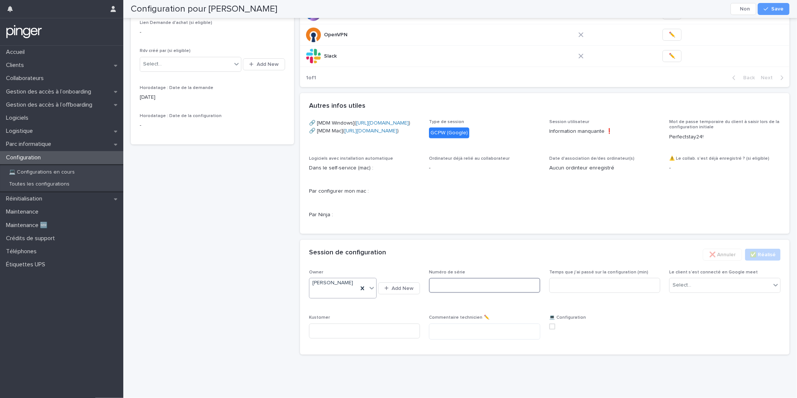
paste input "********"
type input "********"
type input "**"
click at [703, 274] on span "Le client s’est connecté en Google meet" at bounding box center [713, 272] width 89 height 4
click at [700, 291] on div "Select..." at bounding box center [720, 285] width 101 height 12
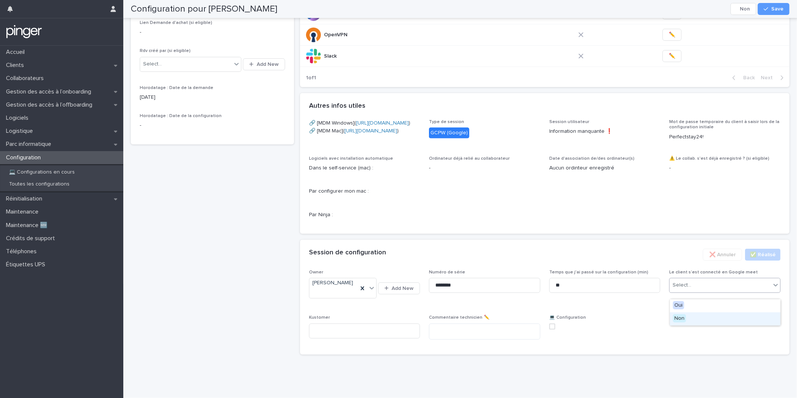
click at [694, 313] on div "Non" at bounding box center [725, 318] width 111 height 13
click at [785, 9] on button "Save" at bounding box center [774, 9] width 32 height 12
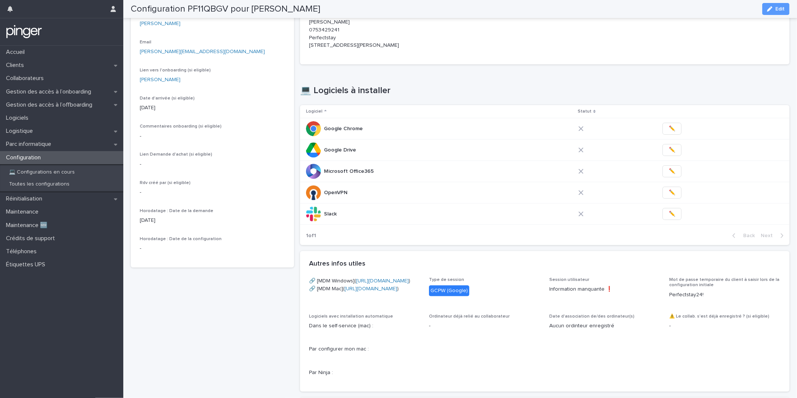
scroll to position [102, 0]
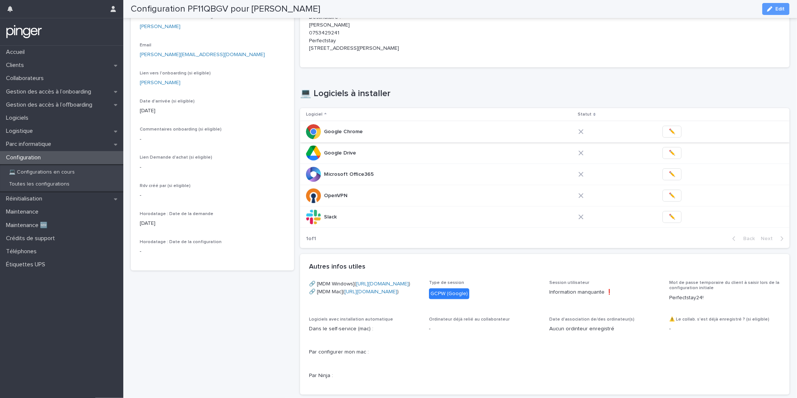
click at [669, 130] on span "✏️" at bounding box center [672, 131] width 6 height 7
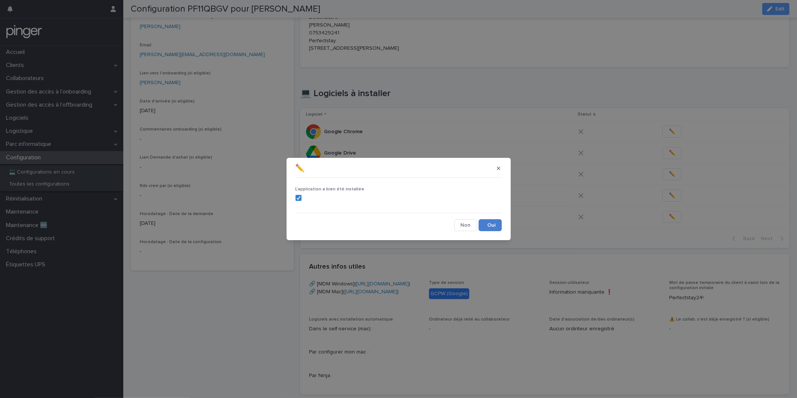
click at [492, 220] on button "Save" at bounding box center [490, 225] width 23 height 12
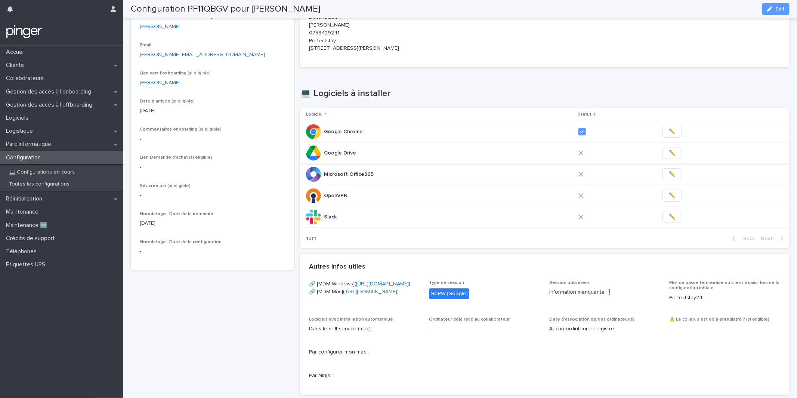
click at [663, 154] on button "✏️" at bounding box center [672, 153] width 19 height 12
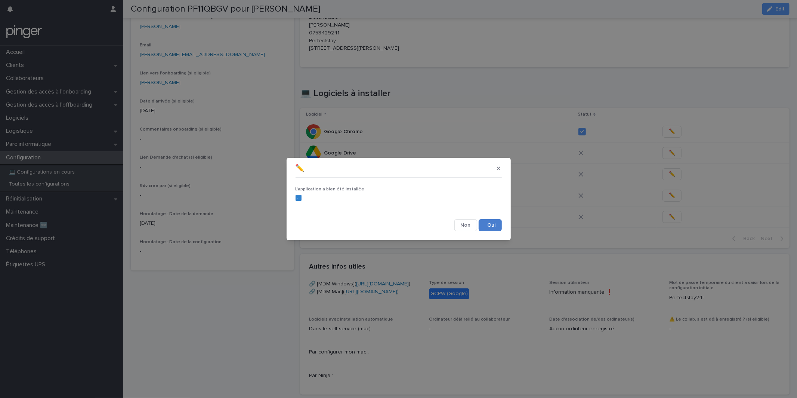
click at [491, 224] on button "Save" at bounding box center [490, 225] width 23 height 12
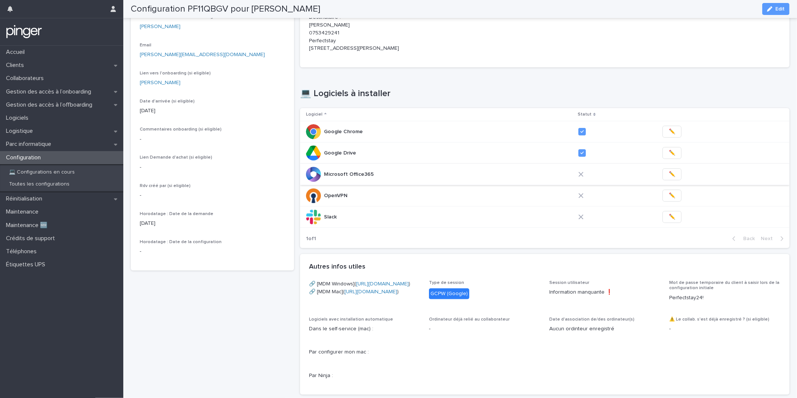
click at [669, 174] on span "✏️" at bounding box center [672, 173] width 6 height 7
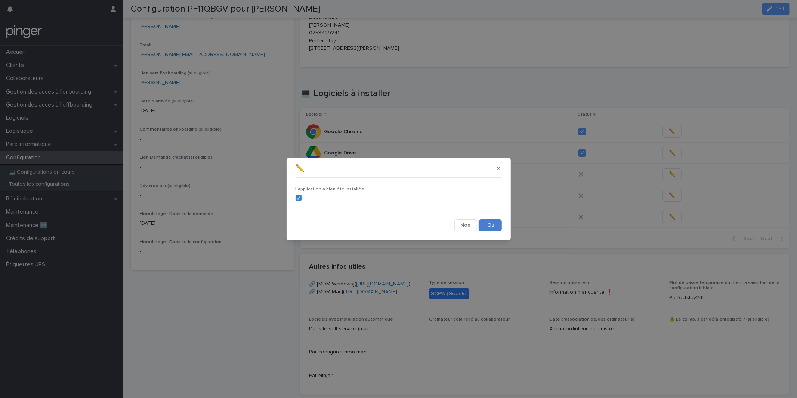
click at [495, 222] on button "Save" at bounding box center [490, 225] width 23 height 12
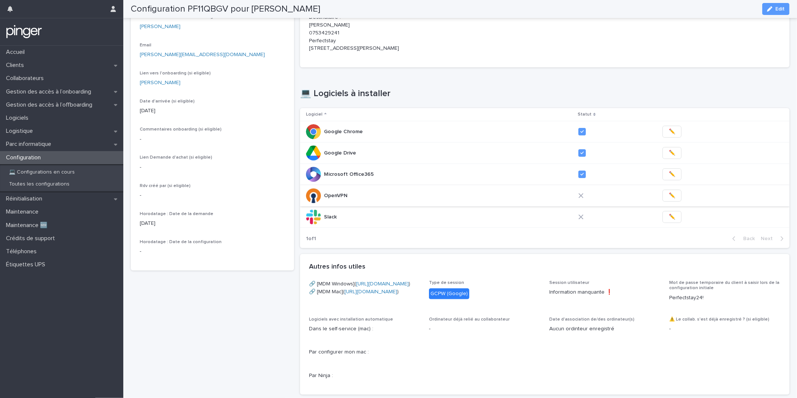
click at [669, 194] on span "✏️" at bounding box center [672, 195] width 6 height 7
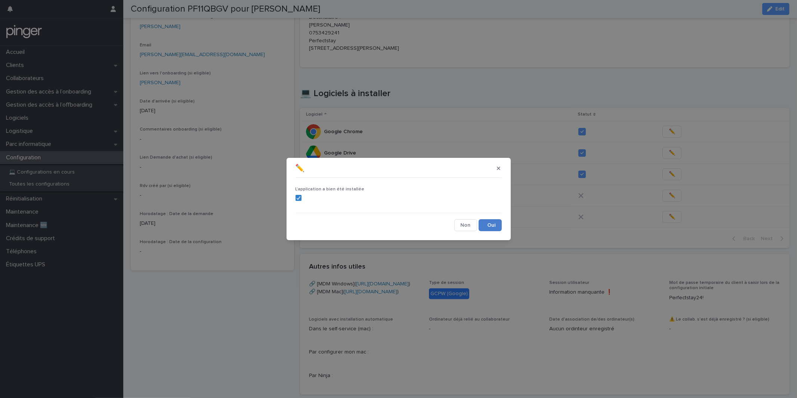
click at [484, 227] on button "Save" at bounding box center [490, 225] width 23 height 12
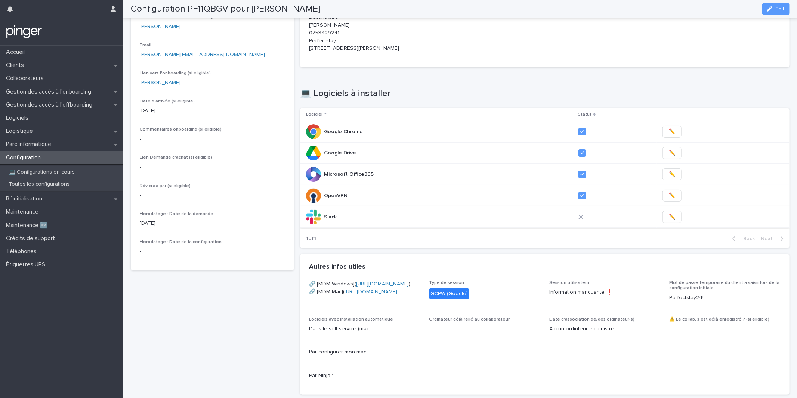
click at [669, 219] on button "✏️" at bounding box center [672, 217] width 19 height 12
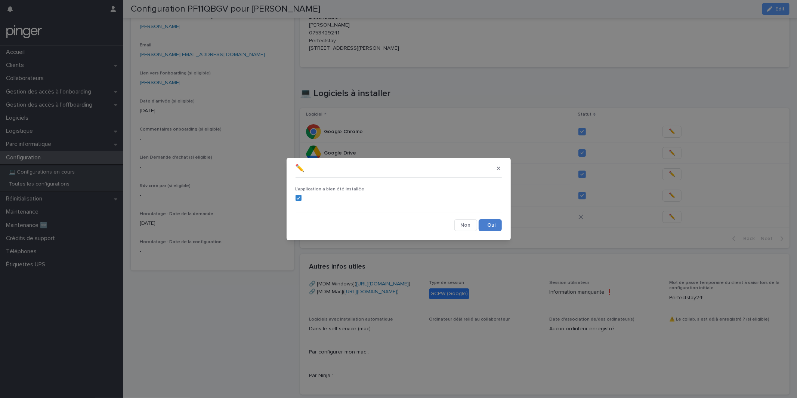
click at [491, 224] on button "Save" at bounding box center [490, 225] width 23 height 12
click at [487, 93] on div "✏️ L'application a bien été installée Cancel Loading... Save" at bounding box center [398, 199] width 797 height 398
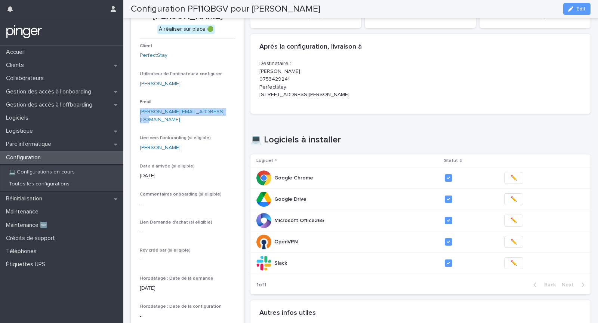
scroll to position [56, 0]
